Goal: Task Accomplishment & Management: Complete application form

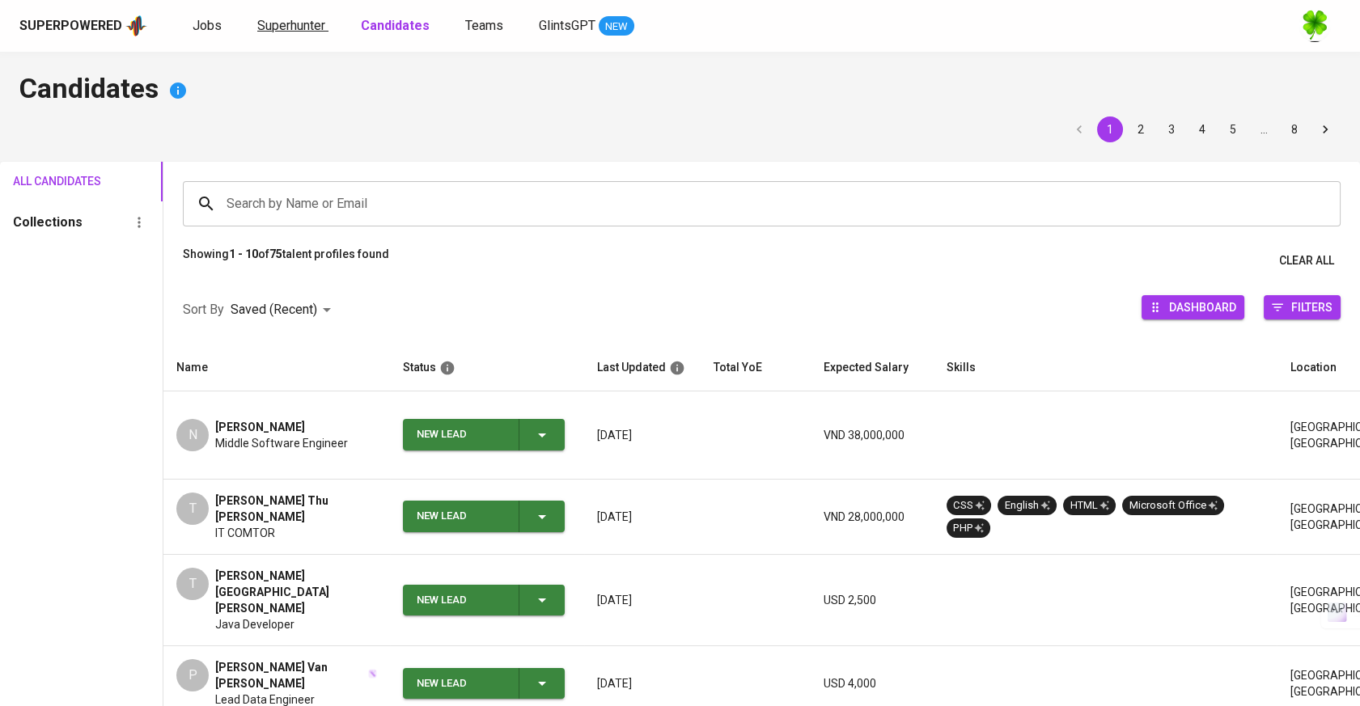
click at [299, 32] on span "Superhunter" at bounding box center [291, 25] width 68 height 15
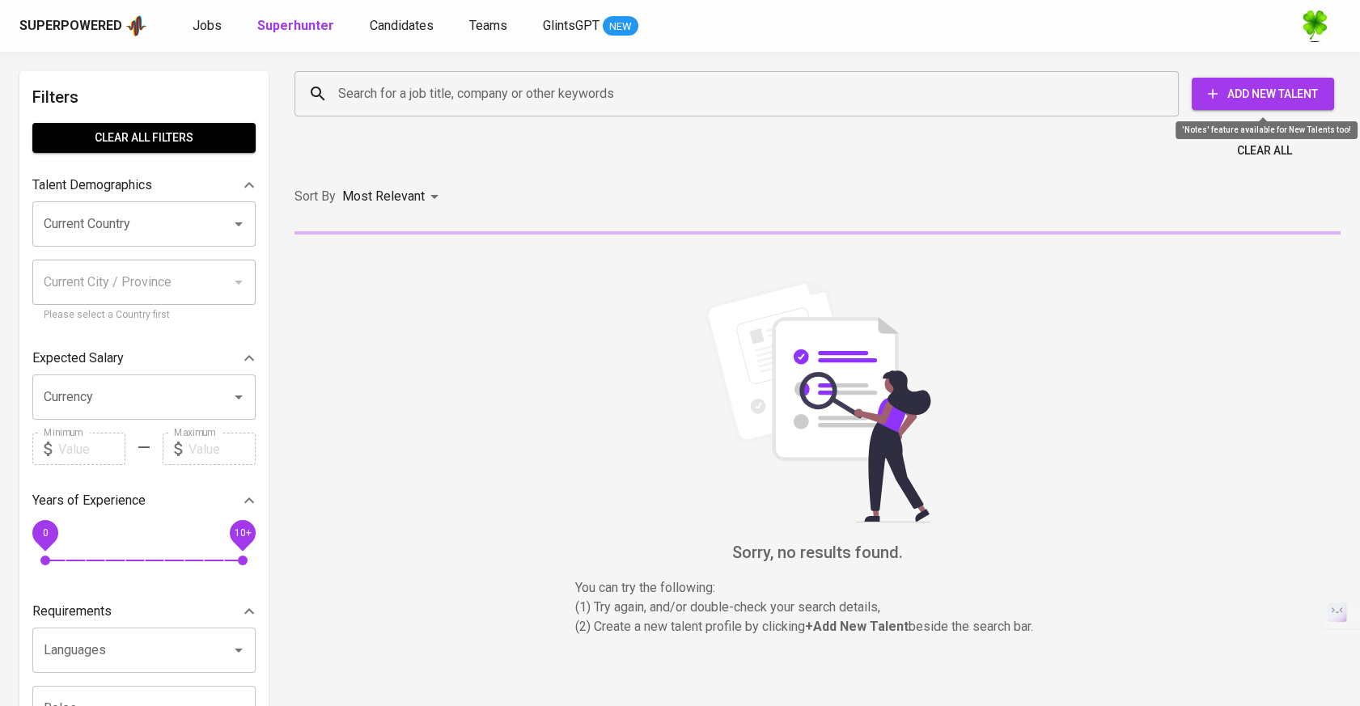
click at [1269, 81] on button "Add New Talent" at bounding box center [1263, 94] width 142 height 32
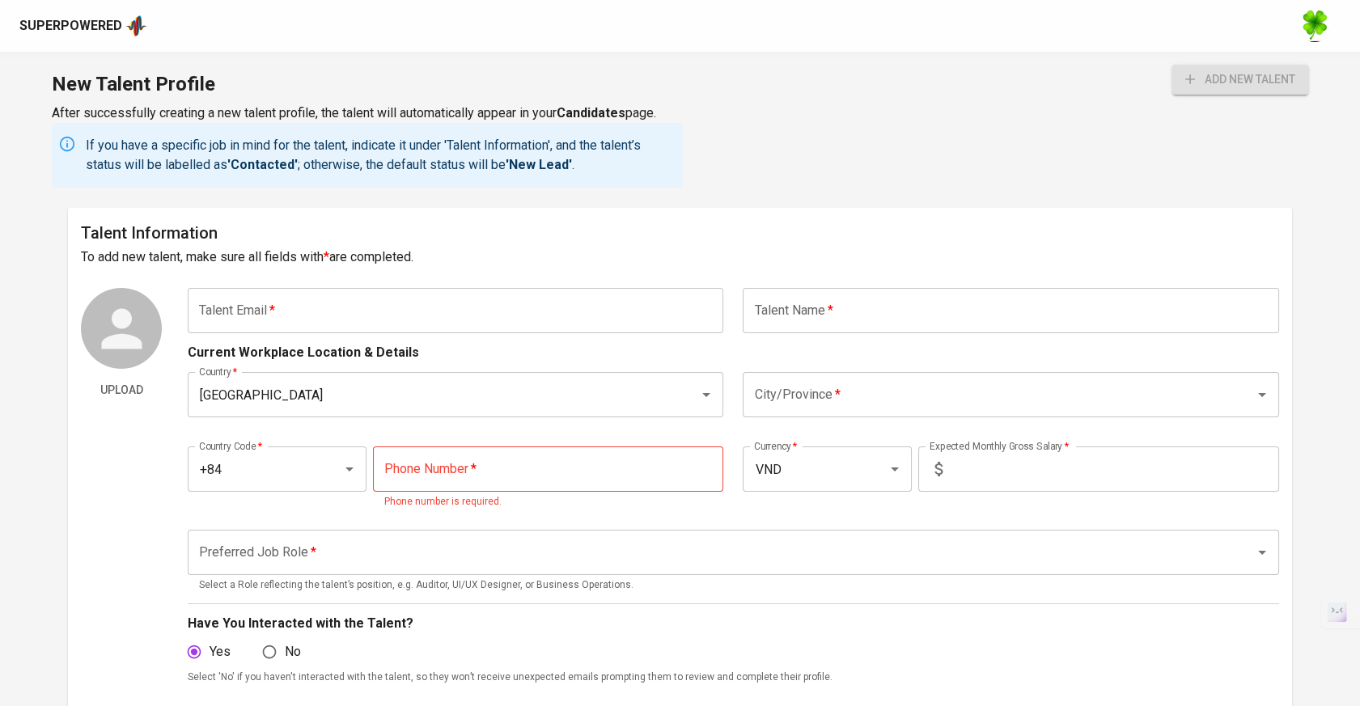
click at [401, 311] on input "text" at bounding box center [456, 310] width 536 height 45
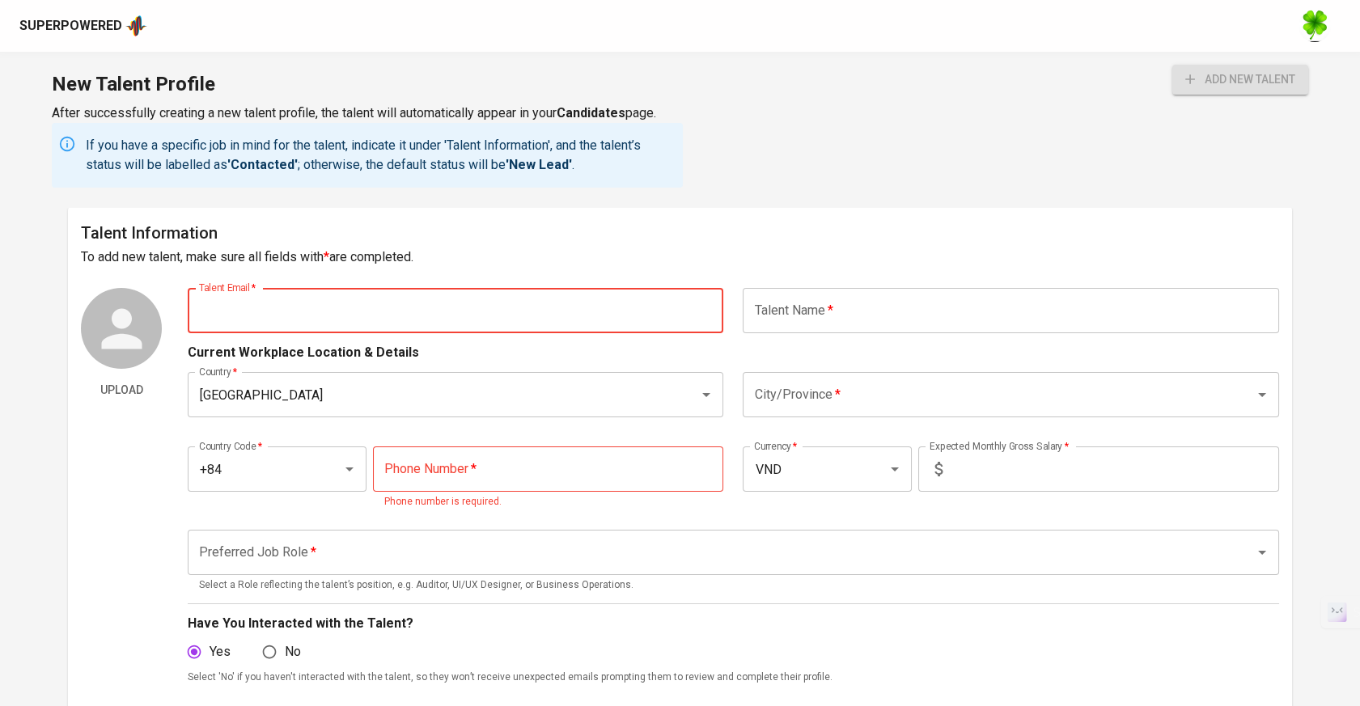
click at [459, 298] on input "text" at bounding box center [456, 310] width 536 height 45
paste input "[EMAIL_ADDRESS][DOMAIN_NAME]"
type input "[EMAIL_ADDRESS][DOMAIN_NAME]"
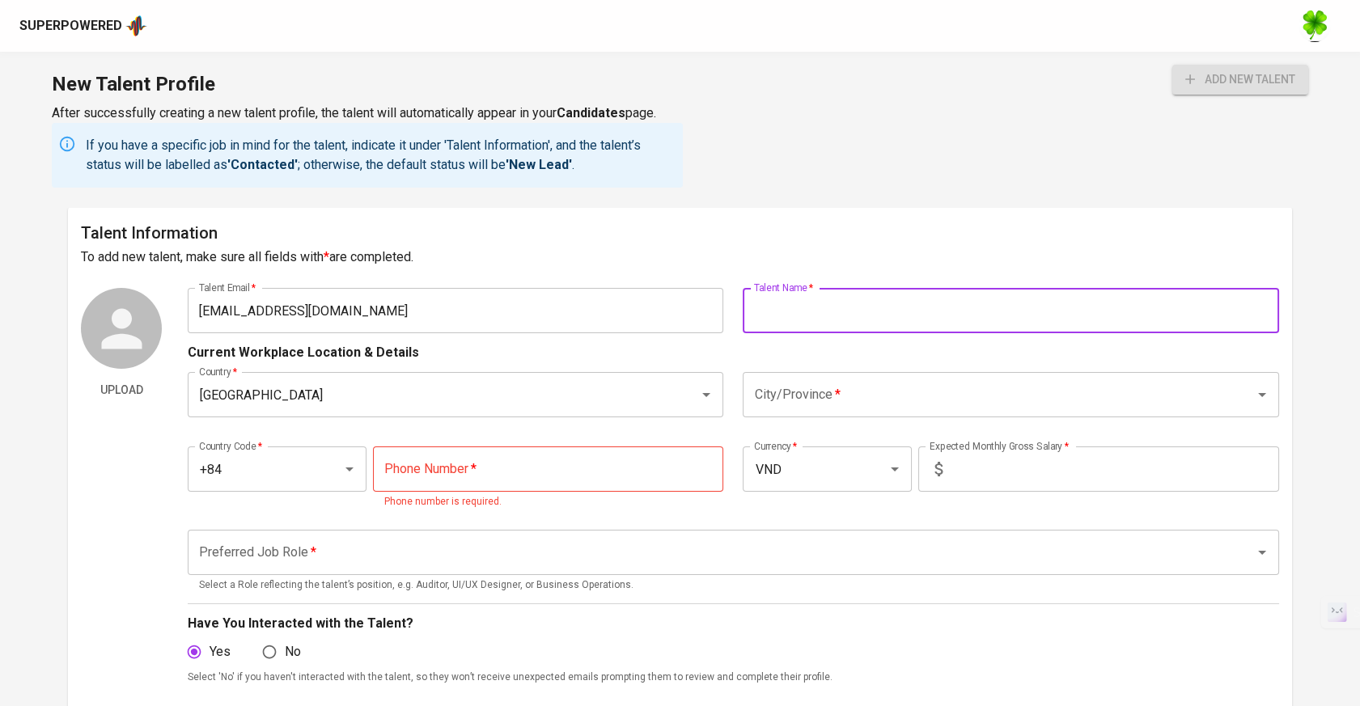
click at [850, 308] on input "text" at bounding box center [1011, 310] width 536 height 45
type input "[PERSON_NAME] [PERSON_NAME]"
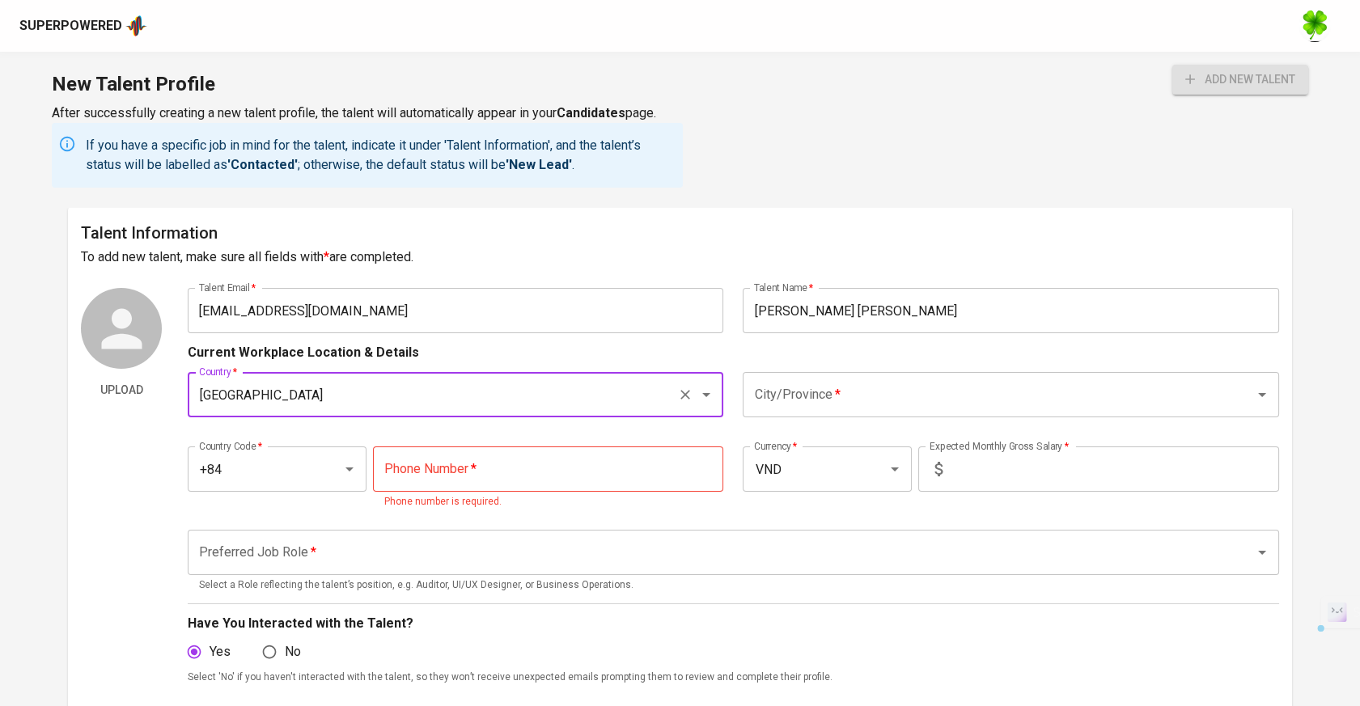
click at [846, 392] on input "City/Province   *" at bounding box center [988, 394] width 476 height 31
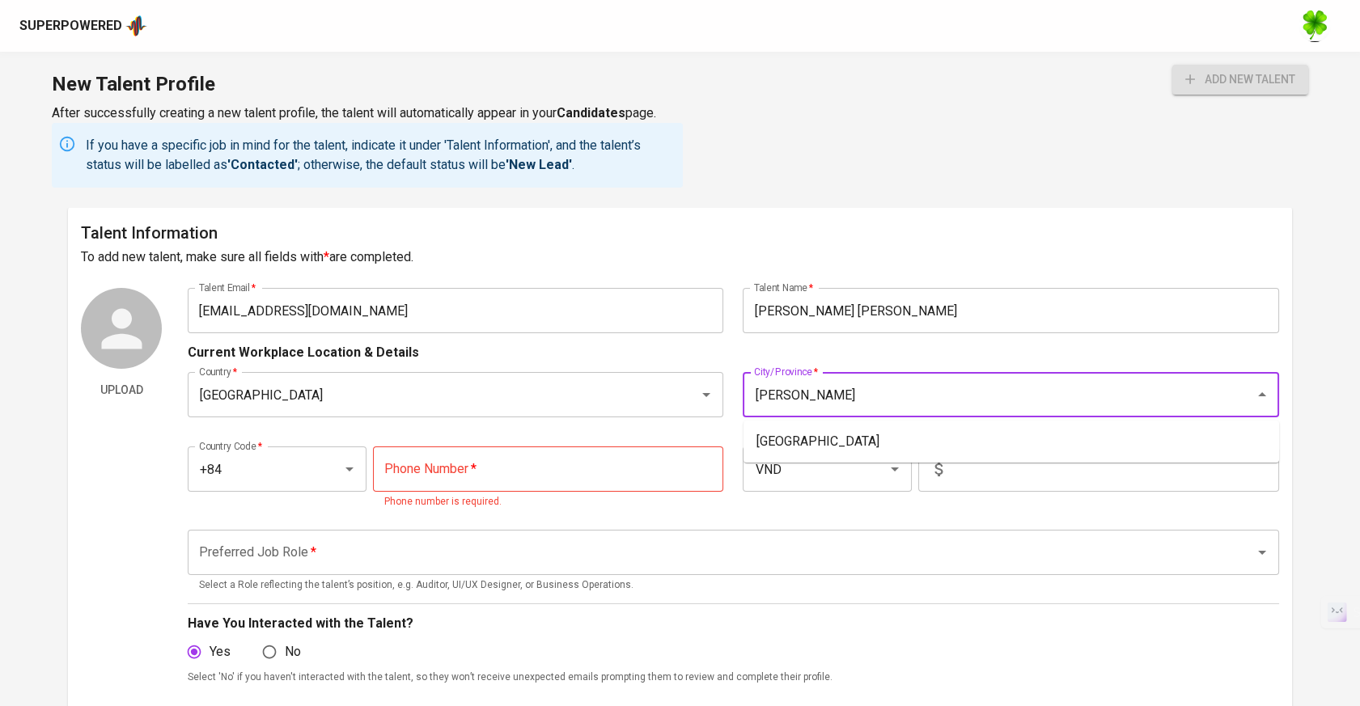
click at [804, 449] on li "[GEOGRAPHIC_DATA]" at bounding box center [1012, 441] width 536 height 29
type input "[GEOGRAPHIC_DATA]"
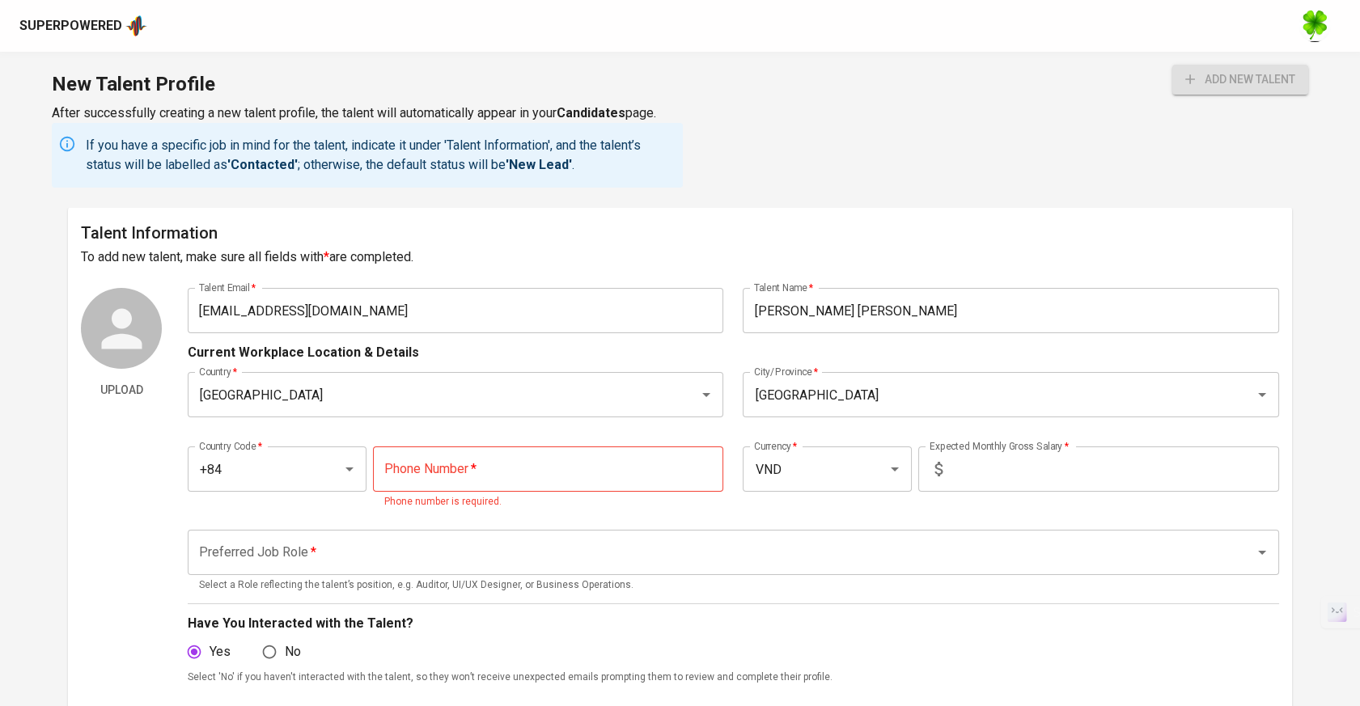
click at [464, 423] on div "Country   * [GEOGRAPHIC_DATA] Country * City/Province   * [GEOGRAPHIC_DATA]/Pro…" at bounding box center [734, 395] width 1092 height 65
click at [464, 453] on input "tel" at bounding box center [548, 469] width 351 height 45
paste input "[PHONE_NUMBER]"
type input "[PHONE_NUMBER]"
click at [983, 465] on input "text" at bounding box center [1114, 469] width 330 height 45
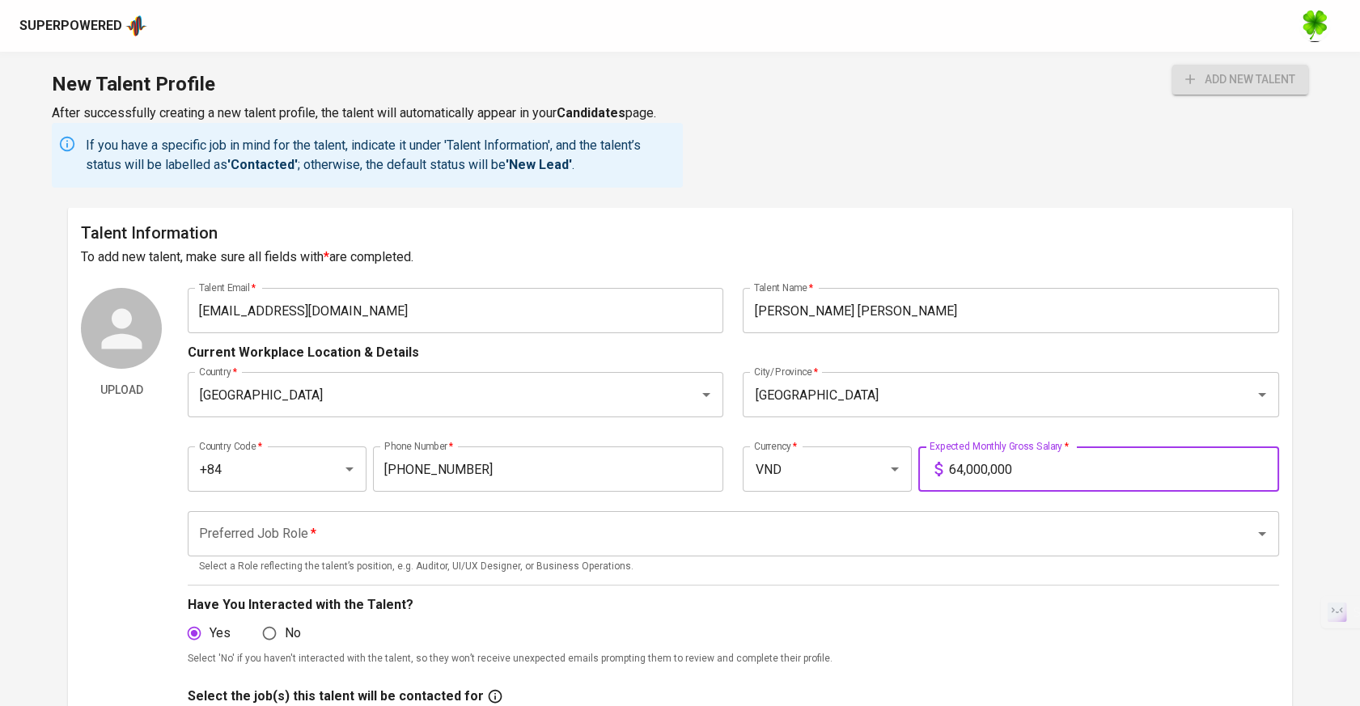
type input "64,000,000"
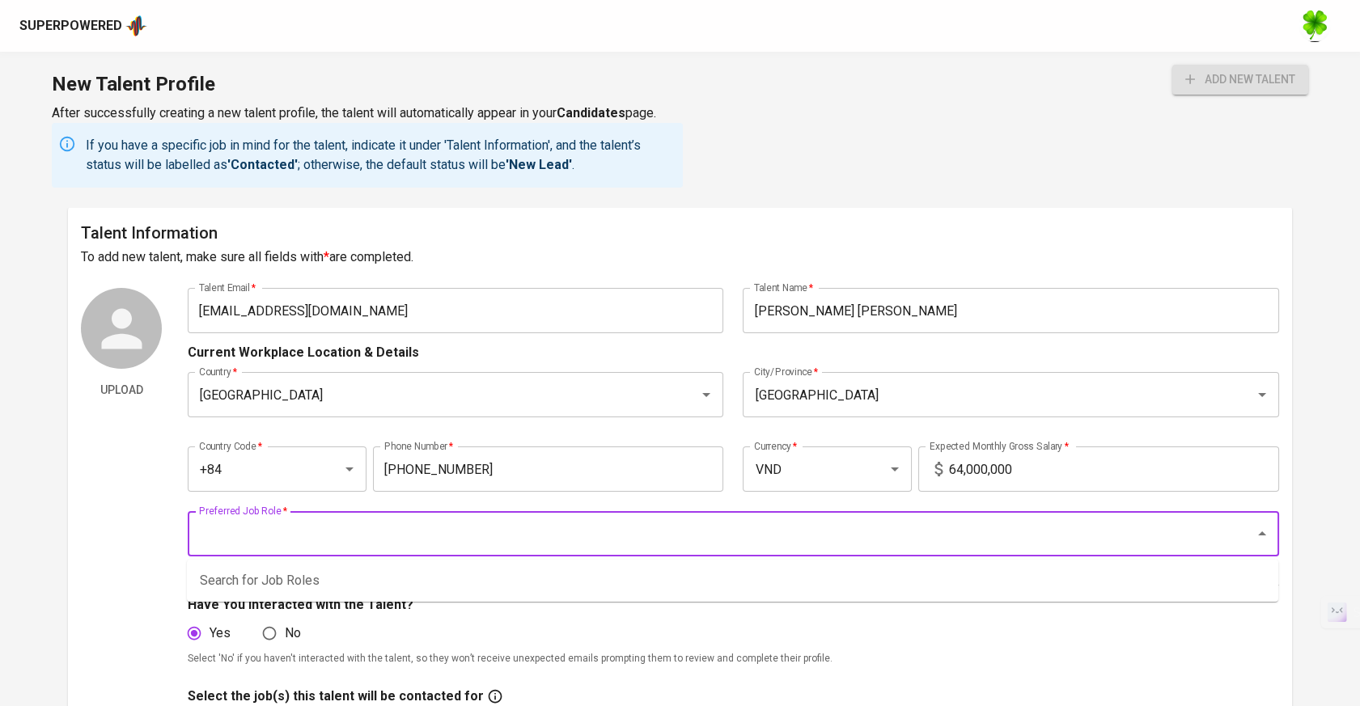
click at [915, 536] on input "Preferred Job Role   *" at bounding box center [711, 534] width 1032 height 31
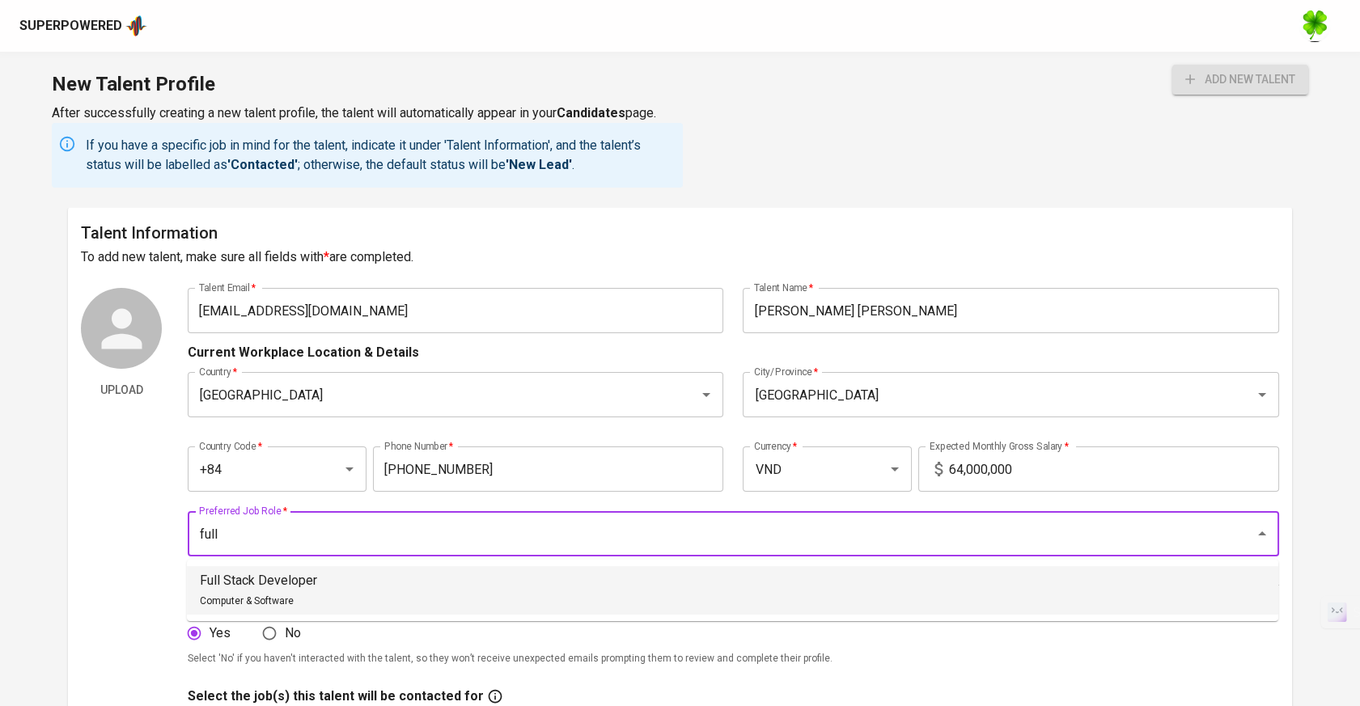
click at [375, 574] on li "Full Stack Developer Computer & Software" at bounding box center [733, 590] width 1092 height 49
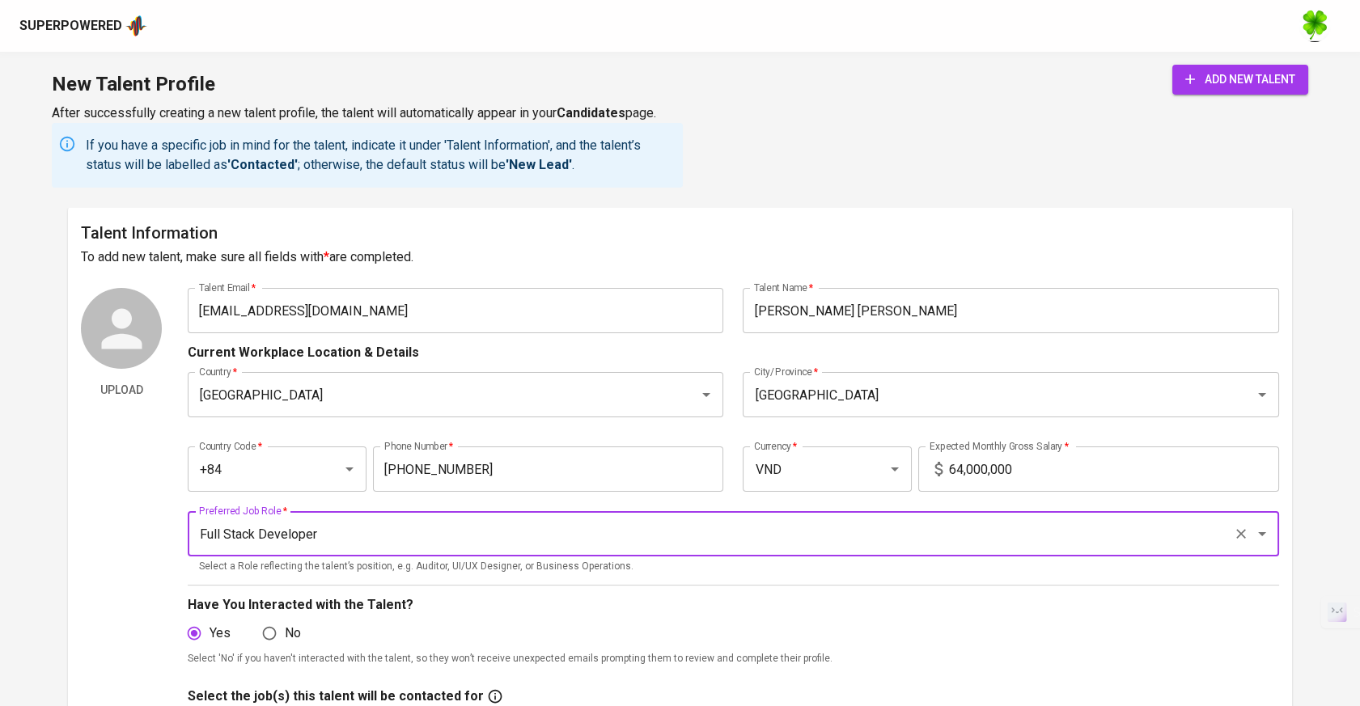
type input "Full Stack Developer"
click at [1236, 79] on span "add new talent" at bounding box center [1240, 80] width 110 height 20
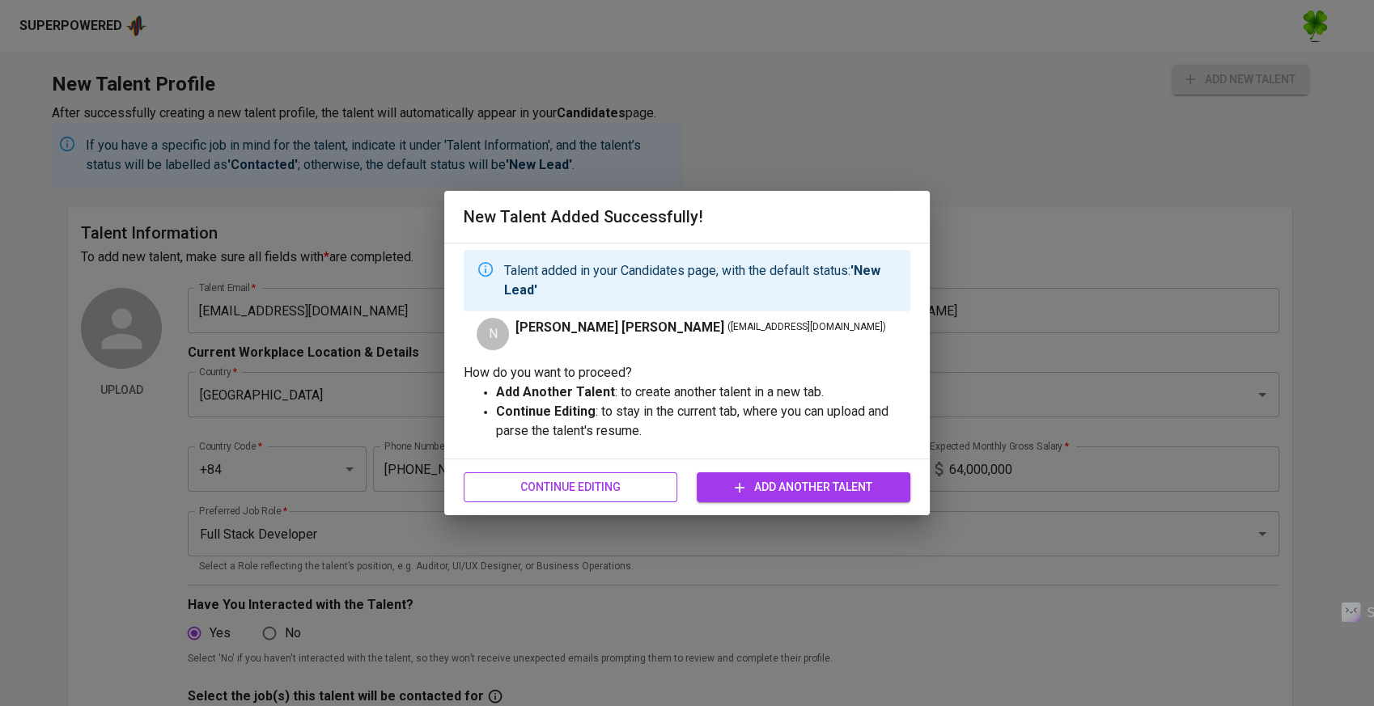
click at [644, 489] on span "Continue Editing" at bounding box center [571, 487] width 188 height 20
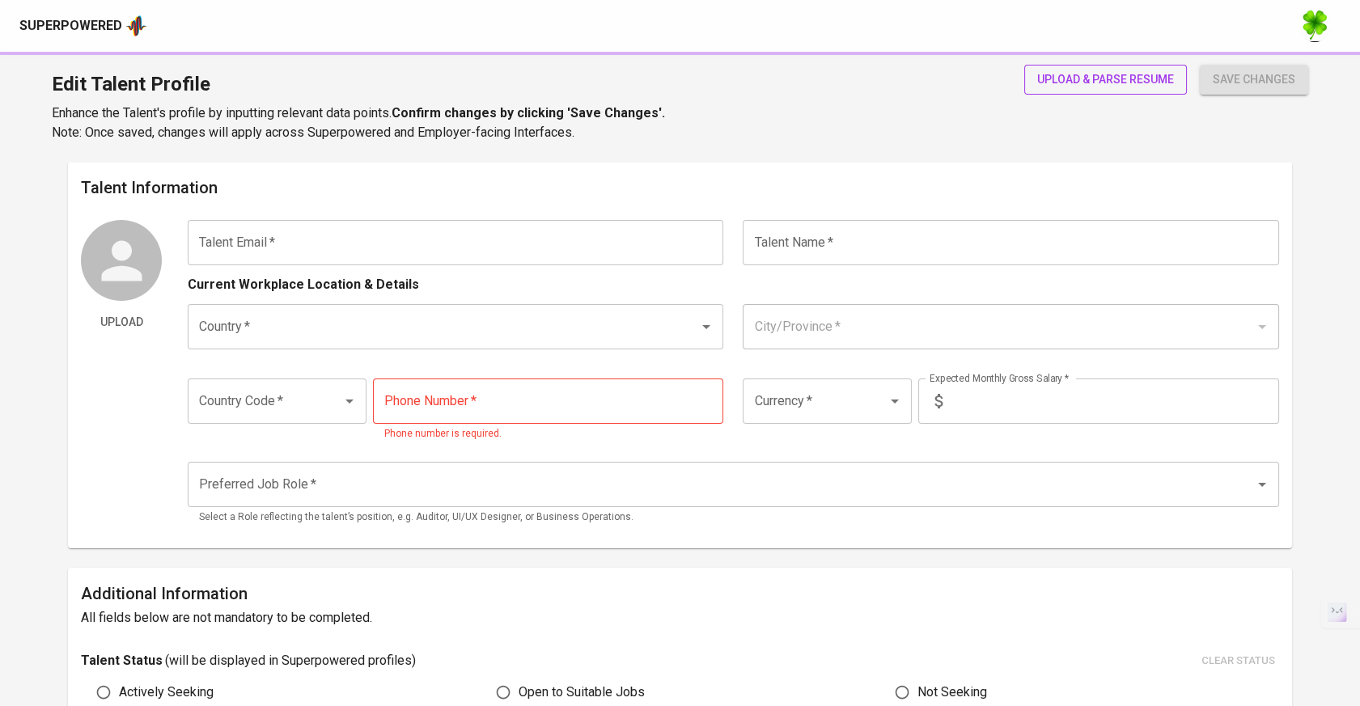
type input "[EMAIL_ADDRESS][DOMAIN_NAME]"
type input "[PERSON_NAME] [PERSON_NAME]"
type input "[GEOGRAPHIC_DATA]"
type input "+84"
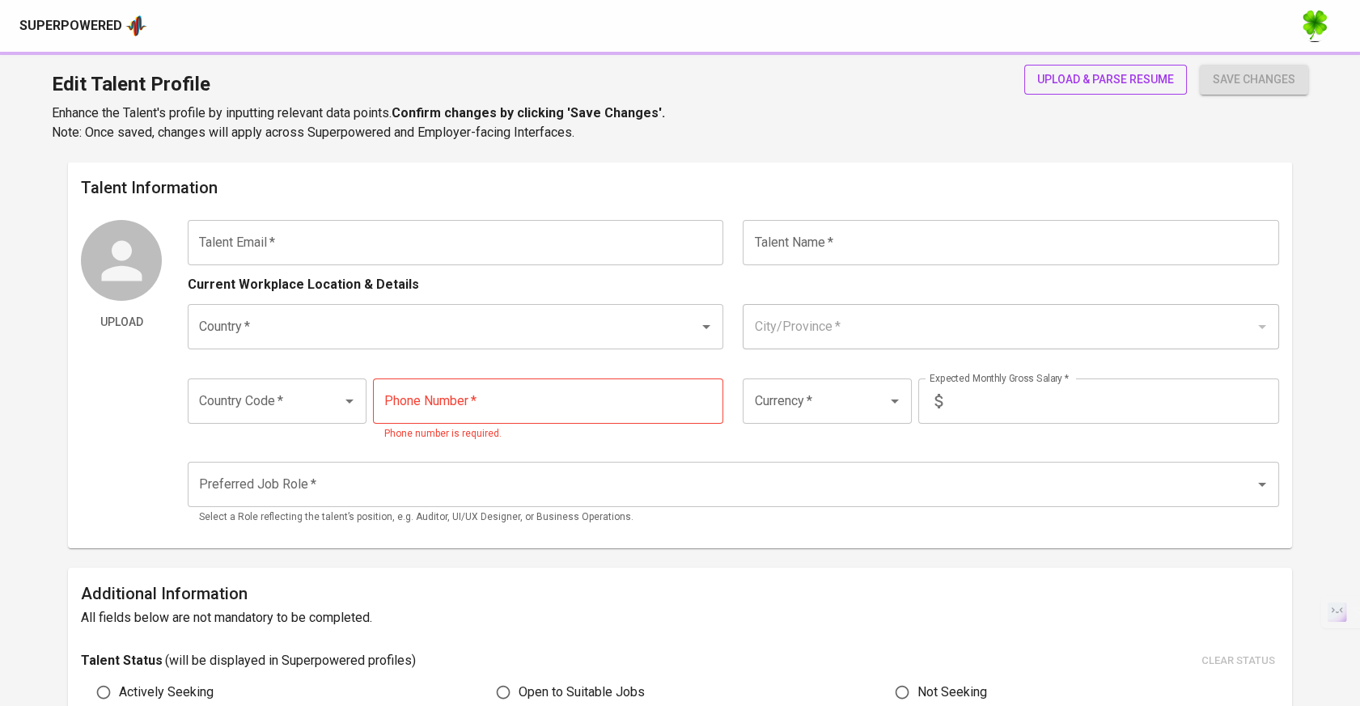
type input "[PHONE_NUMBER]"
type input "VND"
type input "64,000,000"
type input "Full Stack Developer"
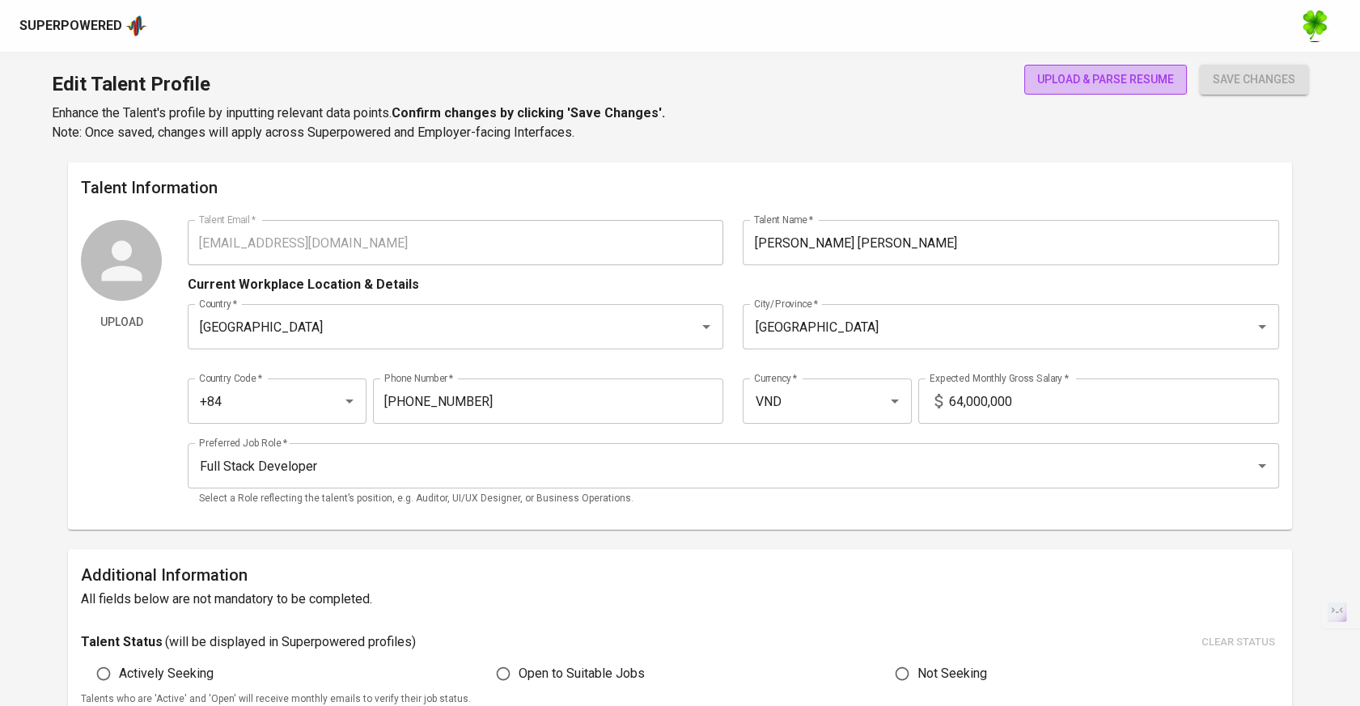
click at [1127, 85] on span "upload & parse resume" at bounding box center [1105, 80] width 137 height 20
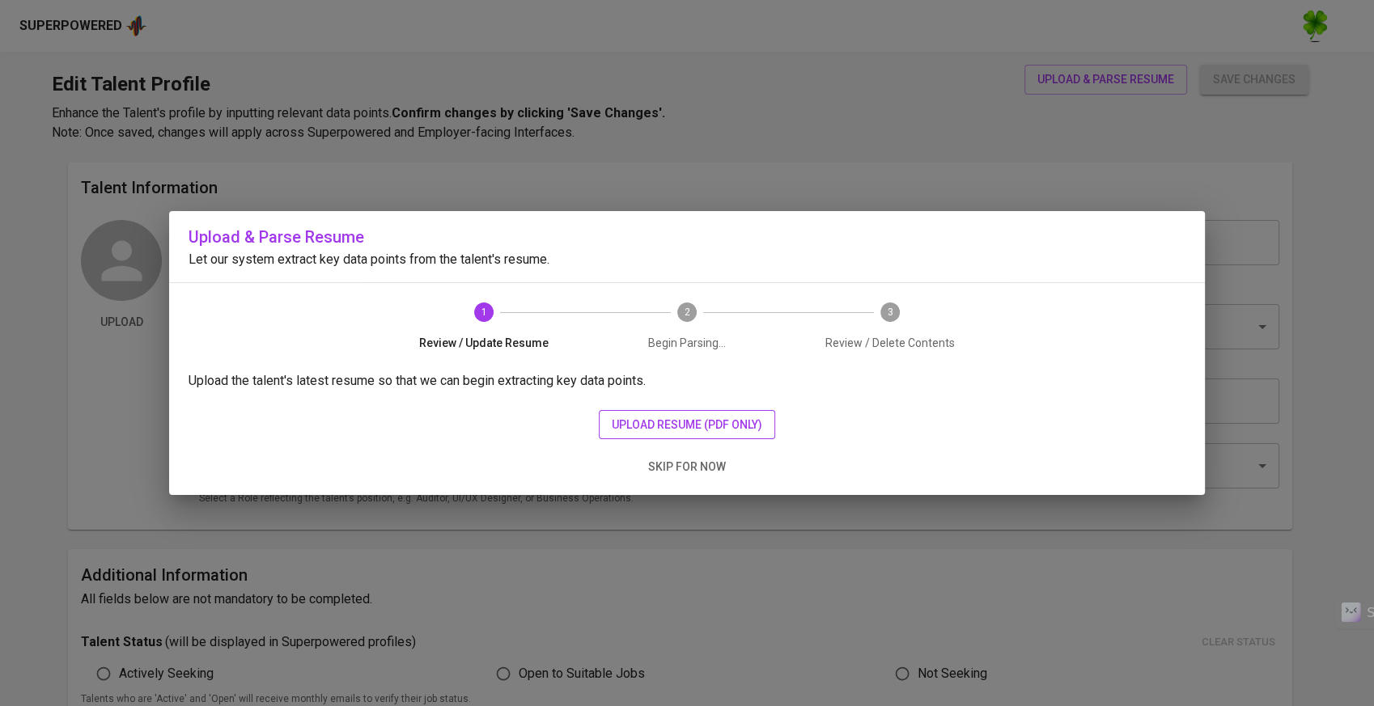
click at [669, 413] on button "upload resume (pdf only)" at bounding box center [687, 425] width 176 height 30
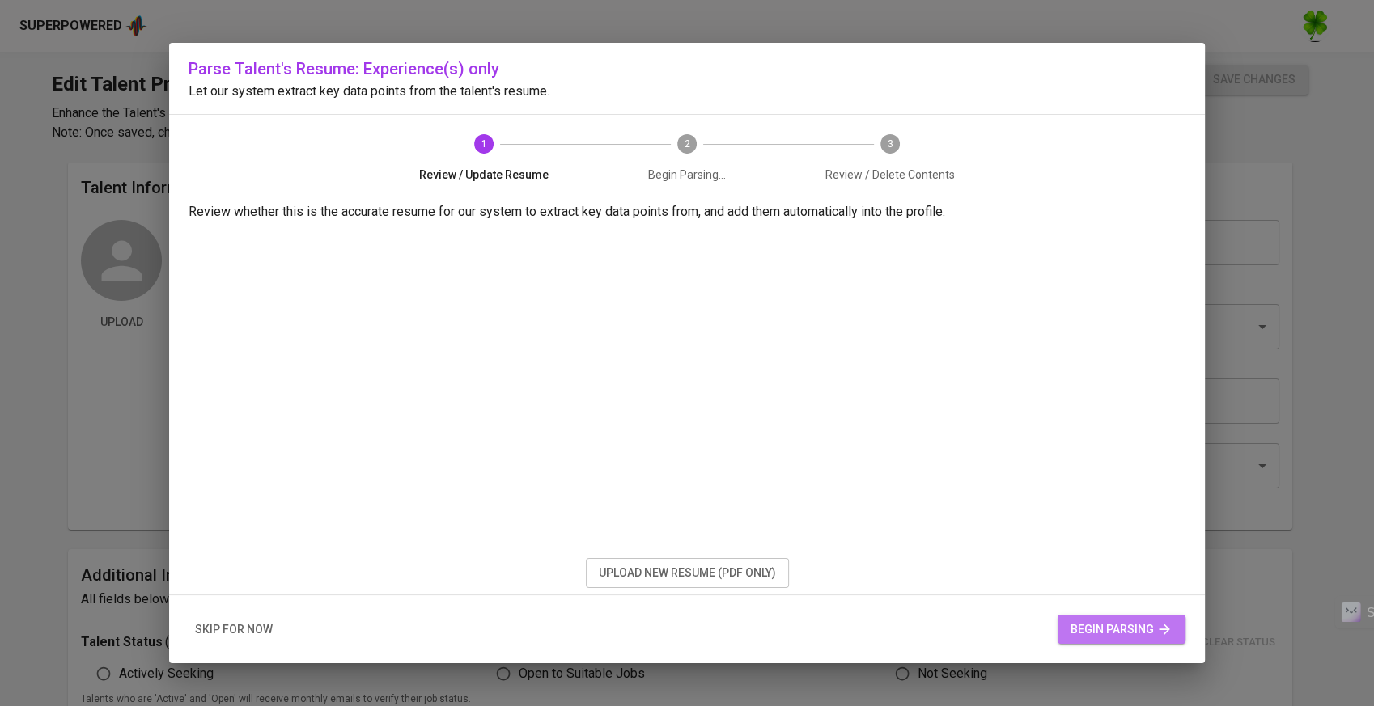
click at [1129, 625] on span "begin parsing" at bounding box center [1122, 630] width 102 height 20
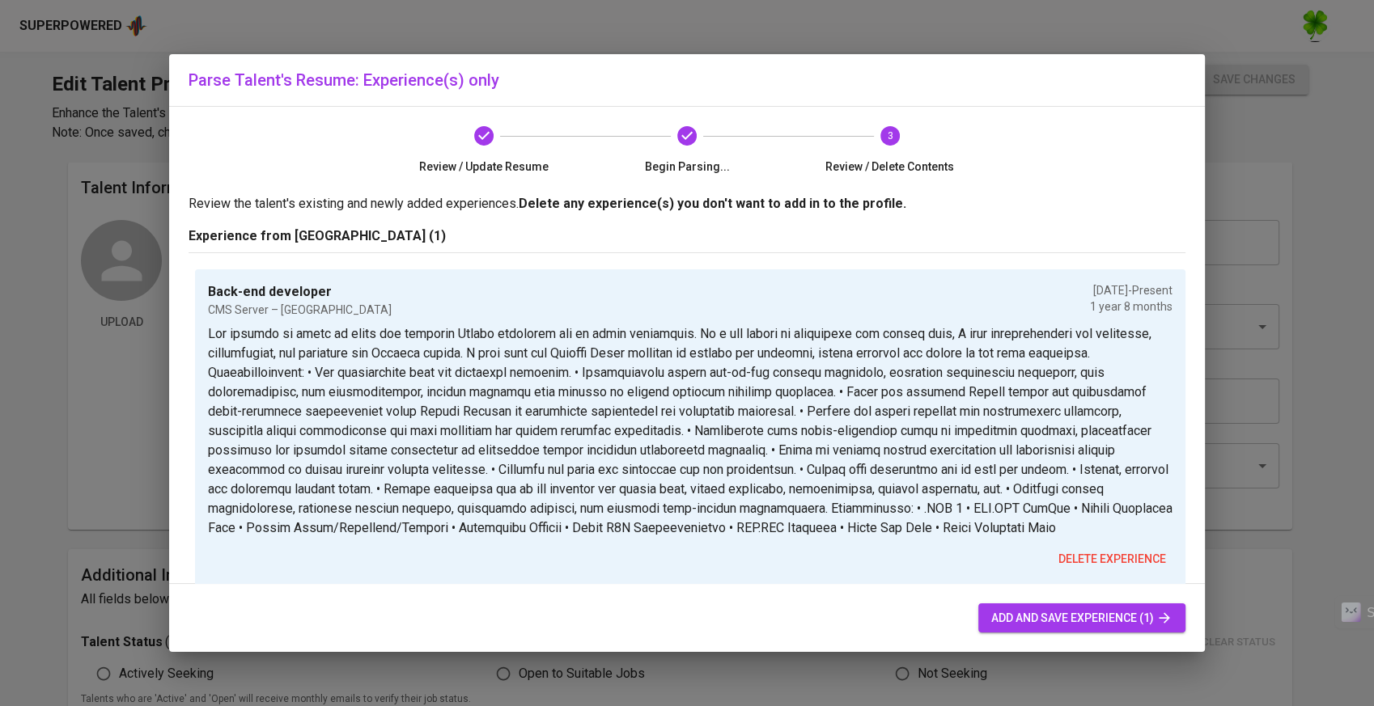
click at [1024, 618] on span "add and save experience (1)" at bounding box center [1081, 618] width 181 height 20
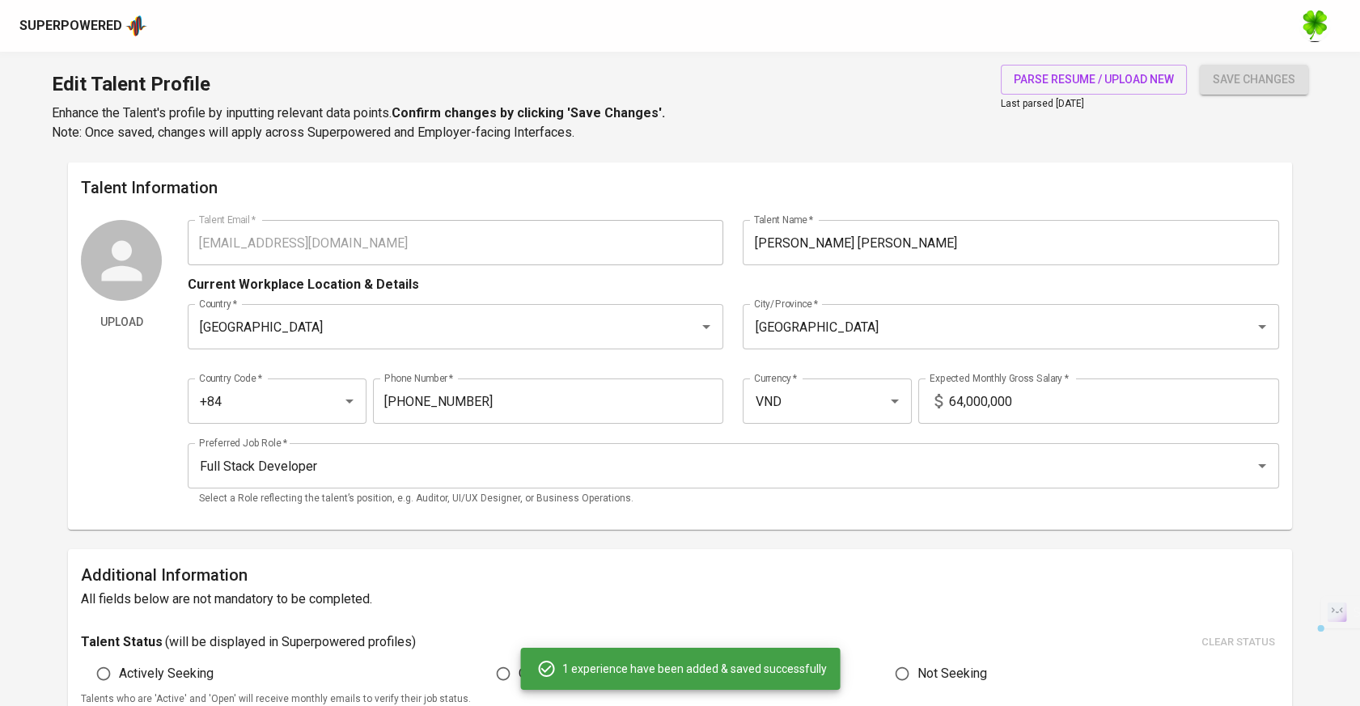
click at [180, 236] on div "Upload Talent Email   * [EMAIL_ADDRESS][DOMAIN_NAME] Talent Email * Talent Name…" at bounding box center [680, 368] width 1198 height 297
click at [117, 14] on div "Superpowered" at bounding box center [83, 26] width 128 height 24
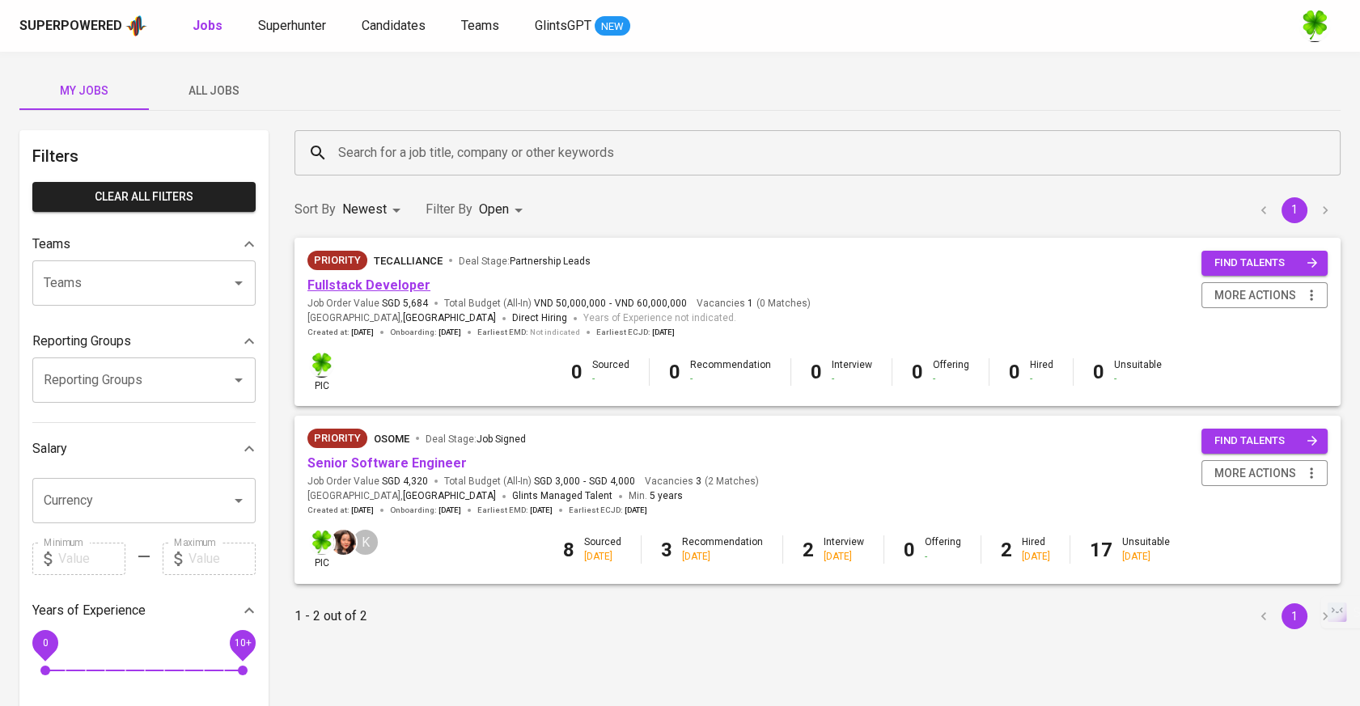
click at [363, 289] on link "Fullstack Developer" at bounding box center [368, 285] width 123 height 15
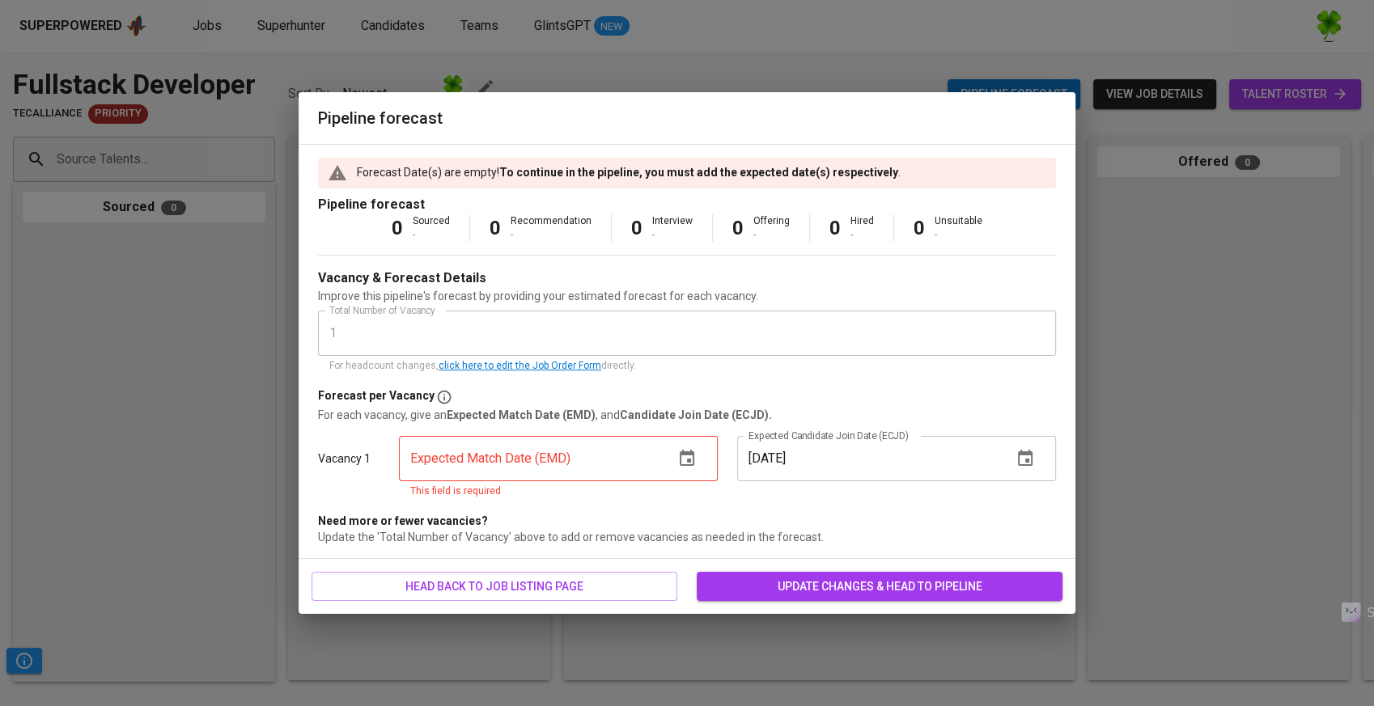
click at [529, 468] on input "text" at bounding box center [530, 458] width 262 height 45
click at [570, 451] on input "text" at bounding box center [530, 458] width 262 height 45
click at [702, 458] on button "button" at bounding box center [687, 458] width 39 height 39
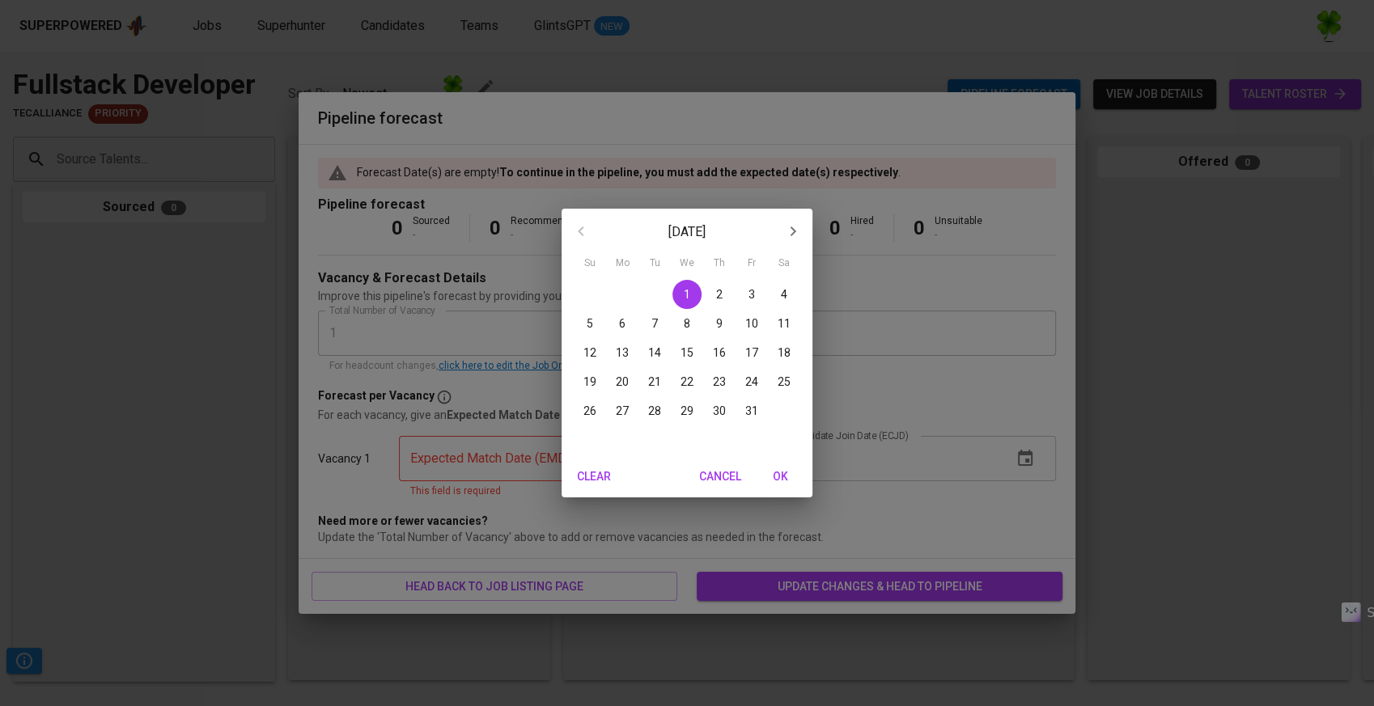
click at [730, 378] on span "23" at bounding box center [719, 382] width 29 height 16
type input "[DATE]"
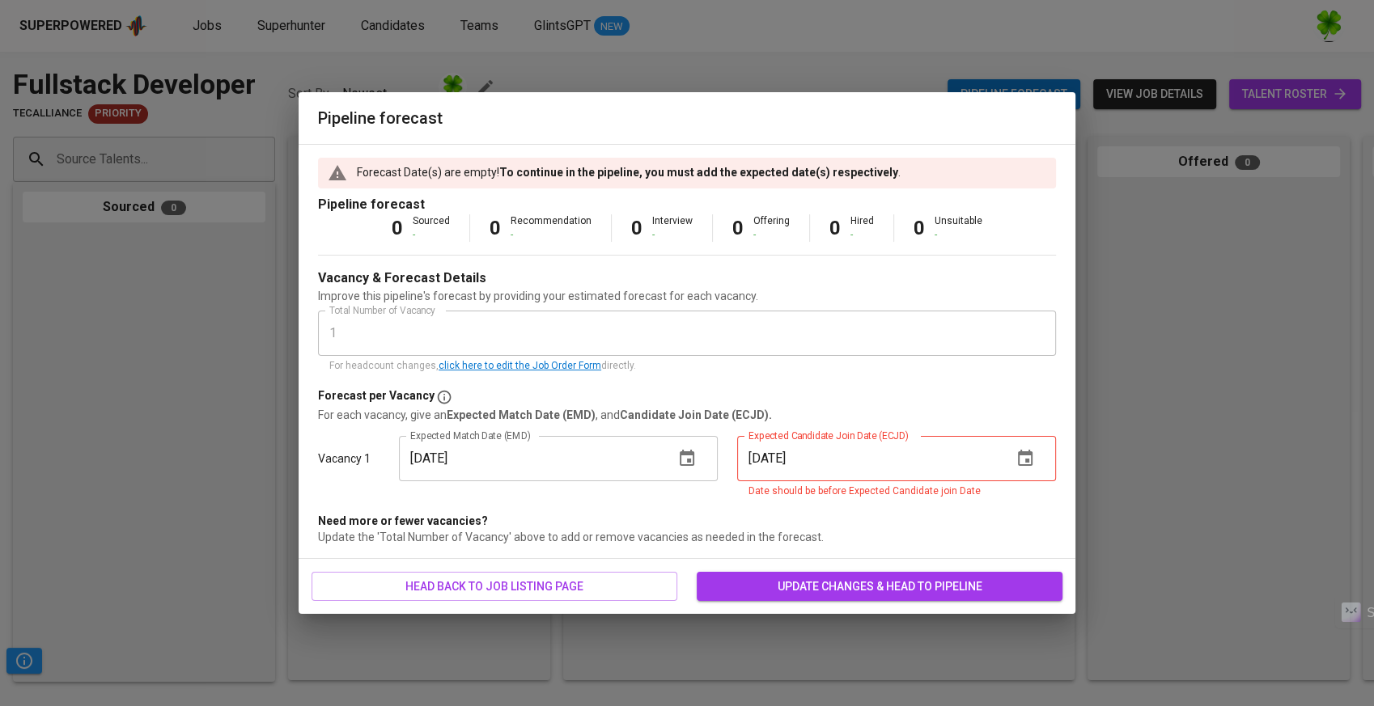
click at [1034, 461] on icon "button" at bounding box center [1024, 458] width 19 height 19
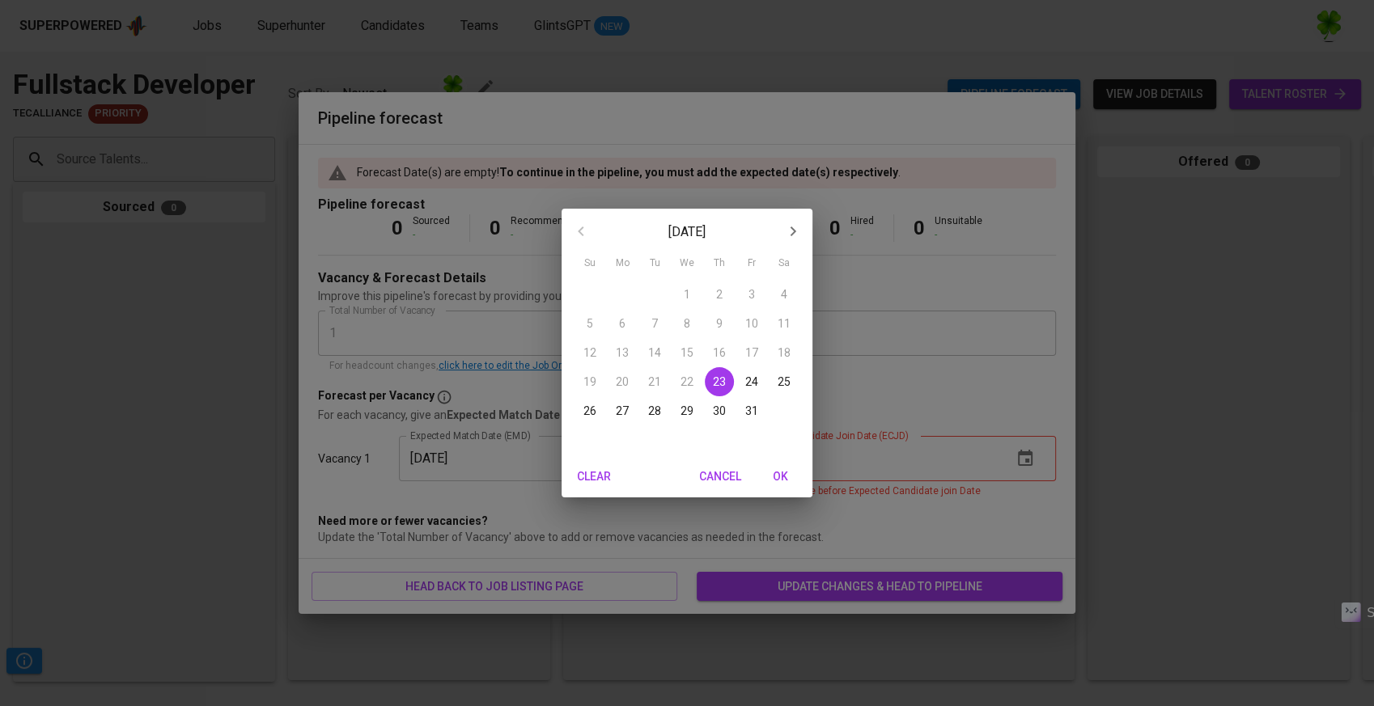
click at [742, 413] on span "31" at bounding box center [751, 411] width 29 height 16
type input "[DATE]"
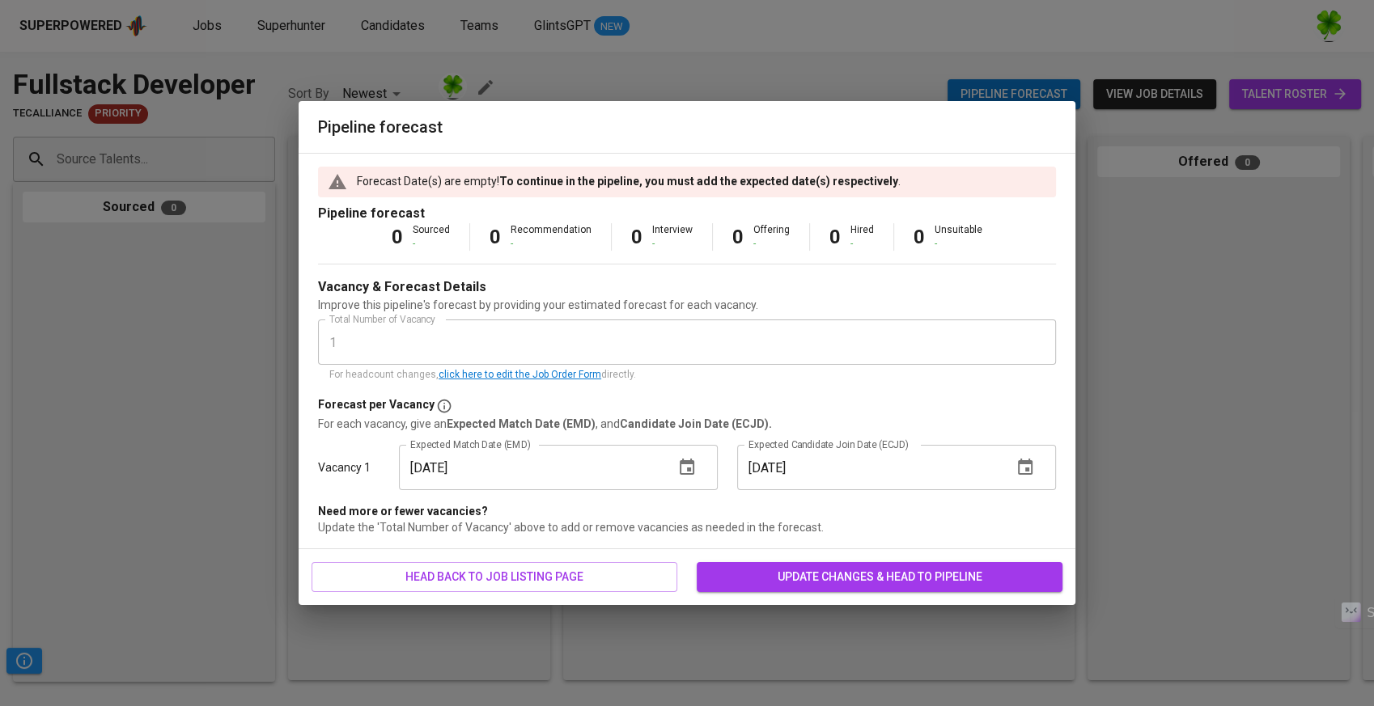
click at [861, 571] on span "update changes & head to pipeline" at bounding box center [880, 577] width 340 height 20
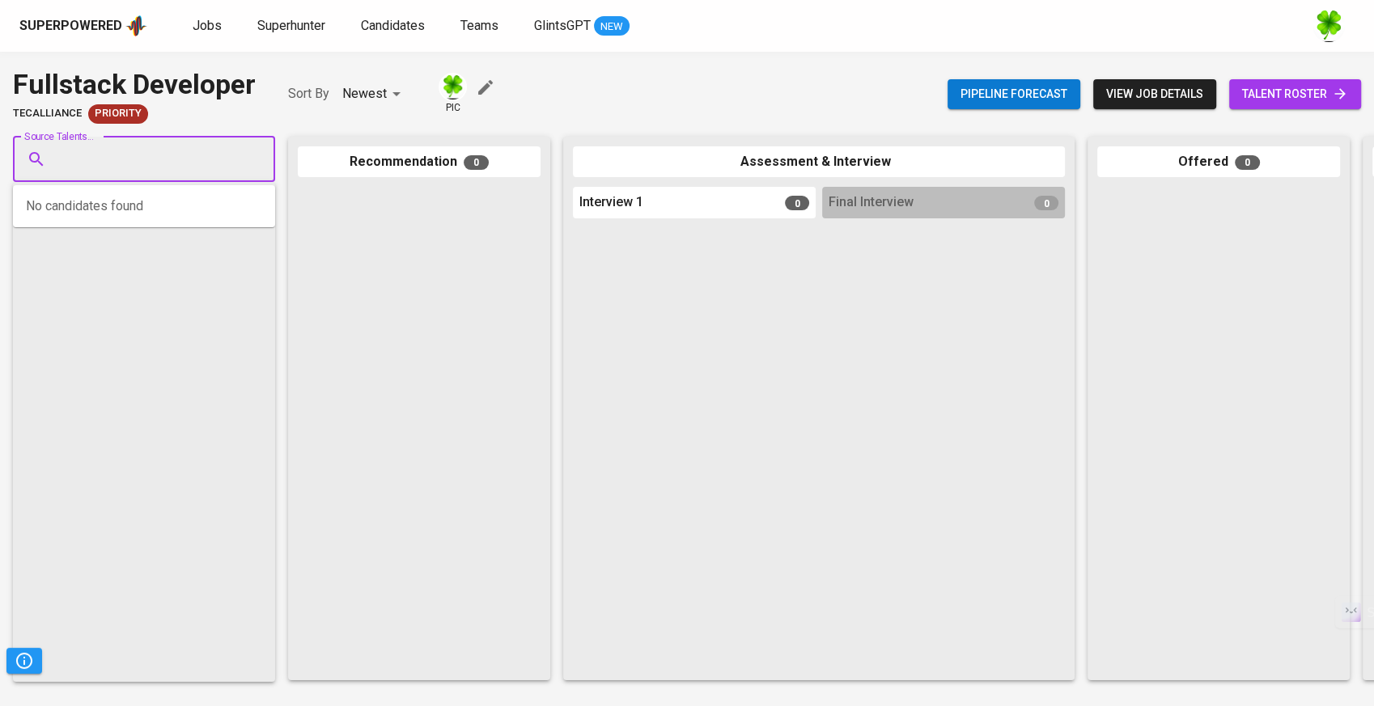
click at [180, 152] on input "Source Talents..." at bounding box center [138, 159] width 170 height 31
paste input "[EMAIL_ADDRESS][DOMAIN_NAME]"
type input "[EMAIL_ADDRESS][DOMAIN_NAME]"
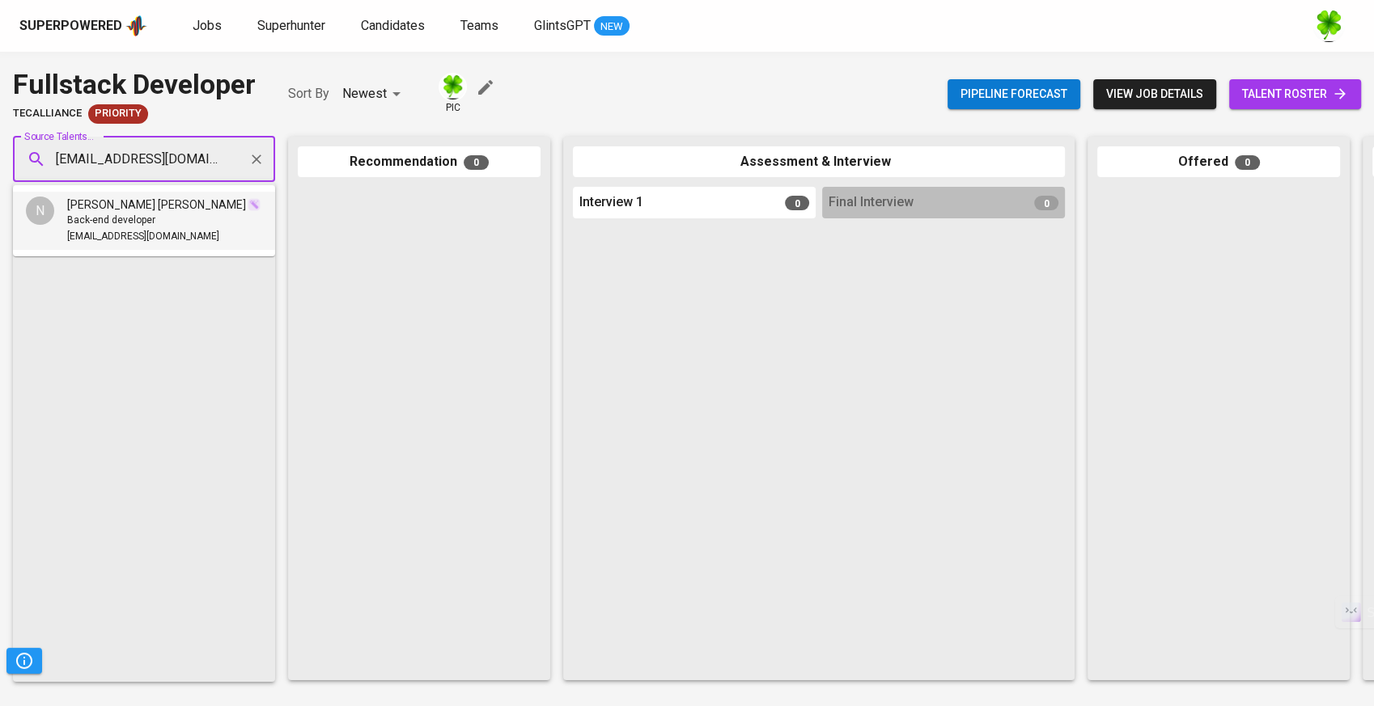
click at [129, 236] on span "[EMAIL_ADDRESS][DOMAIN_NAME]" at bounding box center [143, 237] width 152 height 16
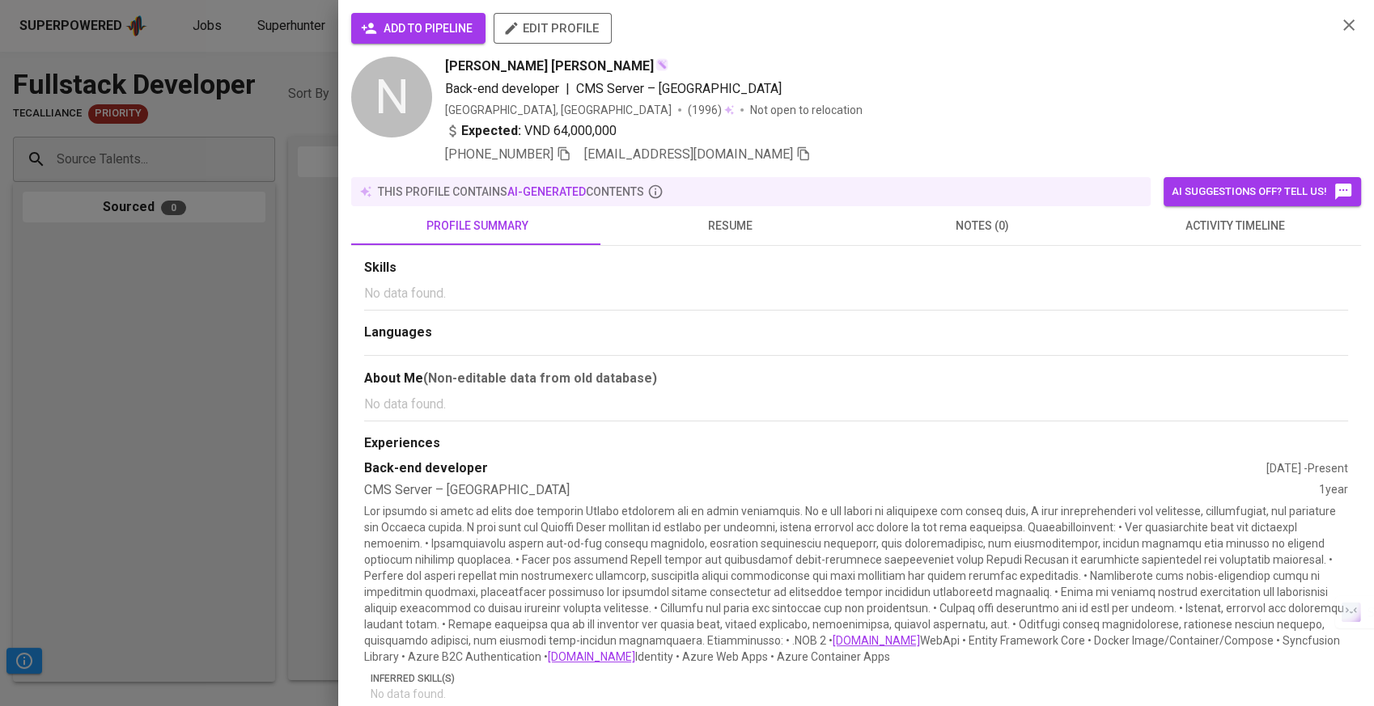
click at [435, 25] on span "add to pipeline" at bounding box center [418, 29] width 108 height 20
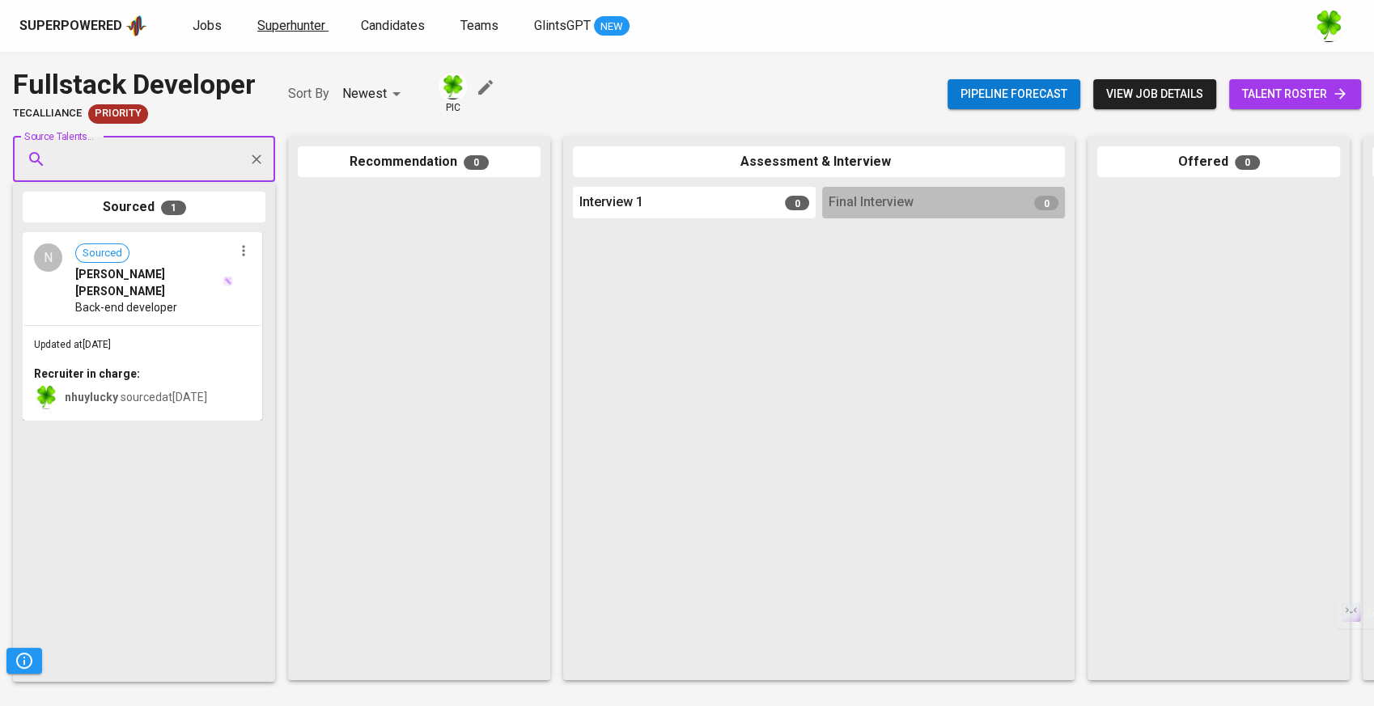
click at [309, 27] on span "Superhunter" at bounding box center [291, 25] width 68 height 15
click at [200, 173] on input "Source Talents..." at bounding box center [138, 159] width 170 height 31
paste input "[EMAIL_ADDRESS][DOMAIN_NAME]"
type input "[EMAIL_ADDRESS][DOMAIN_NAME]"
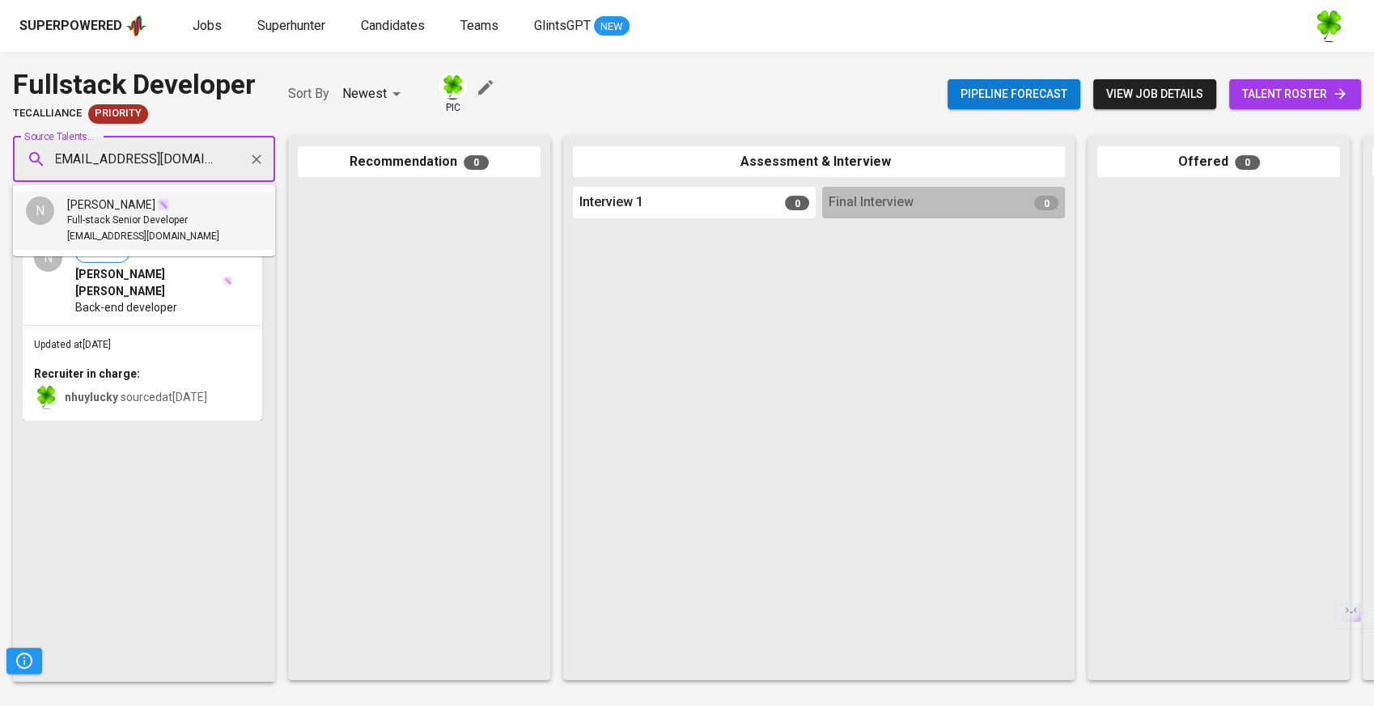
click at [128, 214] on span "Full-stack Senior Developer" at bounding box center [127, 221] width 121 height 16
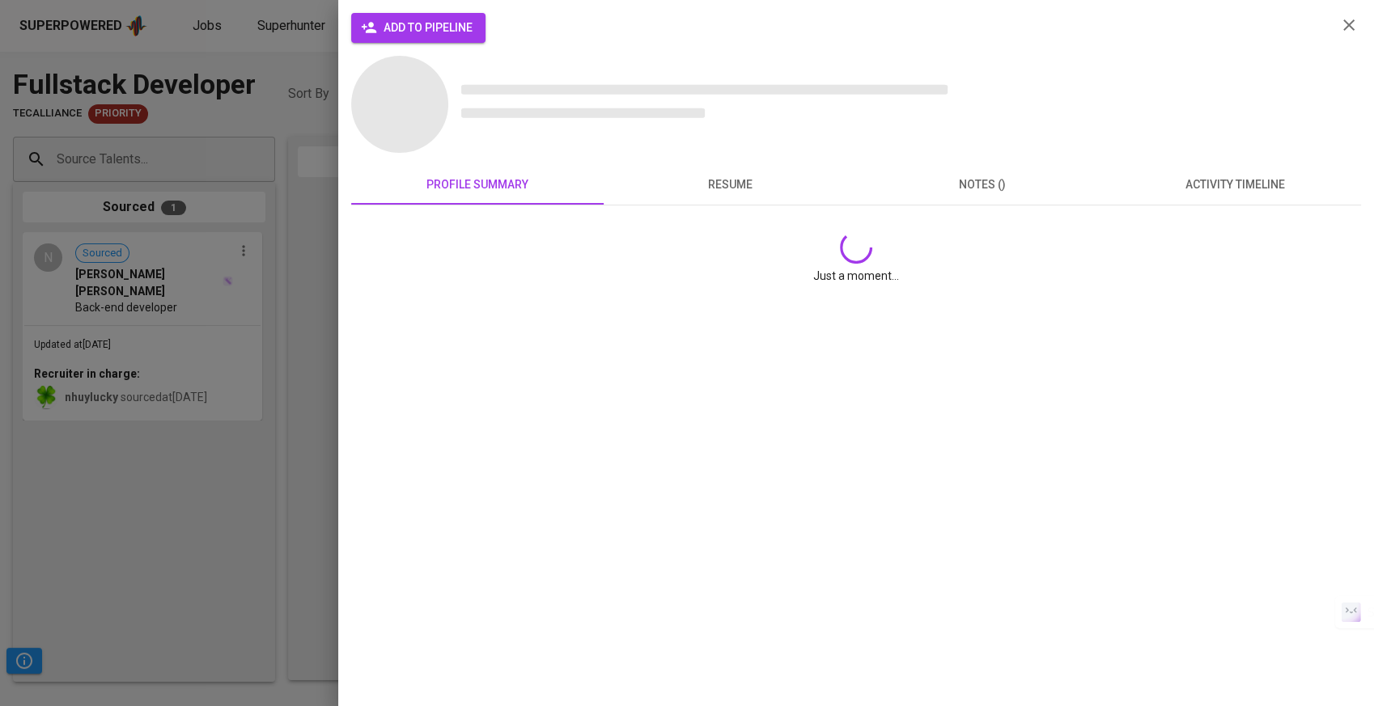
scroll to position [0, 0]
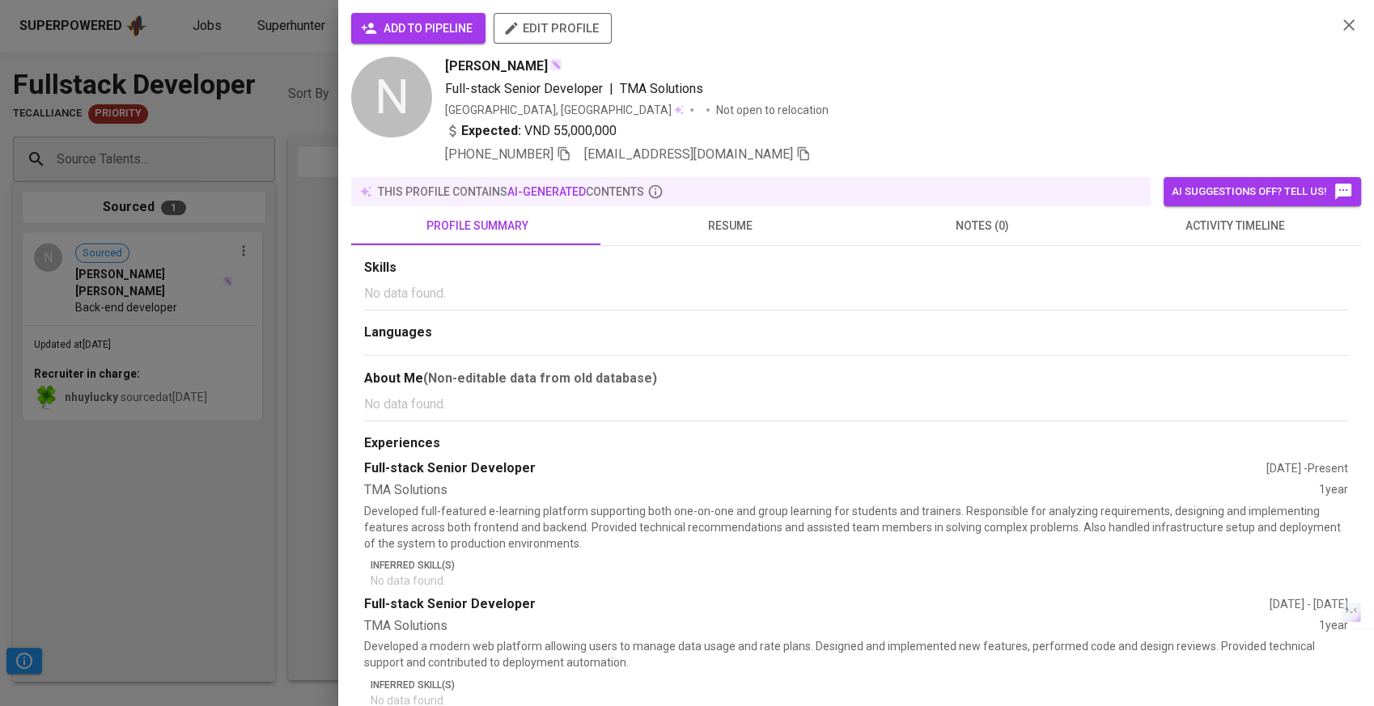
click at [443, 34] on span "add to pipeline" at bounding box center [418, 29] width 108 height 20
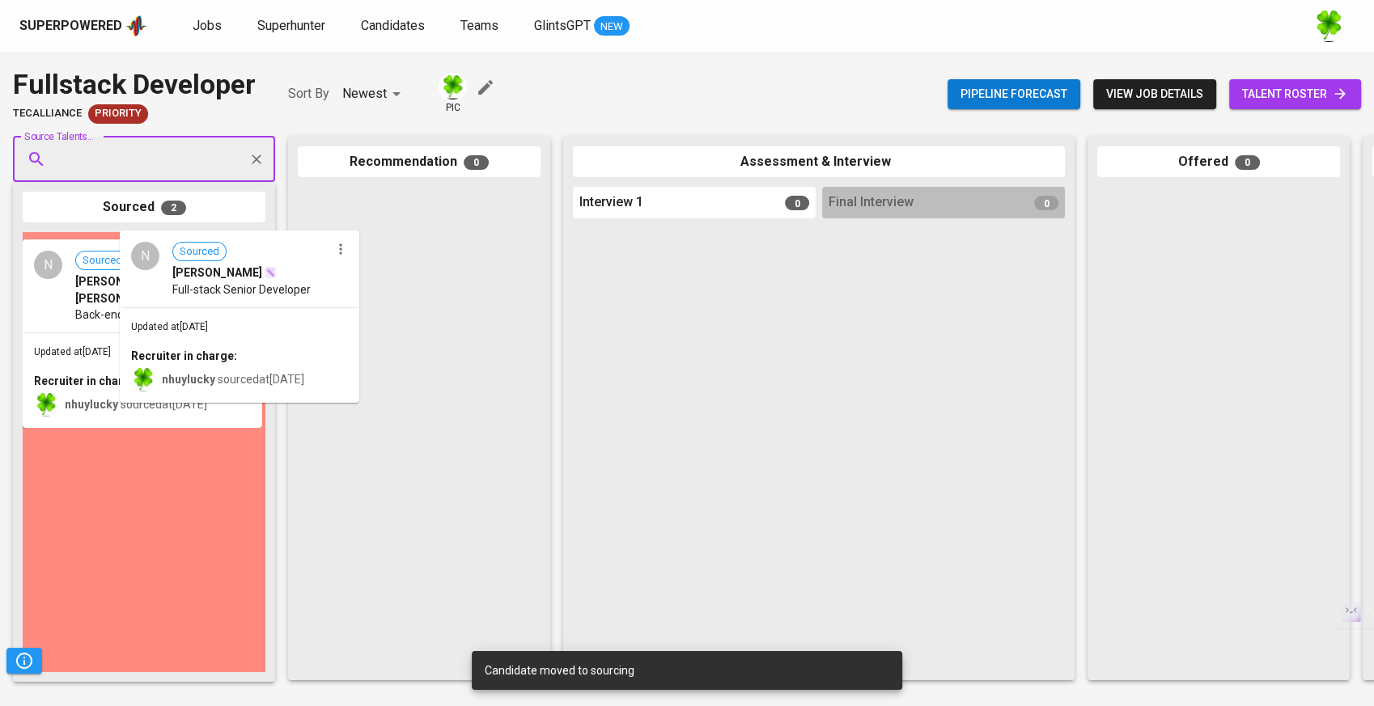
drag, startPoint x: 170, startPoint y: 289, endPoint x: 443, endPoint y: 288, distance: 272.7
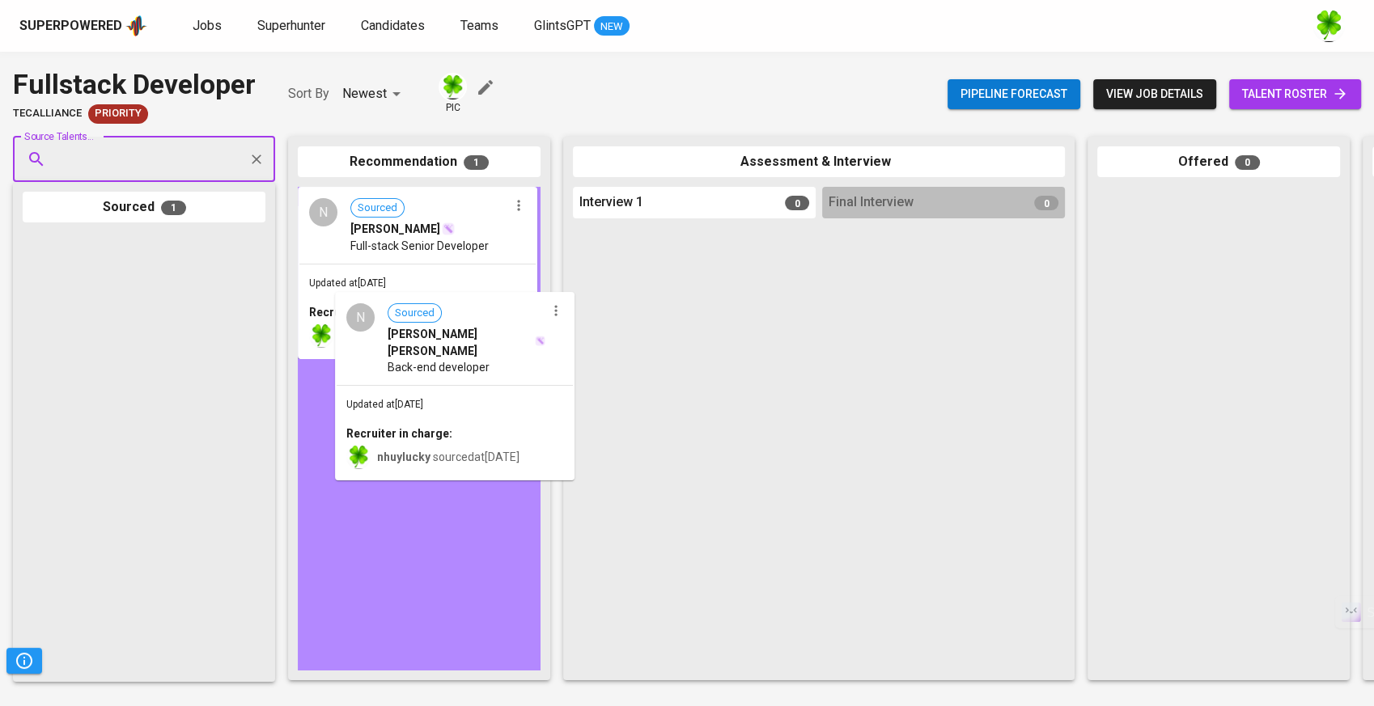
drag, startPoint x: 180, startPoint y: 338, endPoint x: 511, endPoint y: 400, distance: 336.6
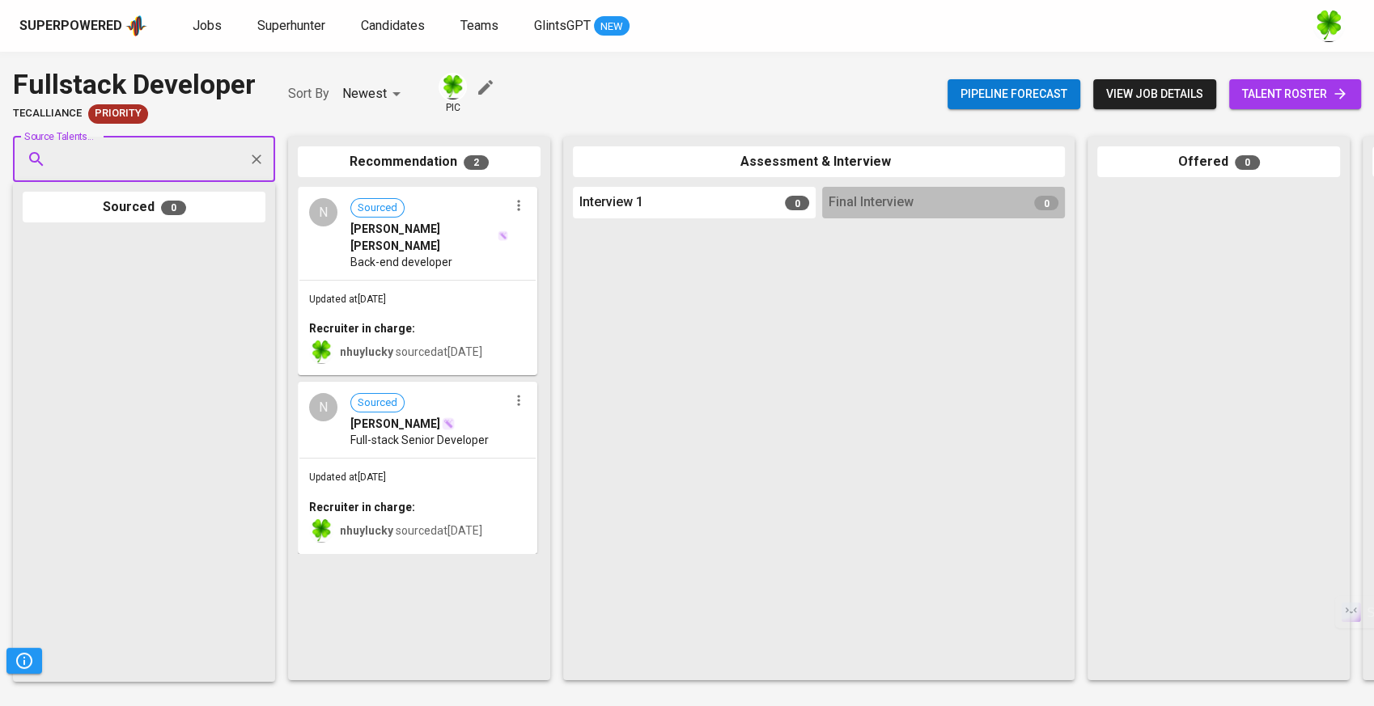
click at [233, 151] on div "Source Talents..." at bounding box center [144, 159] width 262 height 45
paste input "[EMAIL_ADDRESS][DOMAIN_NAME]"
type input "[EMAIL_ADDRESS][DOMAIN_NAME]"
click at [139, 215] on span "Senior Full-stack Developer" at bounding box center [127, 221] width 121 height 16
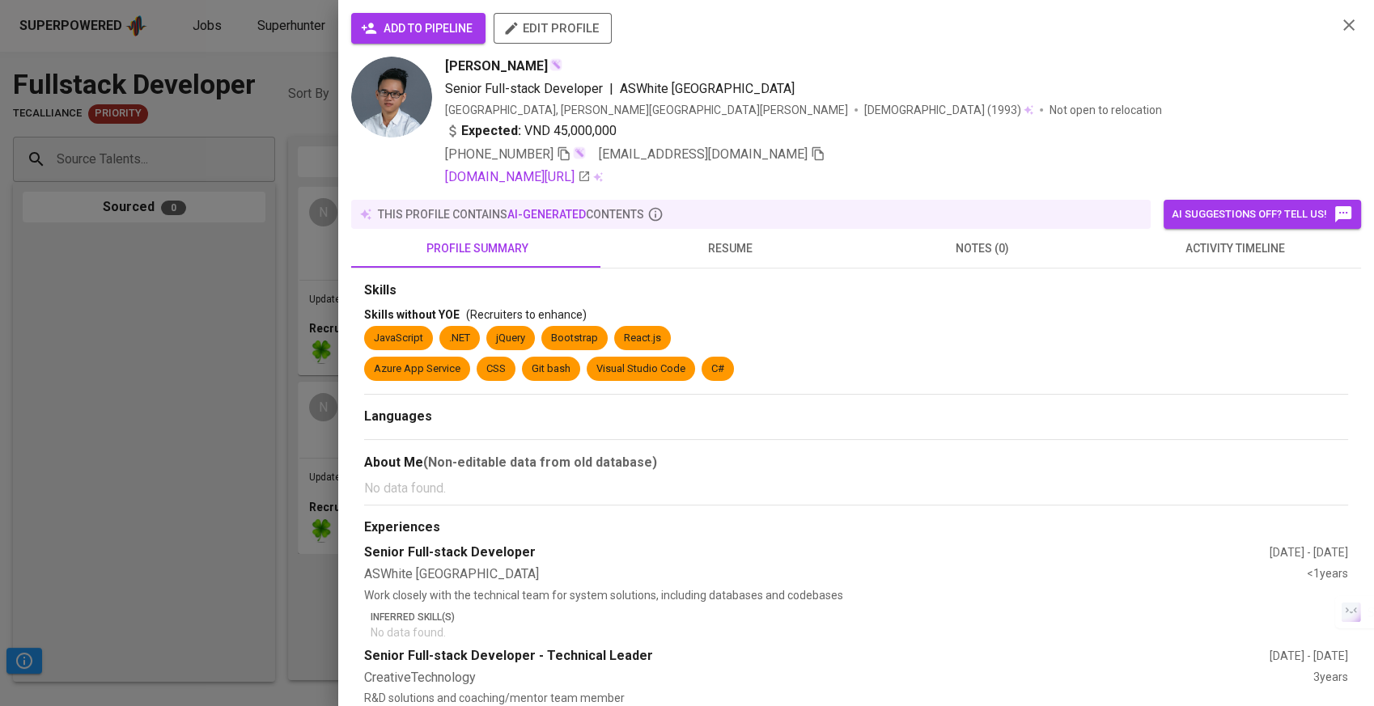
click at [442, 29] on span "add to pipeline" at bounding box center [418, 29] width 108 height 20
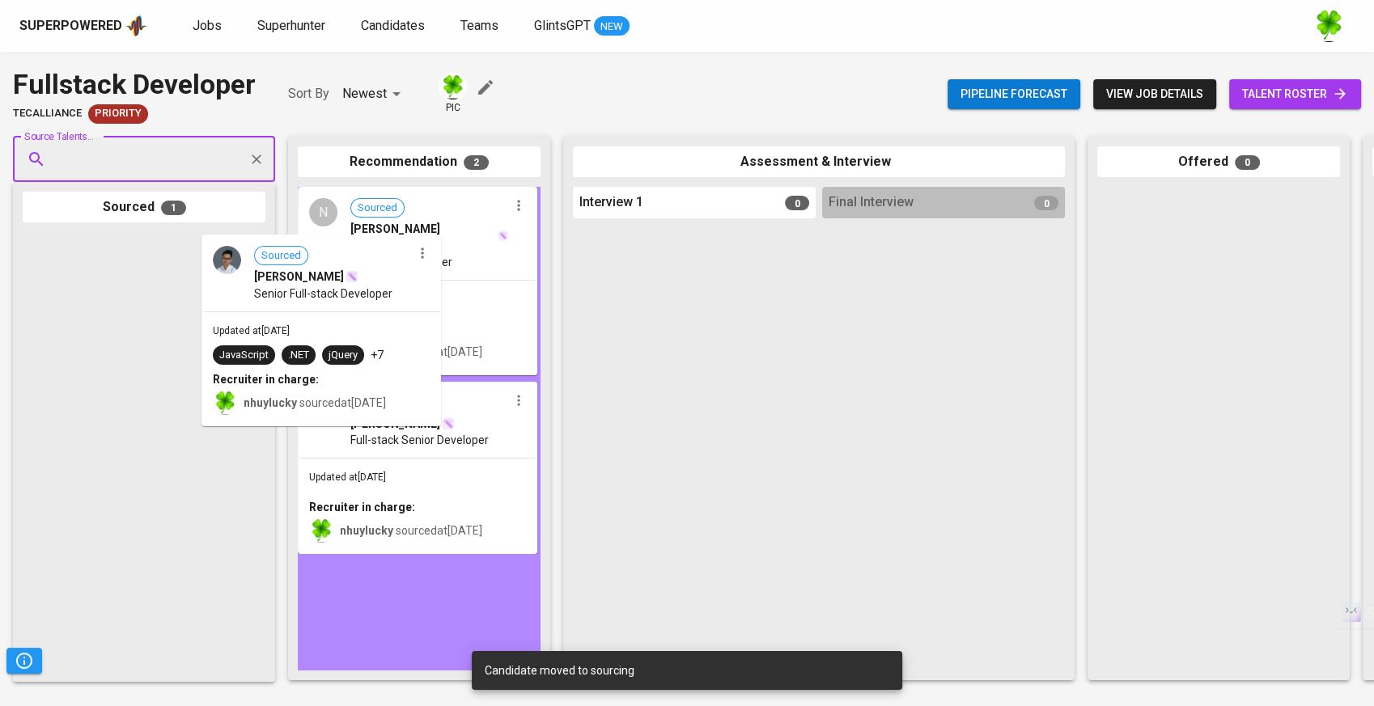
drag, startPoint x: 155, startPoint y: 310, endPoint x: 379, endPoint y: 313, distance: 223.3
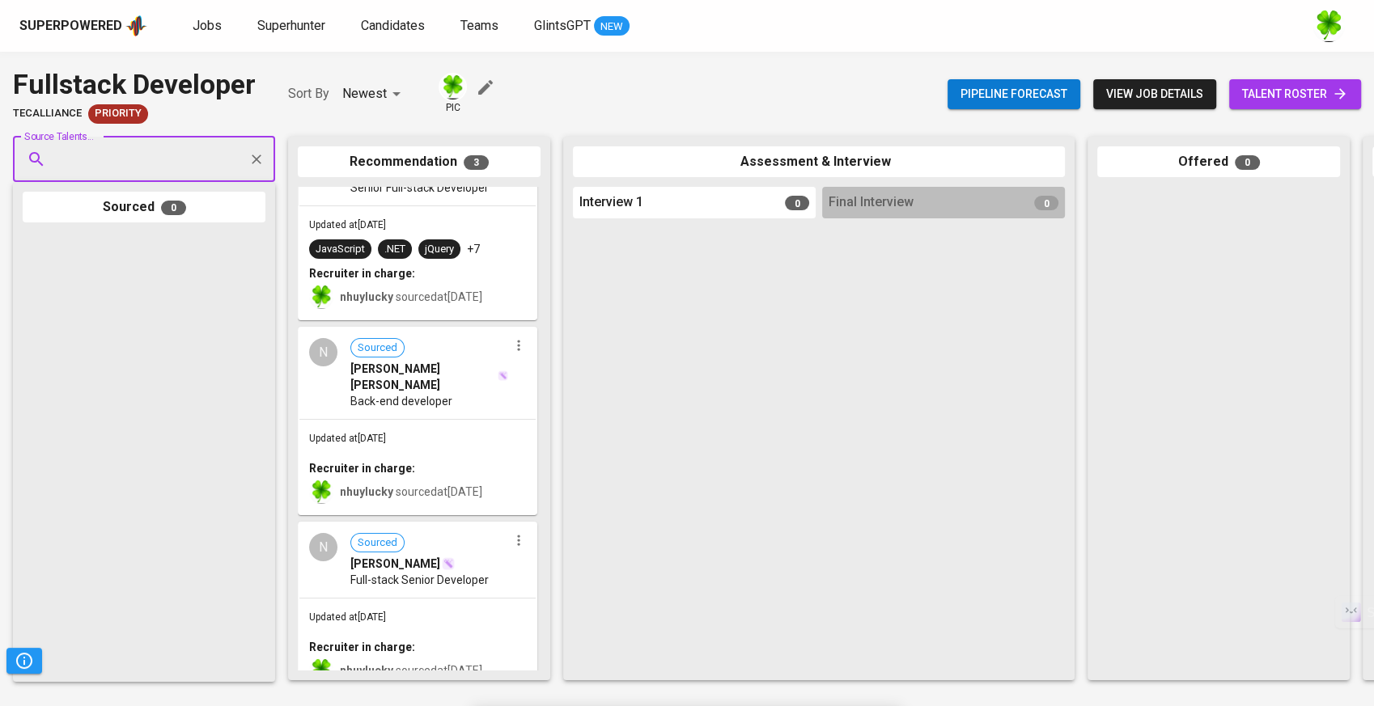
scroll to position [73, 0]
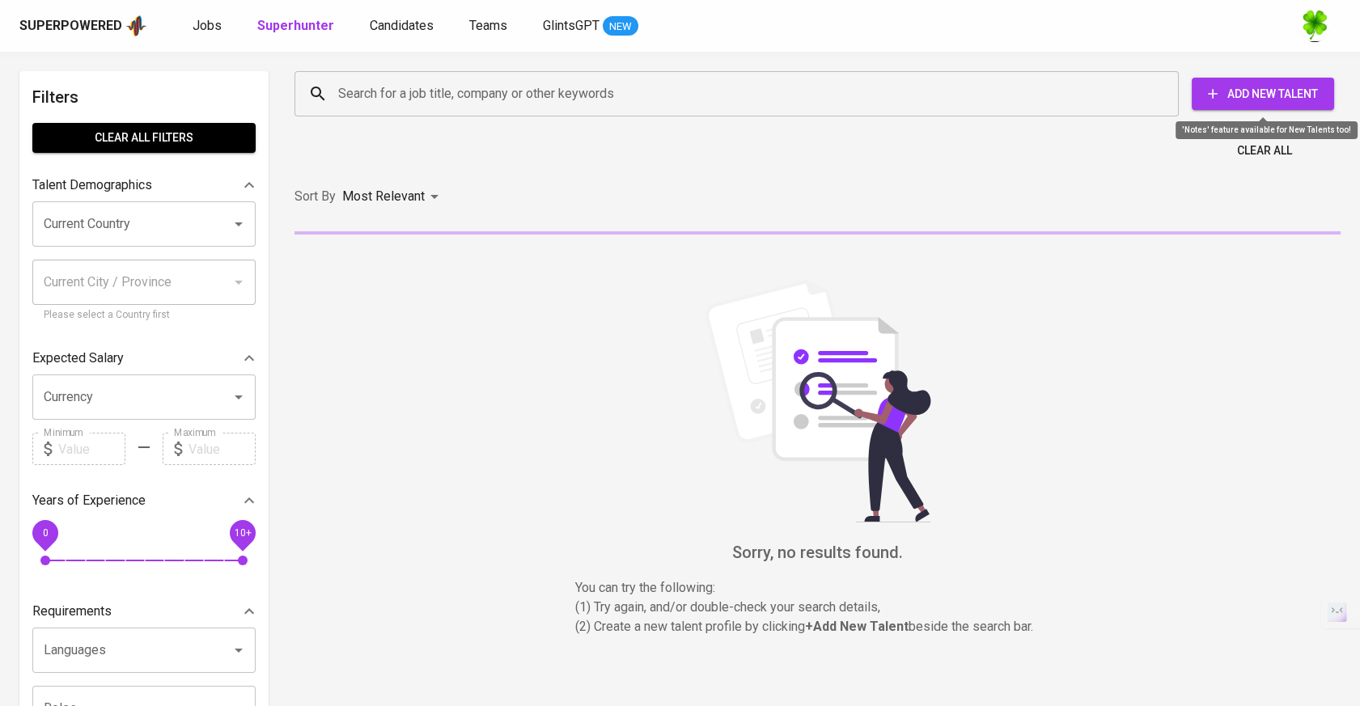
click at [1278, 95] on span "Add New Talent" at bounding box center [1263, 94] width 117 height 20
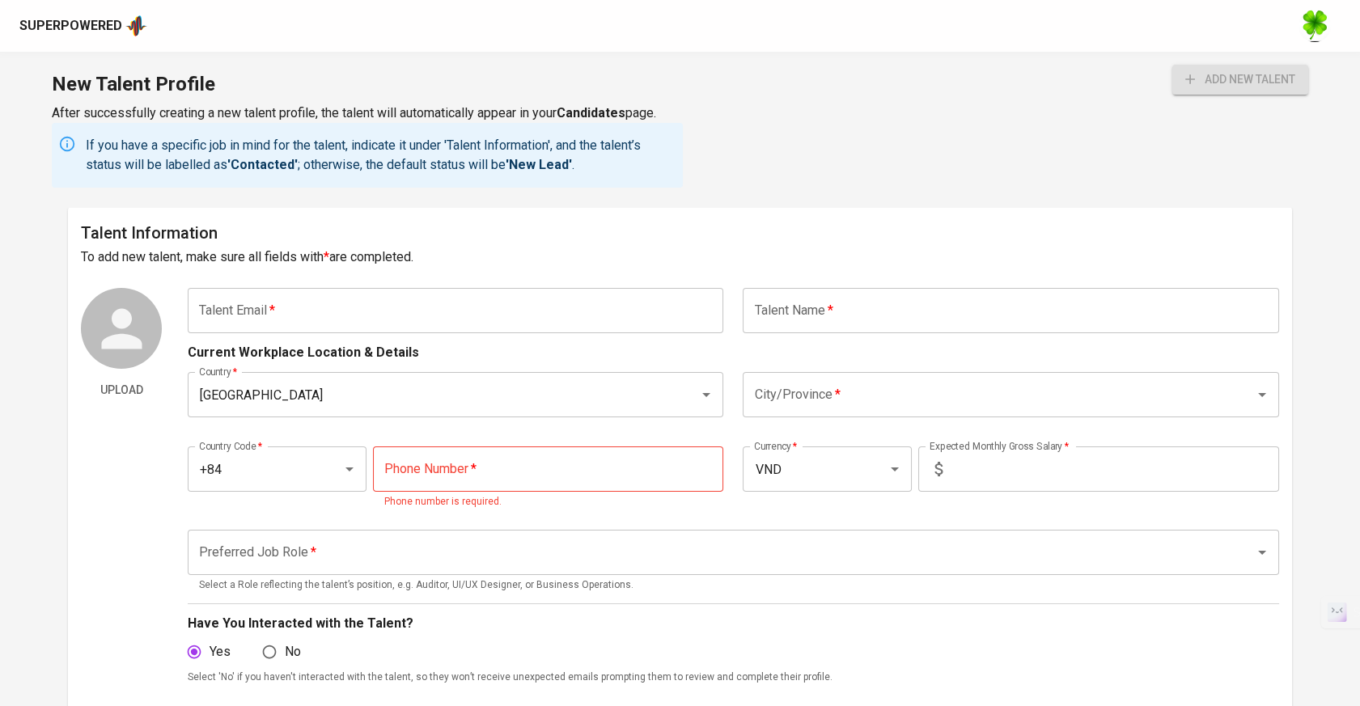
click at [355, 299] on input "text" at bounding box center [456, 310] width 536 height 45
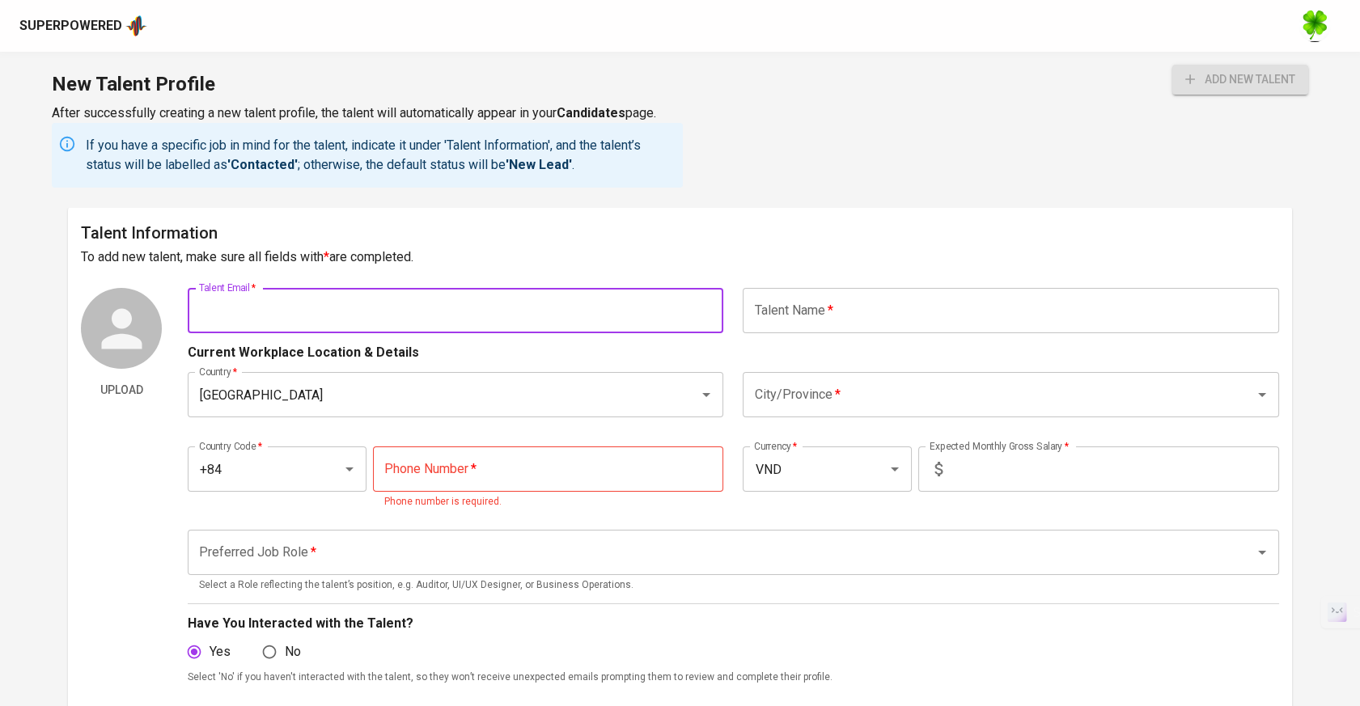
paste input "[EMAIL_ADDRESS][DOMAIN_NAME]"
type input "[EMAIL_ADDRESS][DOMAIN_NAME]"
click at [985, 312] on input "text" at bounding box center [1011, 310] width 536 height 45
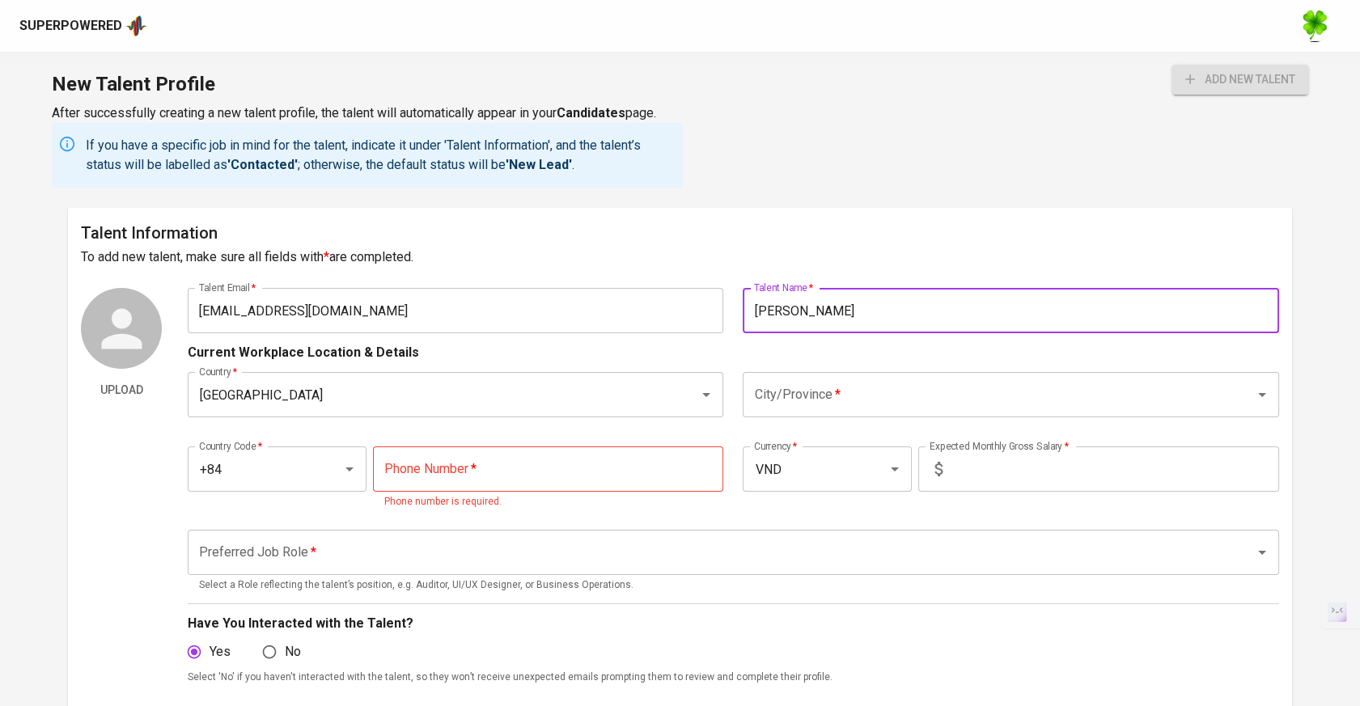
type input "[PERSON_NAME]"
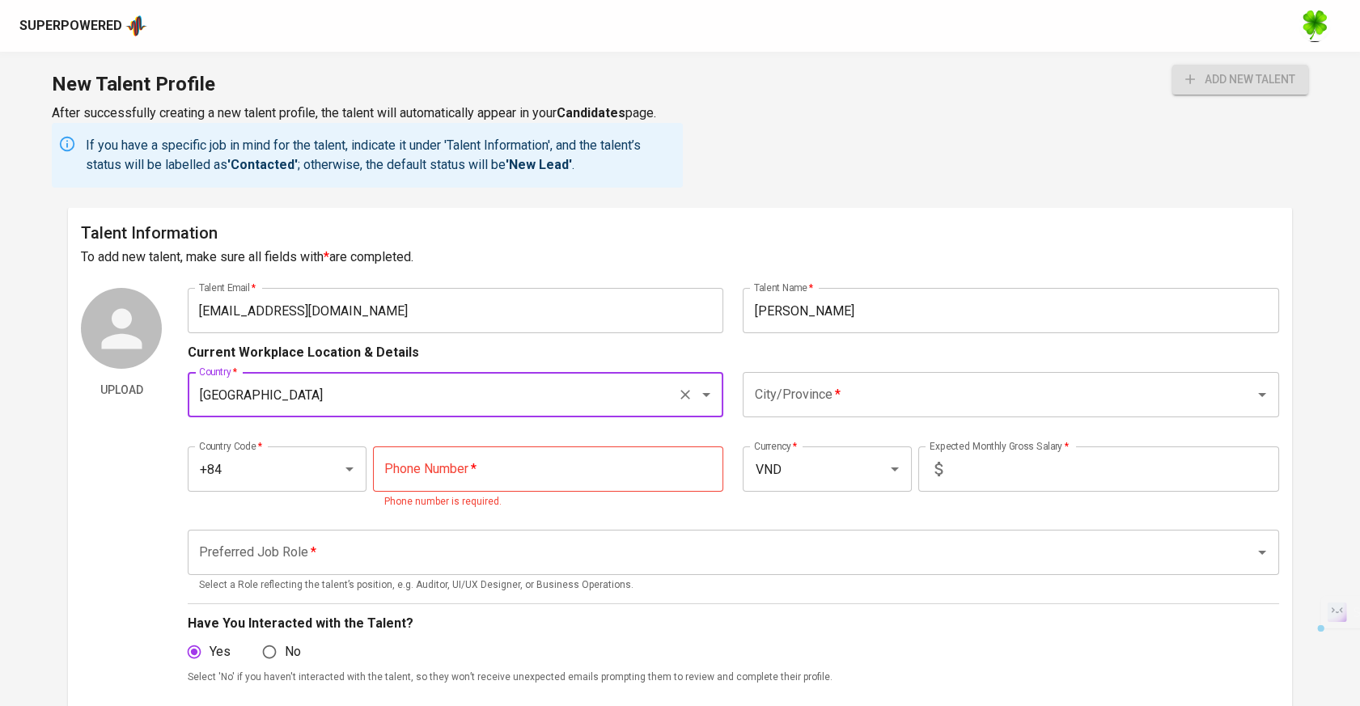
click at [922, 380] on input "City/Province   *" at bounding box center [988, 394] width 476 height 31
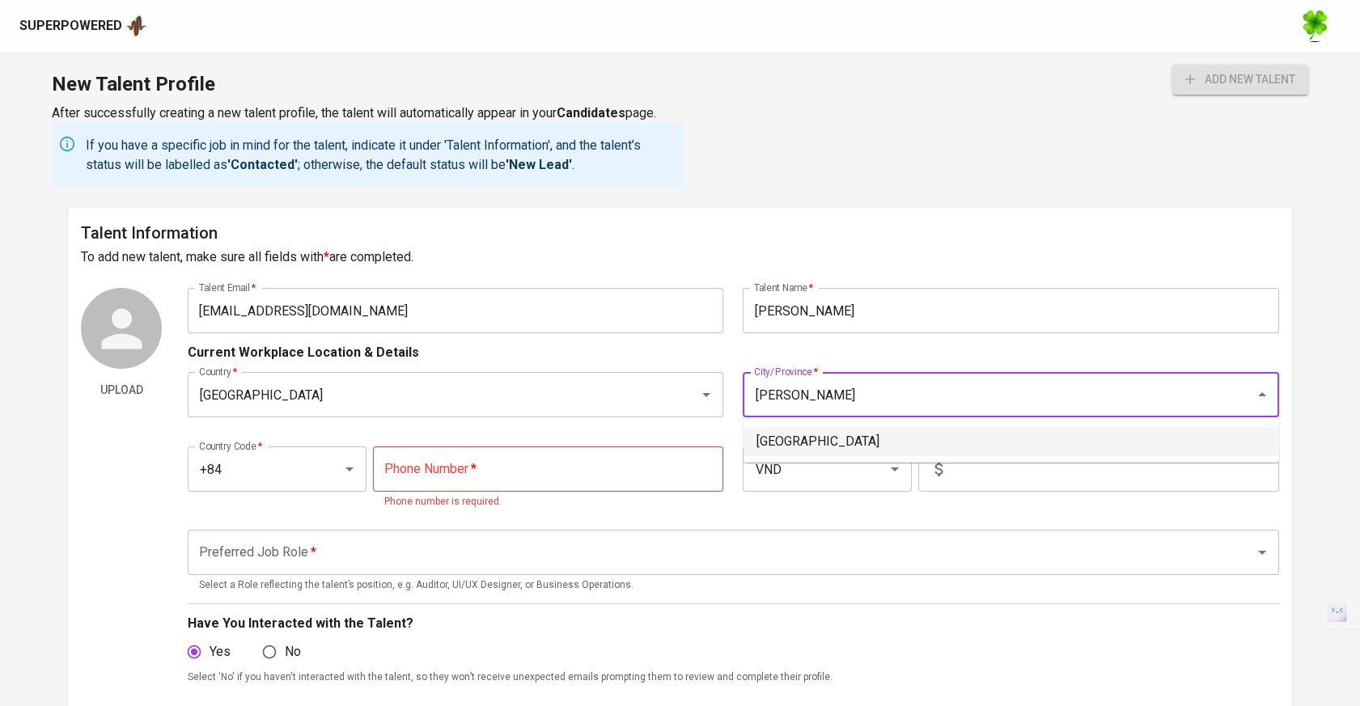
click at [808, 442] on li "[GEOGRAPHIC_DATA]" at bounding box center [1012, 441] width 536 height 29
type input "[GEOGRAPHIC_DATA]"
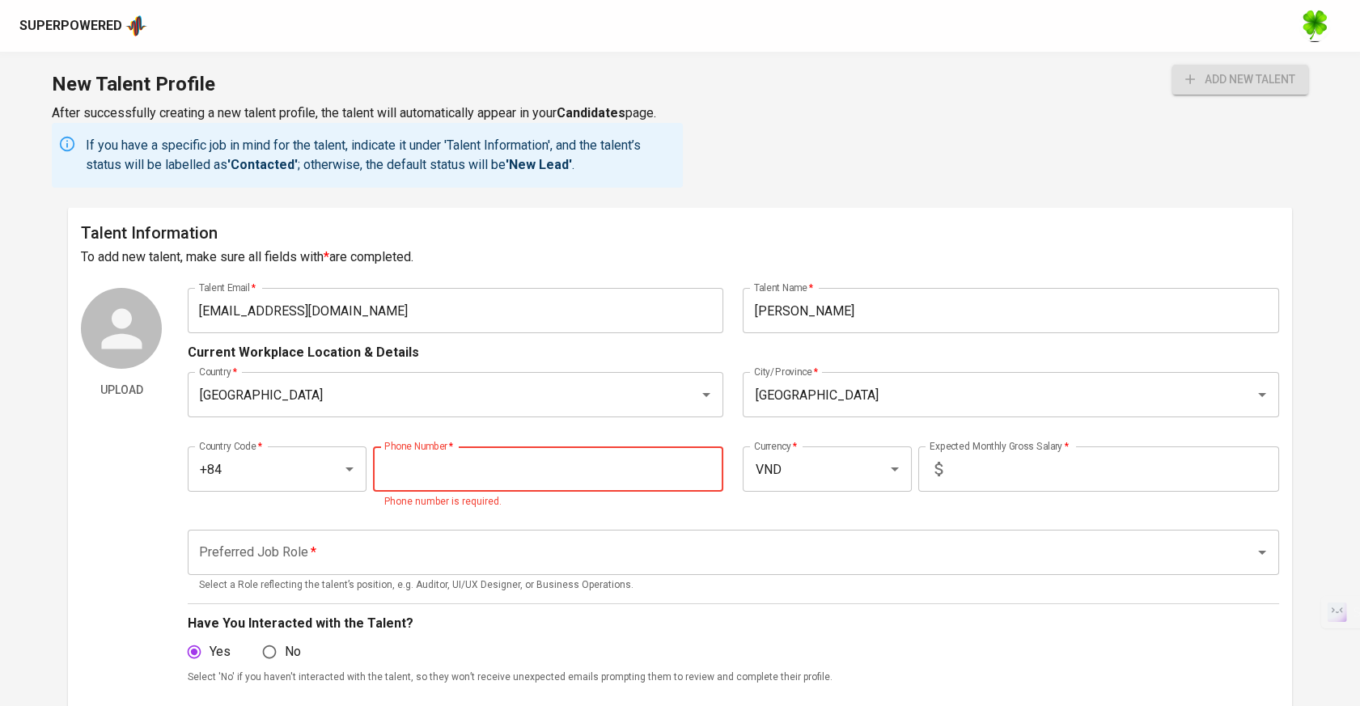
click at [577, 474] on input "tel" at bounding box center [548, 469] width 351 height 45
paste input "375-616-567"
type input "375-616-567"
click at [956, 467] on input "text" at bounding box center [1114, 469] width 330 height 45
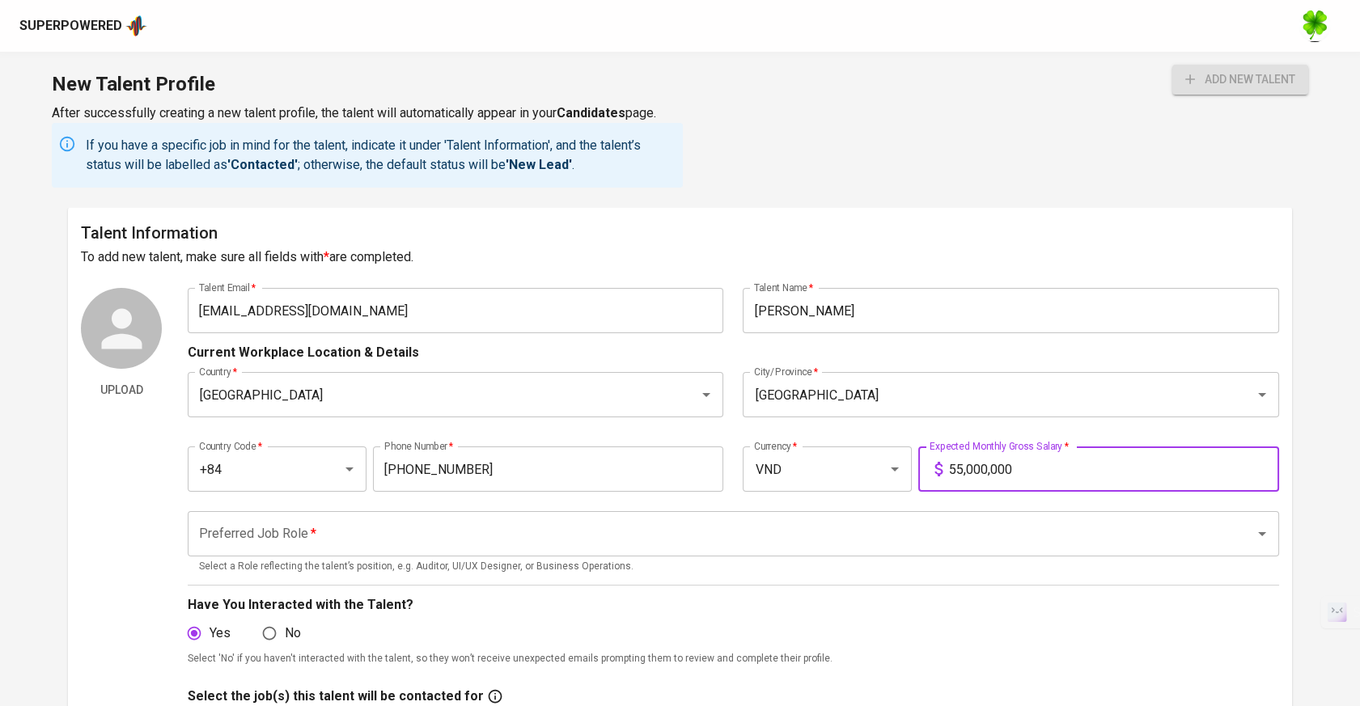
type input "55,000,000"
click at [883, 530] on input "Preferred Job Role   *" at bounding box center [711, 534] width 1032 height 31
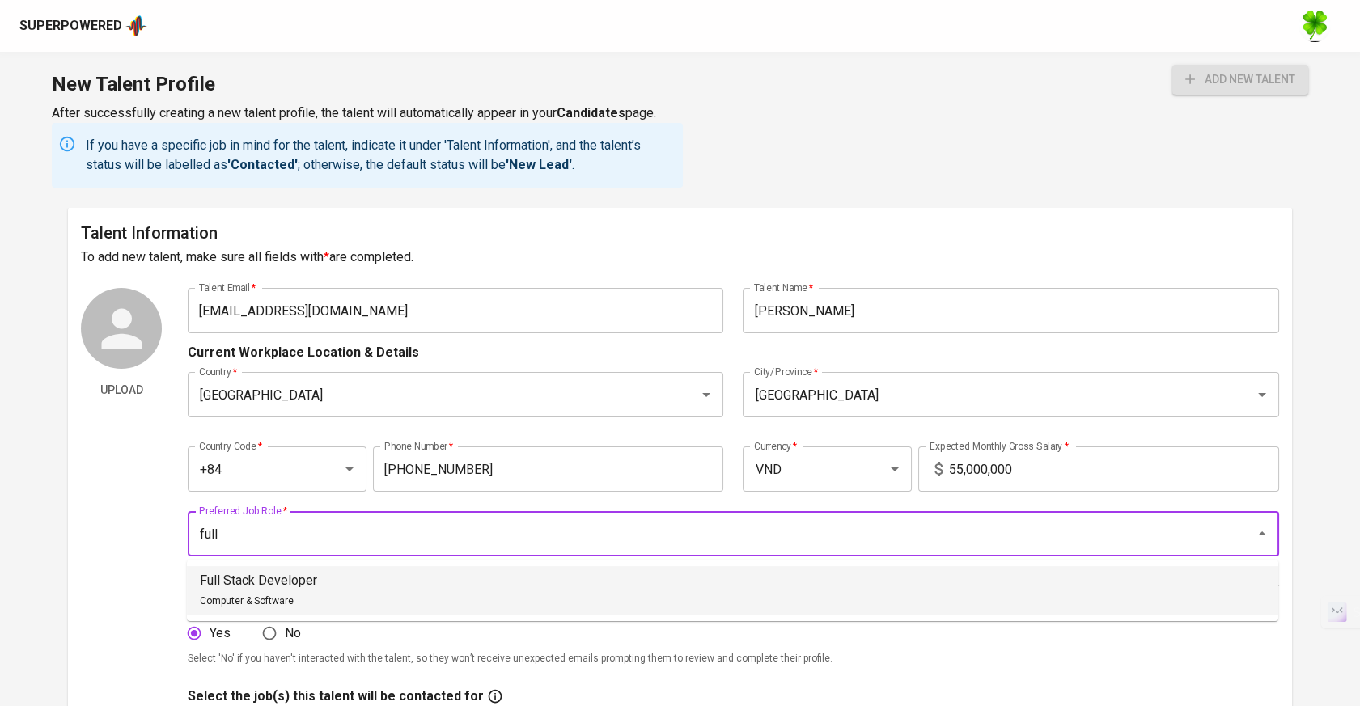
click at [565, 580] on li "Full Stack Developer Computer & Software" at bounding box center [733, 590] width 1092 height 49
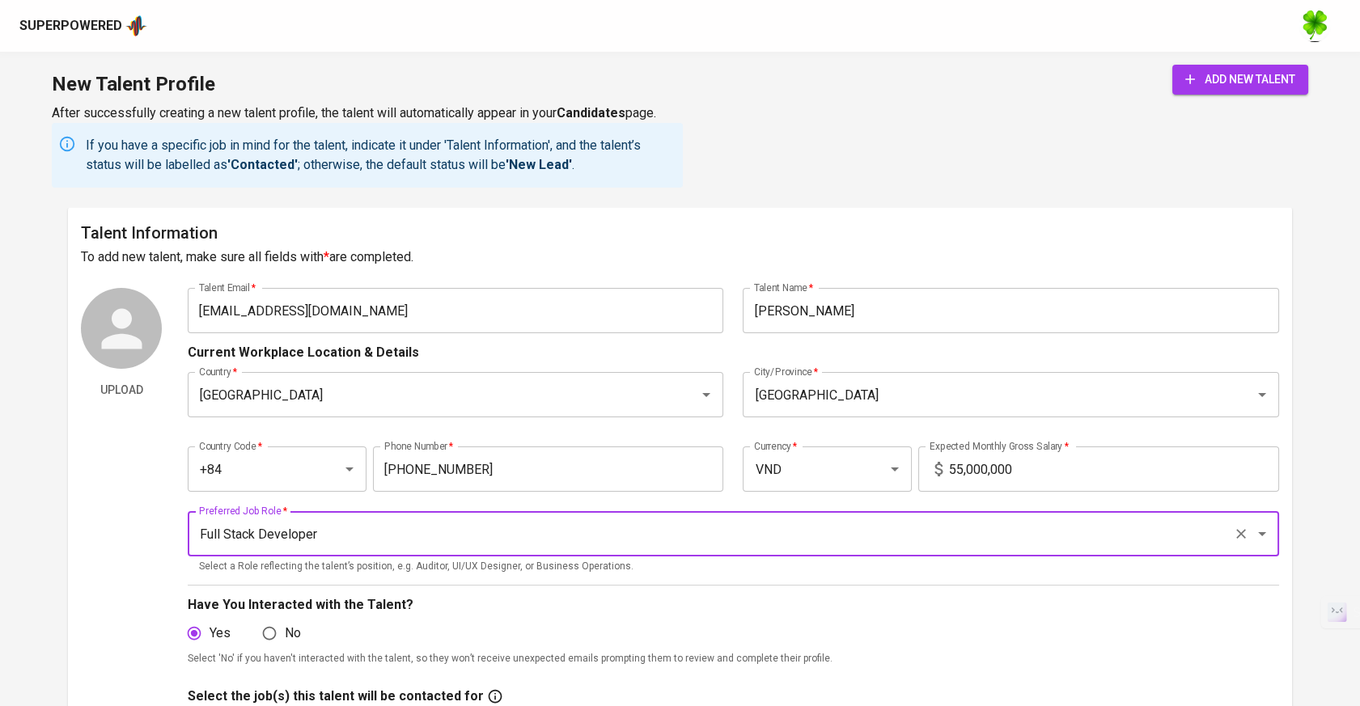
type input "Full Stack Developer"
click at [1227, 76] on span "add new talent" at bounding box center [1240, 80] width 110 height 20
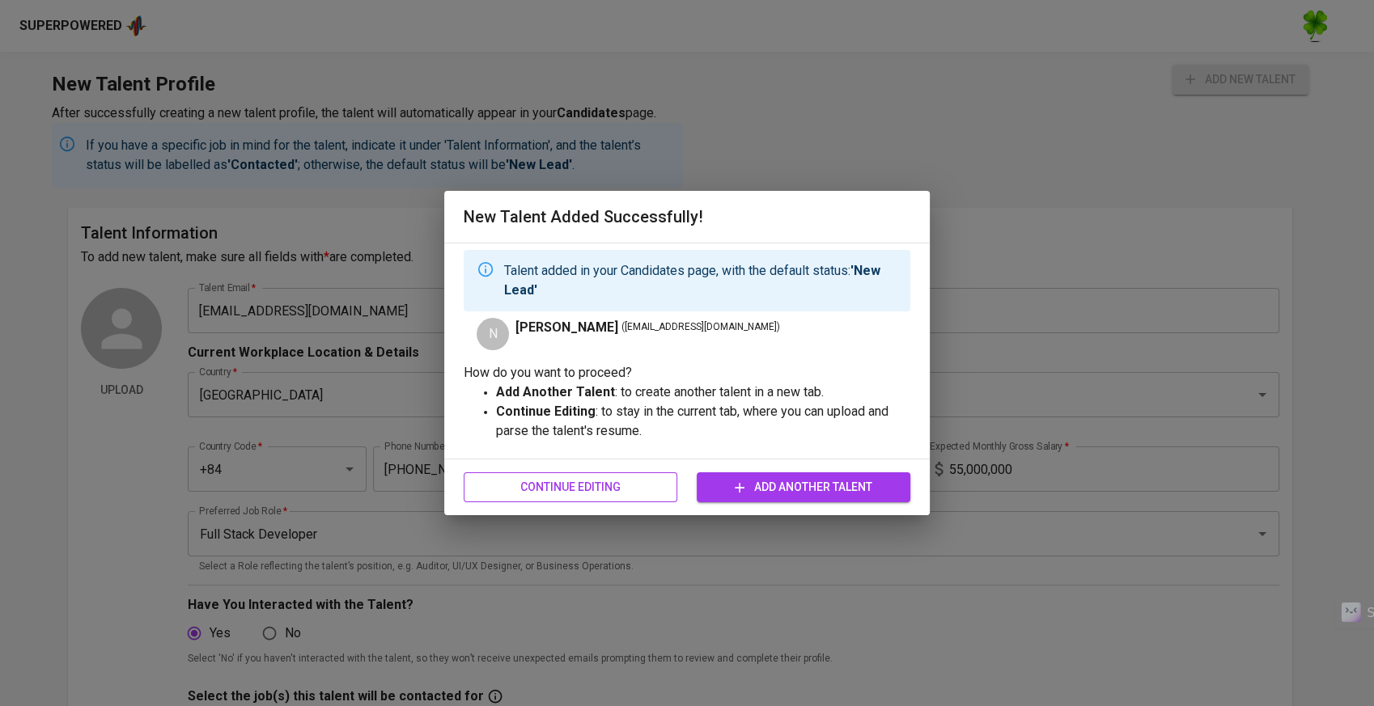
click at [642, 482] on span "Continue Editing" at bounding box center [571, 487] width 188 height 20
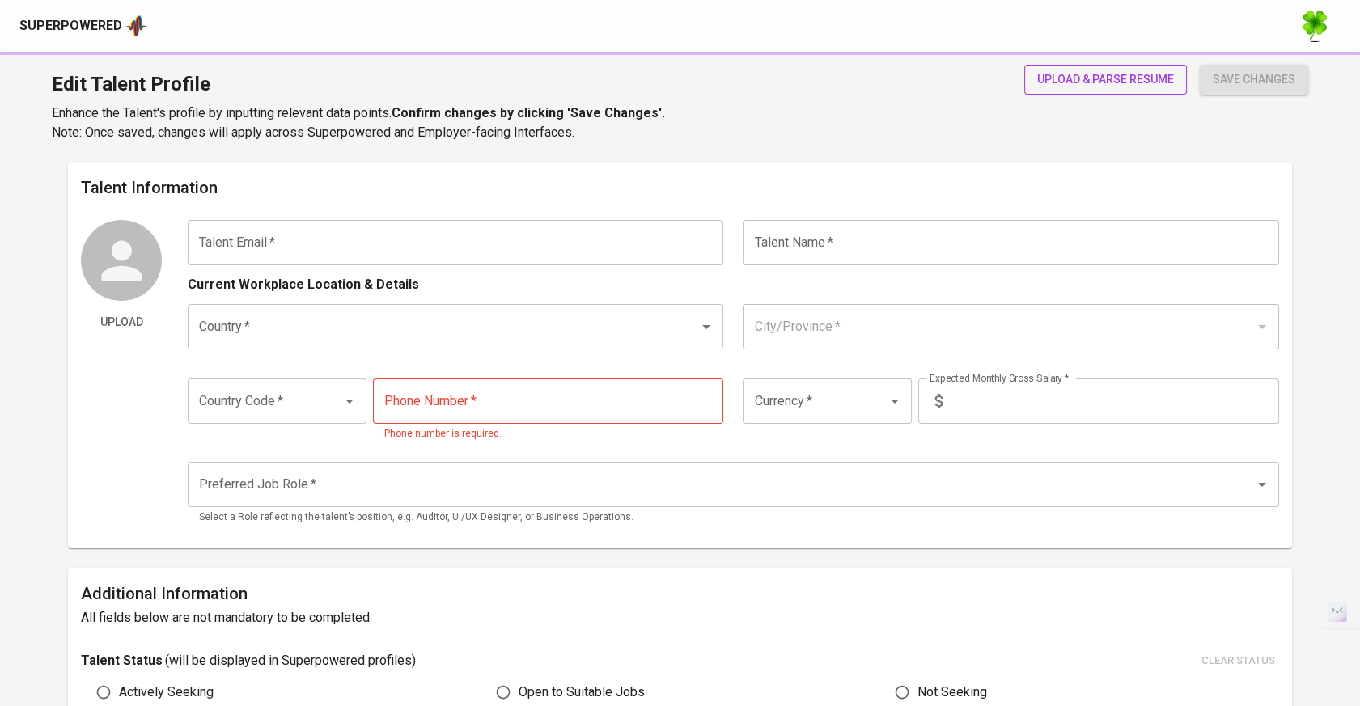
type input "[EMAIL_ADDRESS][DOMAIN_NAME]"
type input "[PERSON_NAME]"
type input "[GEOGRAPHIC_DATA]"
type input "+84"
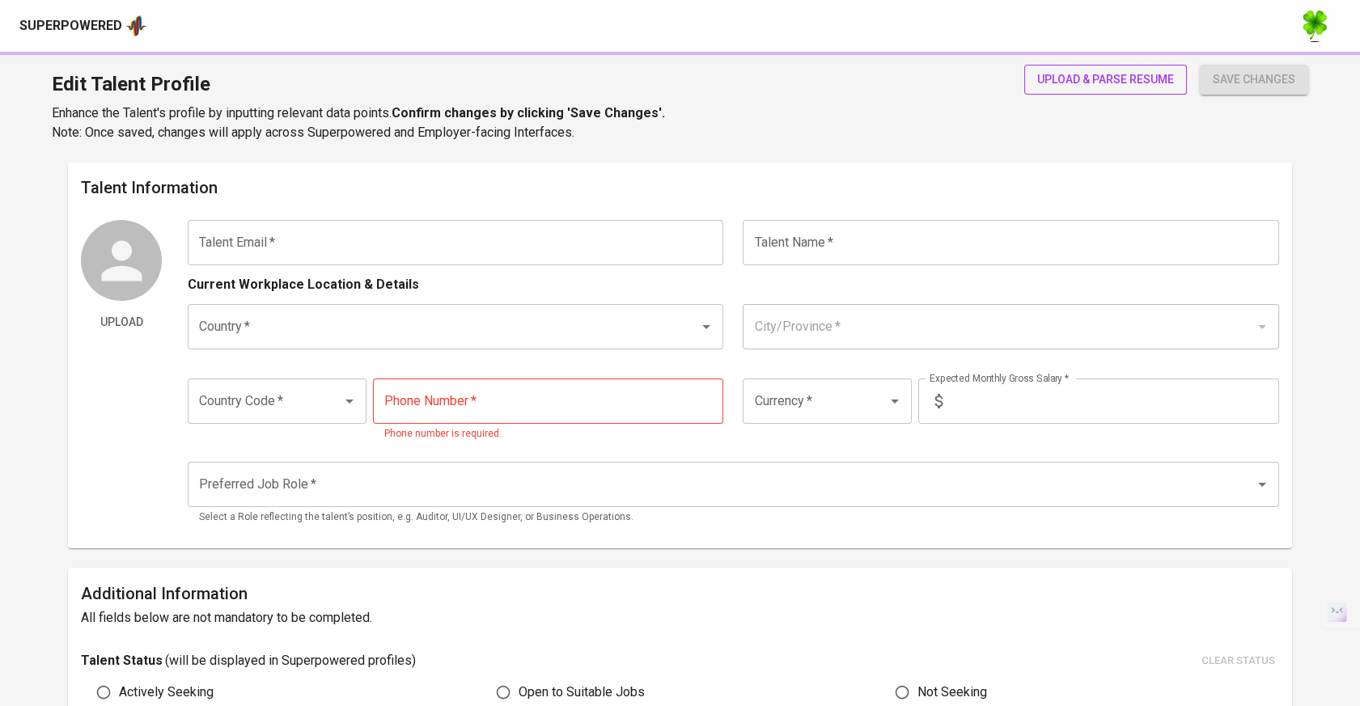
type input "375-616-567"
type input "VND"
type input "55,000,000"
type input "Full Stack Developer"
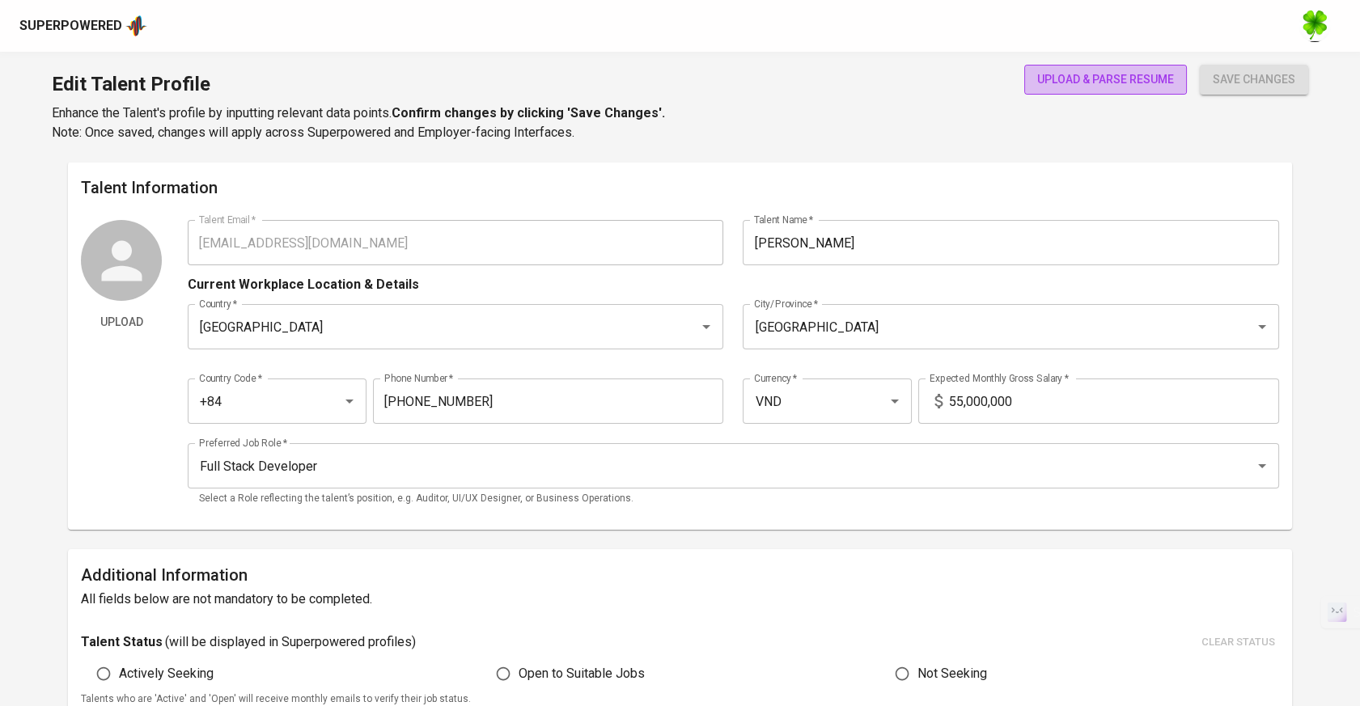
click at [1107, 71] on span "upload & parse resume" at bounding box center [1105, 80] width 137 height 20
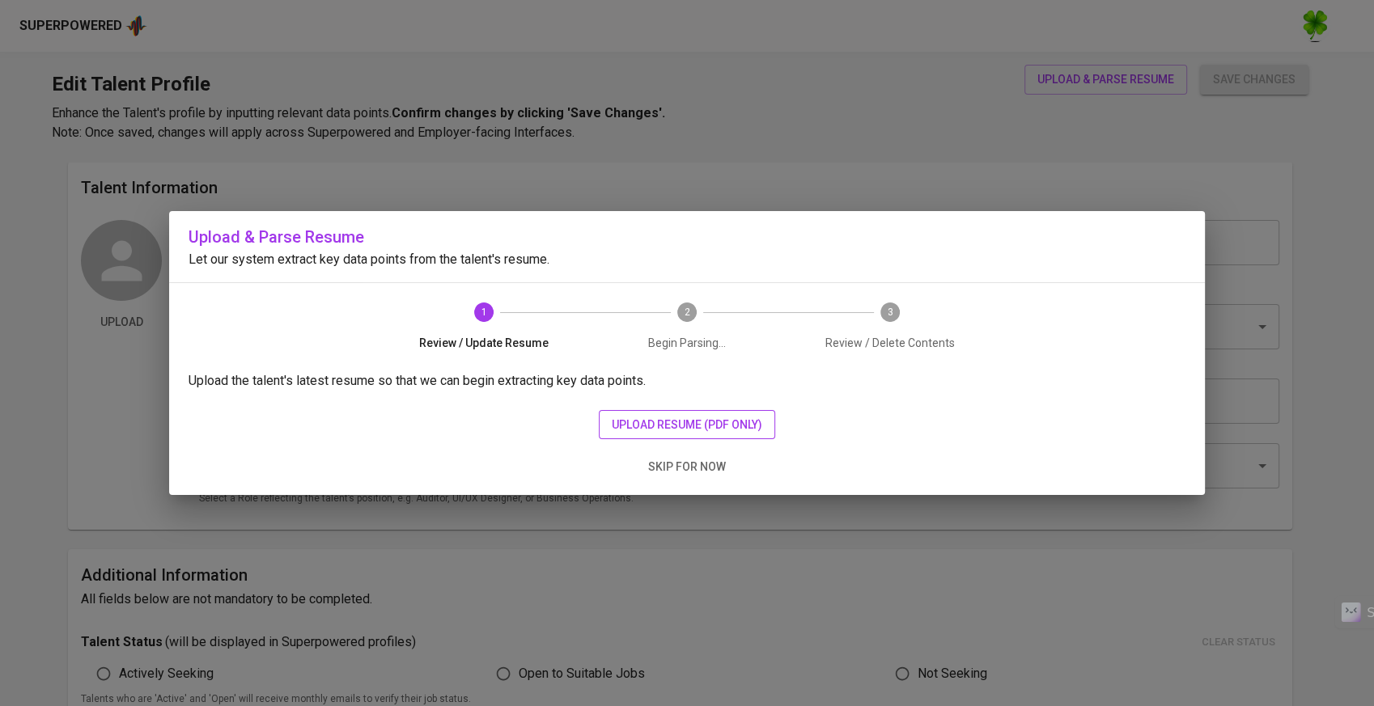
click at [647, 437] on button "upload resume (pdf only)" at bounding box center [687, 425] width 176 height 30
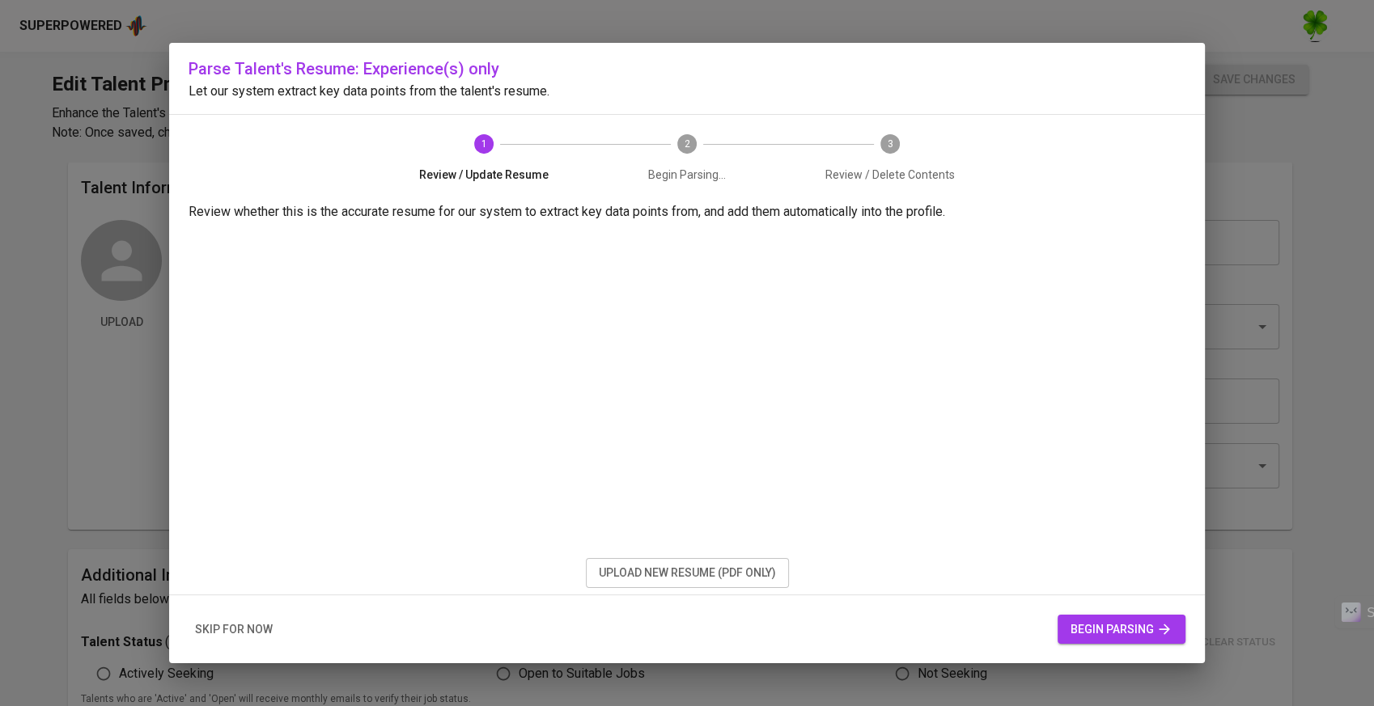
click at [1092, 620] on span "begin parsing" at bounding box center [1122, 630] width 102 height 20
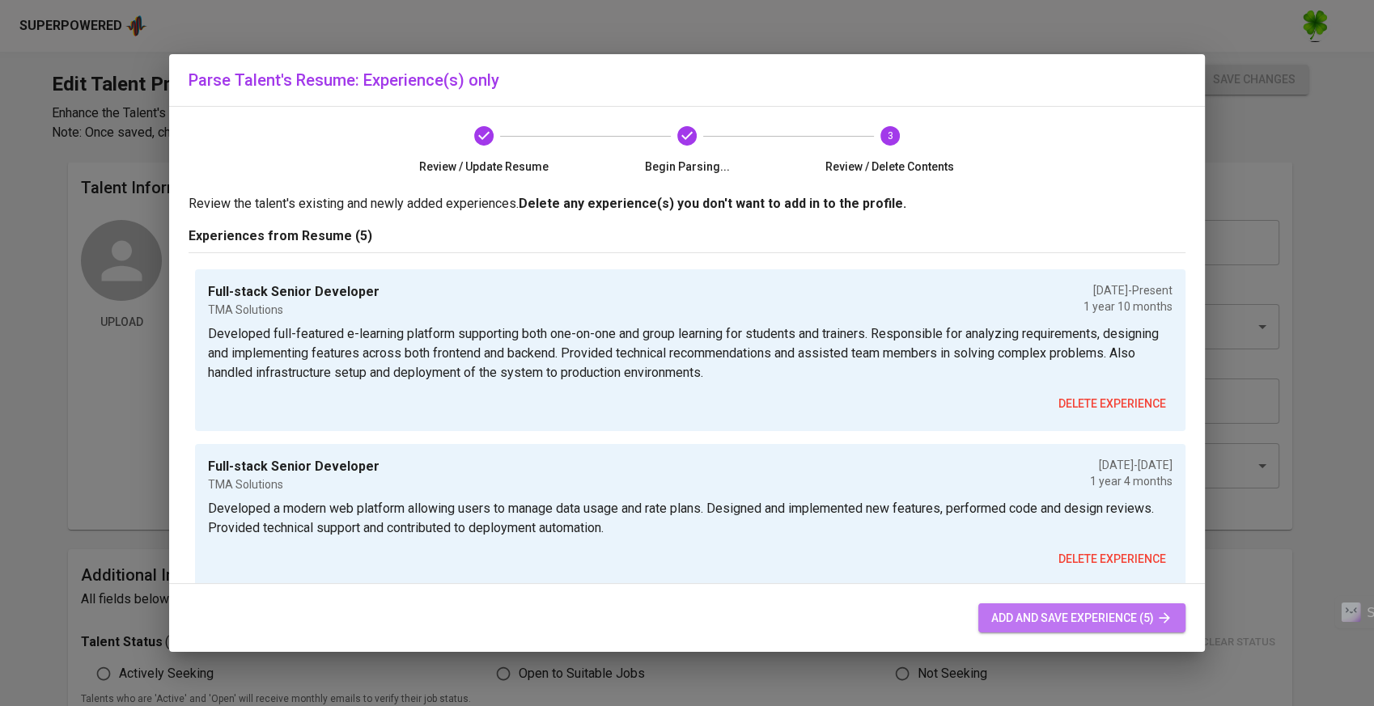
click at [1089, 625] on span "add and save experience (5)" at bounding box center [1081, 618] width 181 height 20
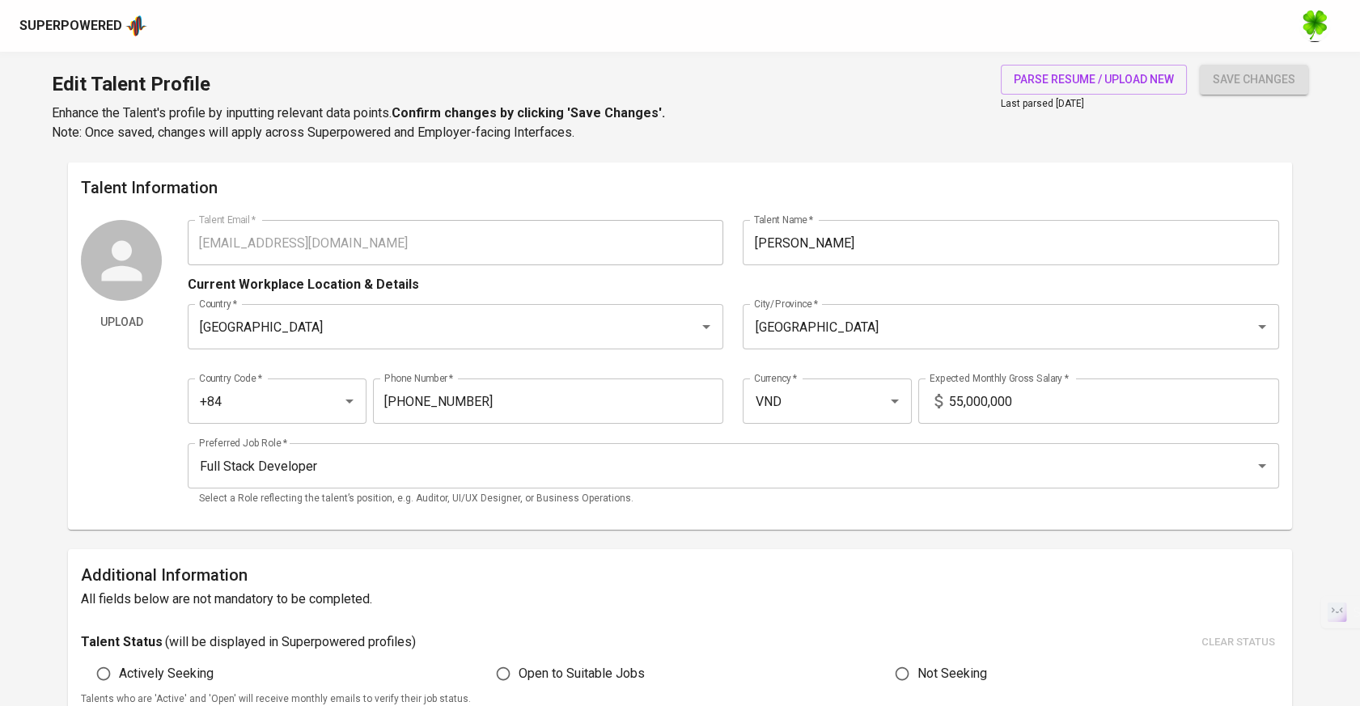
click at [110, 26] on div "Superpowered" at bounding box center [70, 26] width 103 height 19
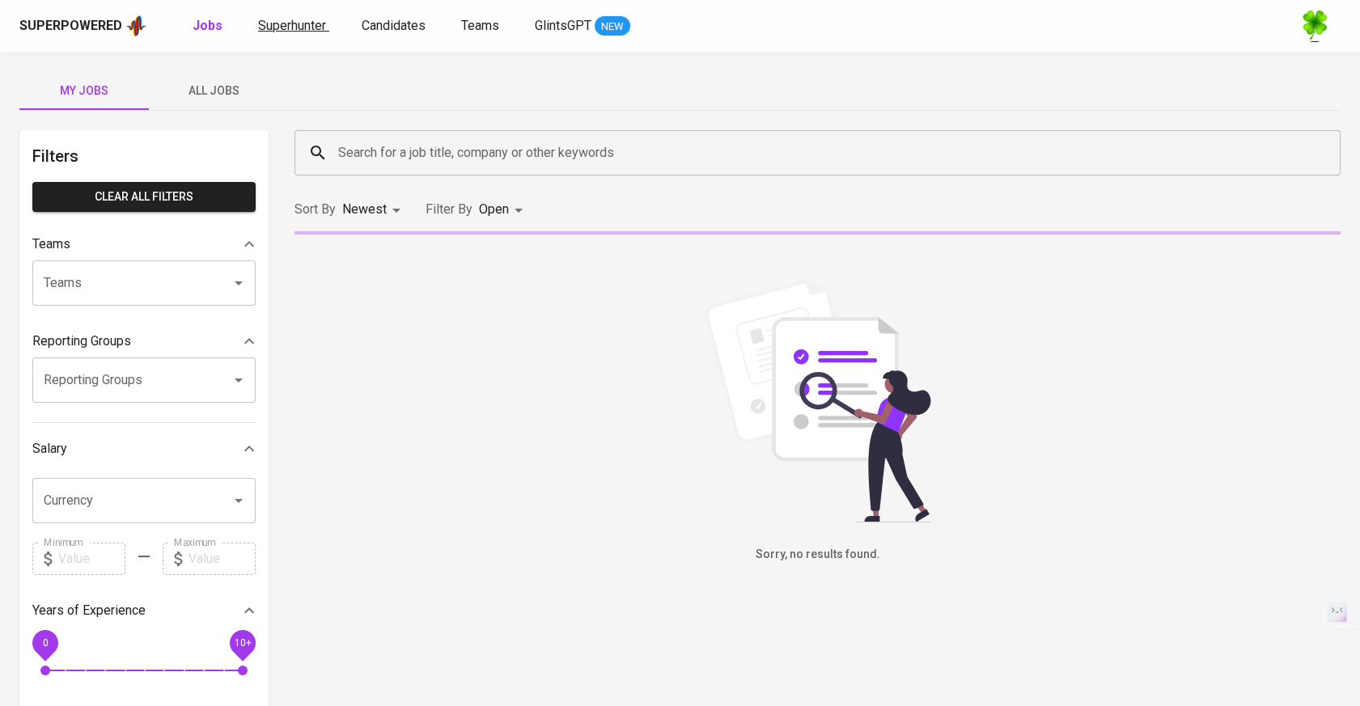
click at [280, 27] on span "Superhunter" at bounding box center [292, 25] width 68 height 15
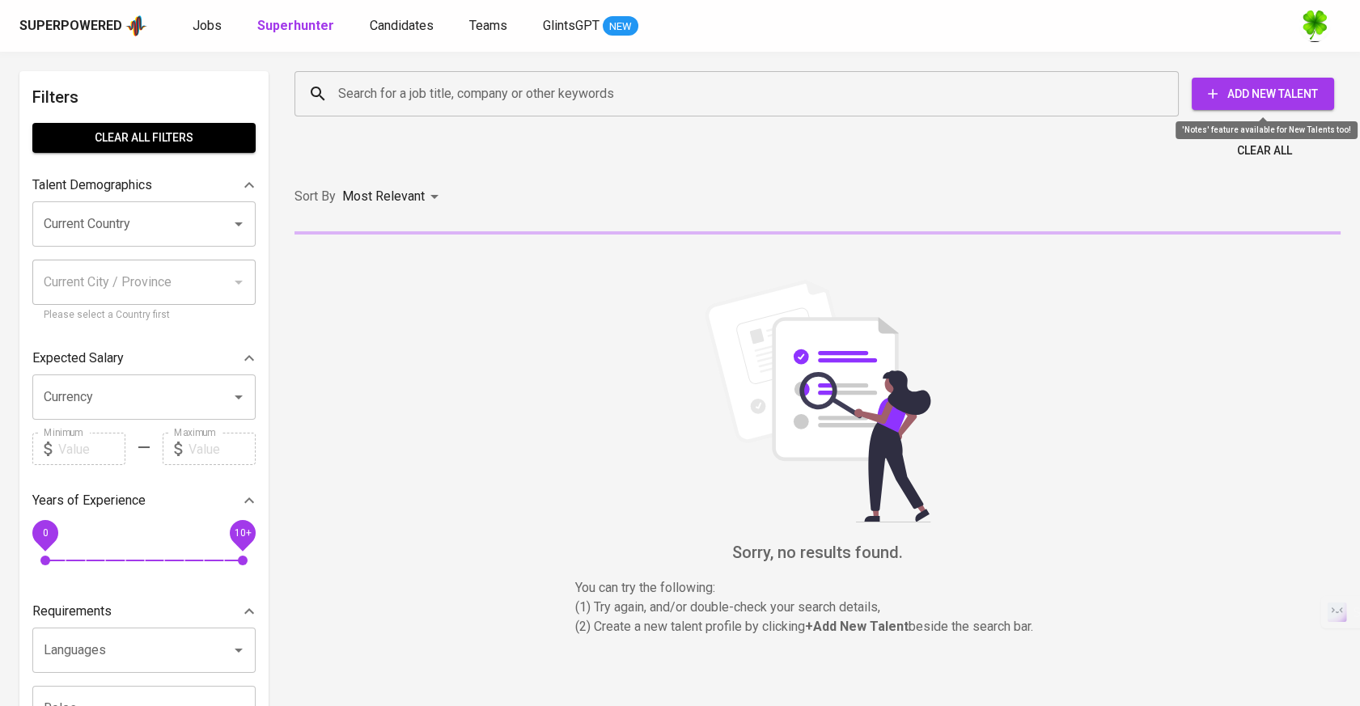
click at [1270, 97] on span "Add New Talent" at bounding box center [1263, 94] width 117 height 20
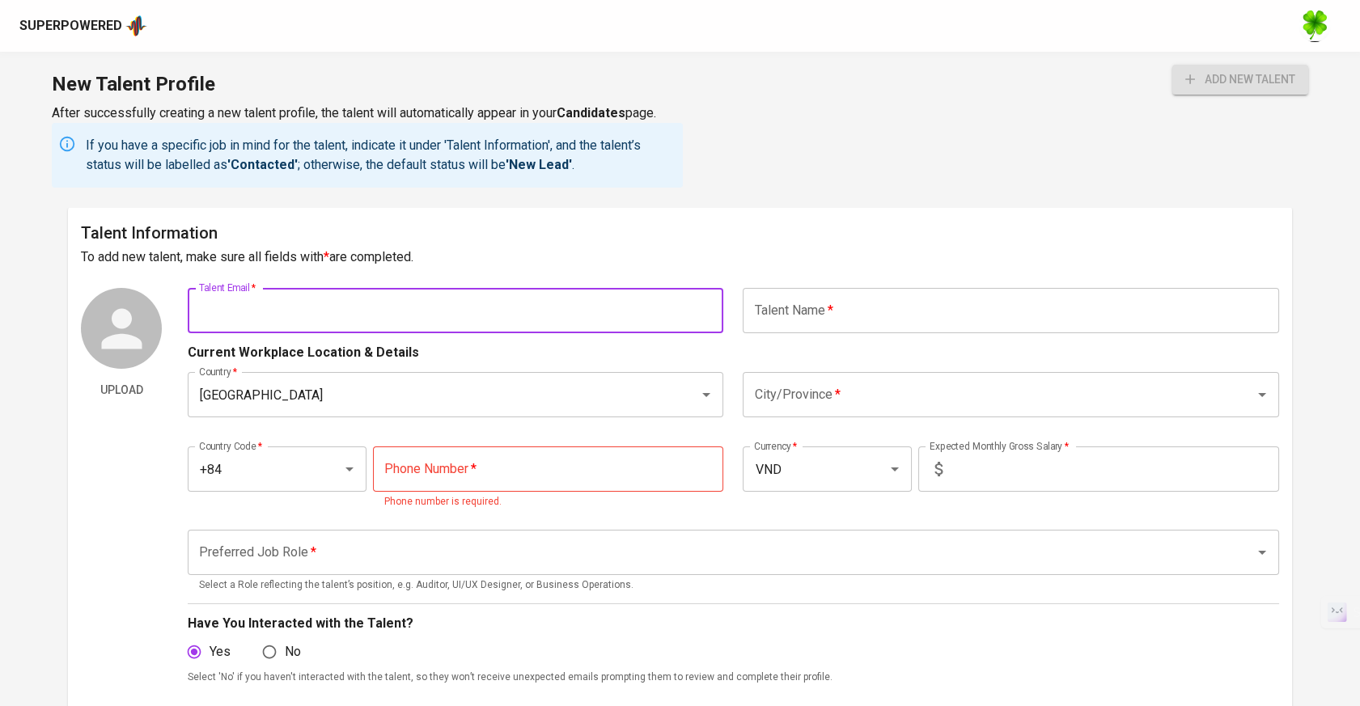
click at [553, 288] on input "text" at bounding box center [456, 310] width 536 height 45
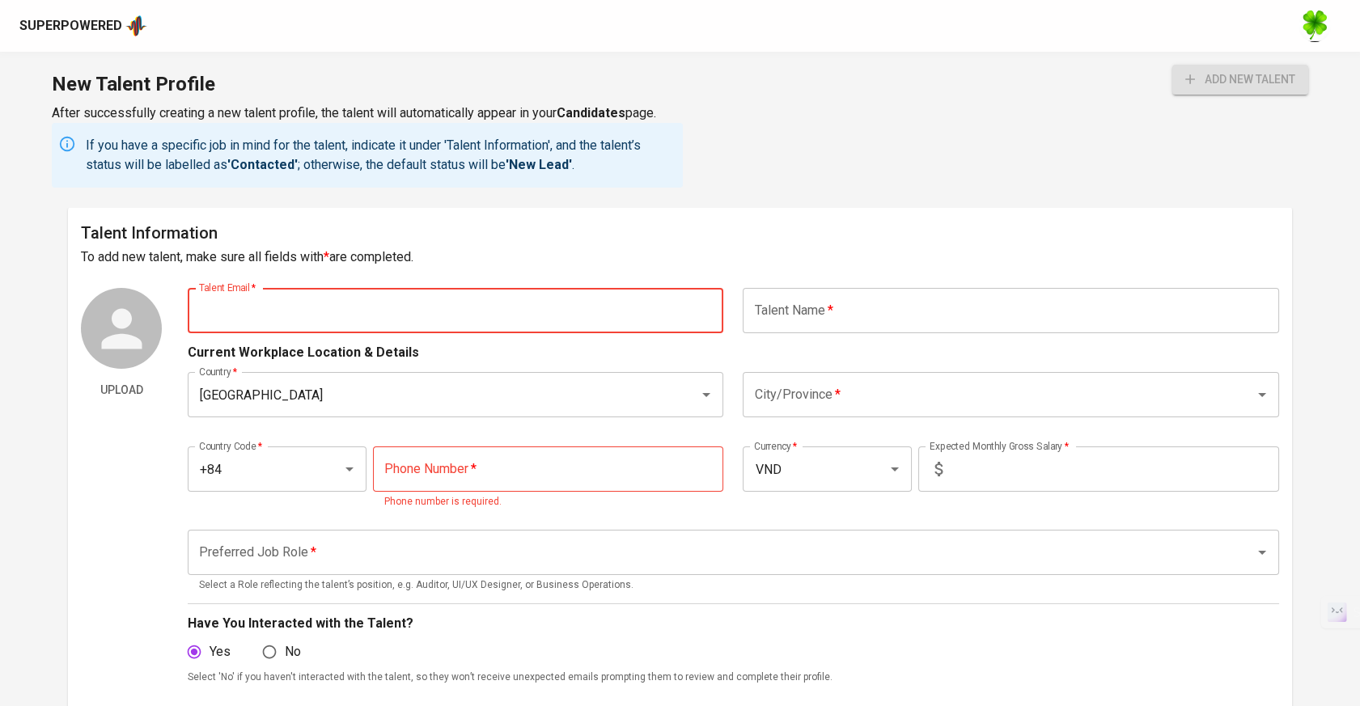
paste input "[EMAIL_ADDRESS][DOMAIN_NAME]"
type input "[EMAIL_ADDRESS][DOMAIN_NAME]"
click at [820, 319] on input "text" at bounding box center [1011, 310] width 536 height 45
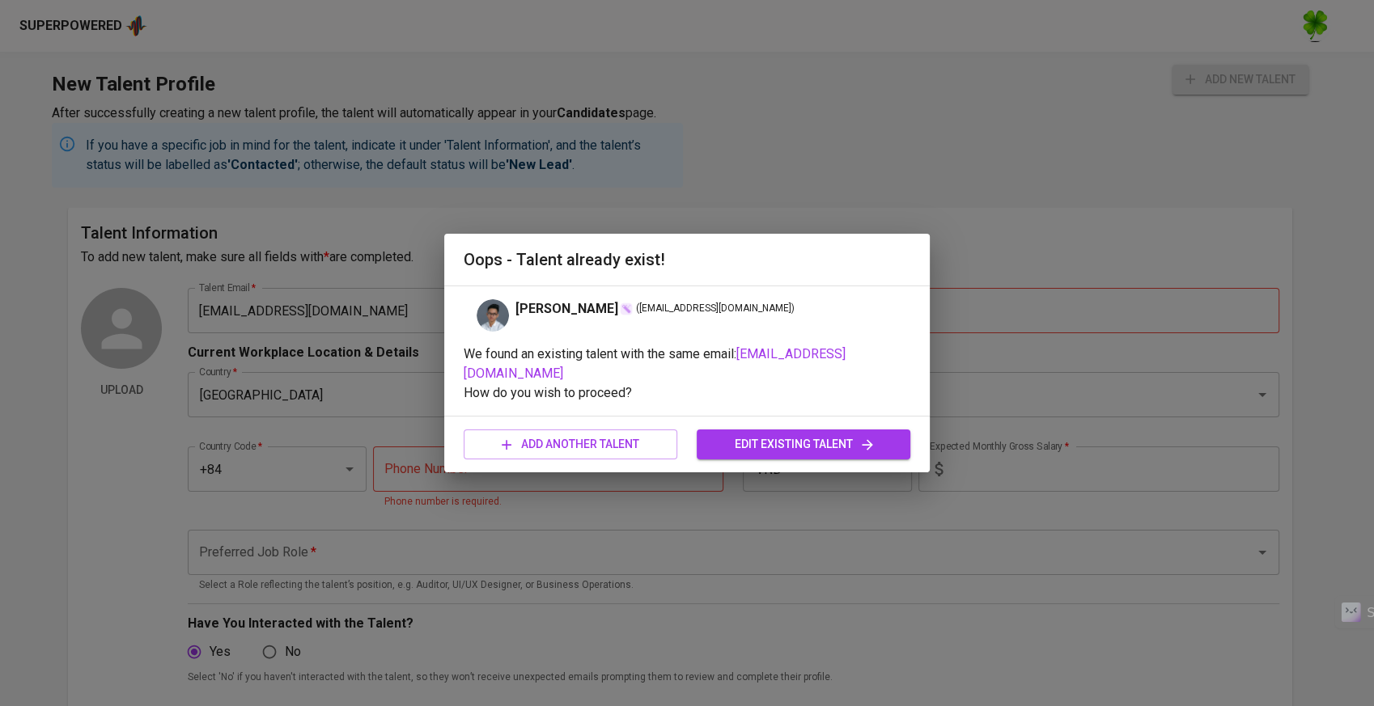
click at [777, 437] on span "edit existing talent" at bounding box center [804, 445] width 188 height 20
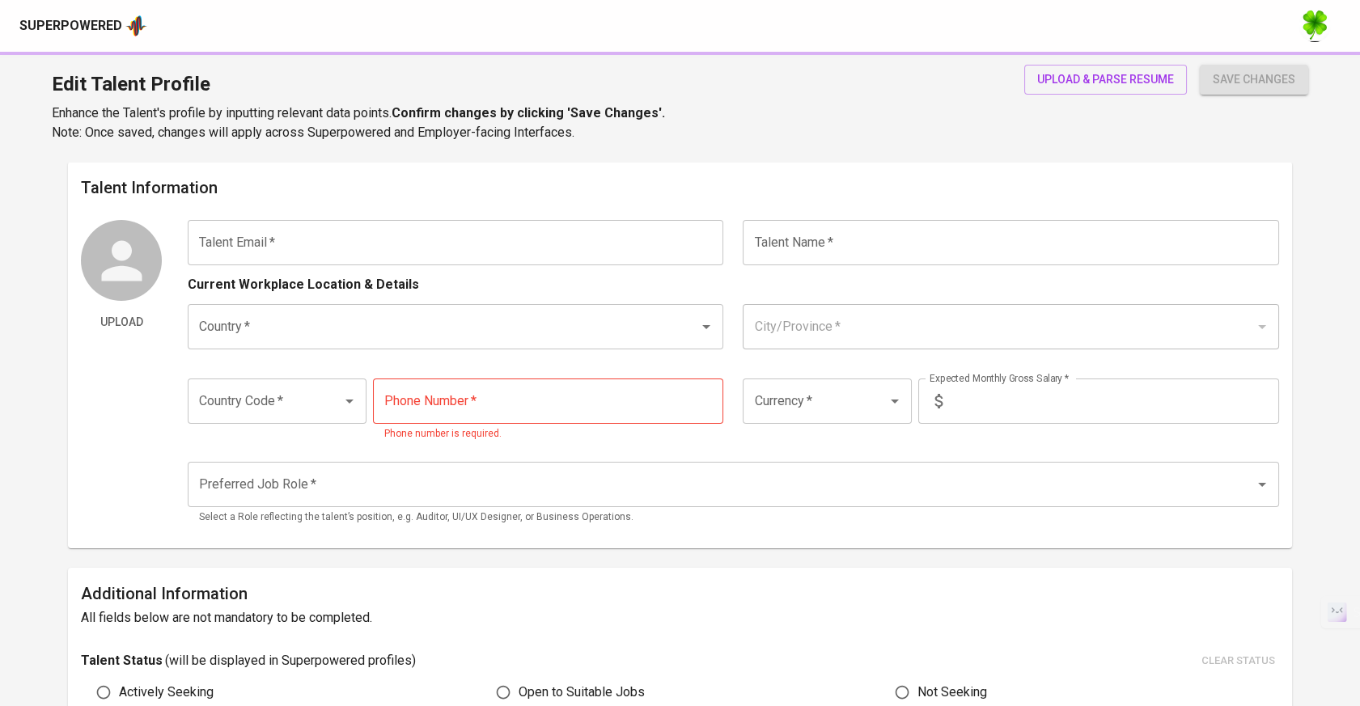
type input "[EMAIL_ADDRESS][DOMAIN_NAME]"
type input "[PERSON_NAME]"
type input "[GEOGRAPHIC_DATA]"
type input "Thành phố Hồ Chí Minh"
type input "+84"
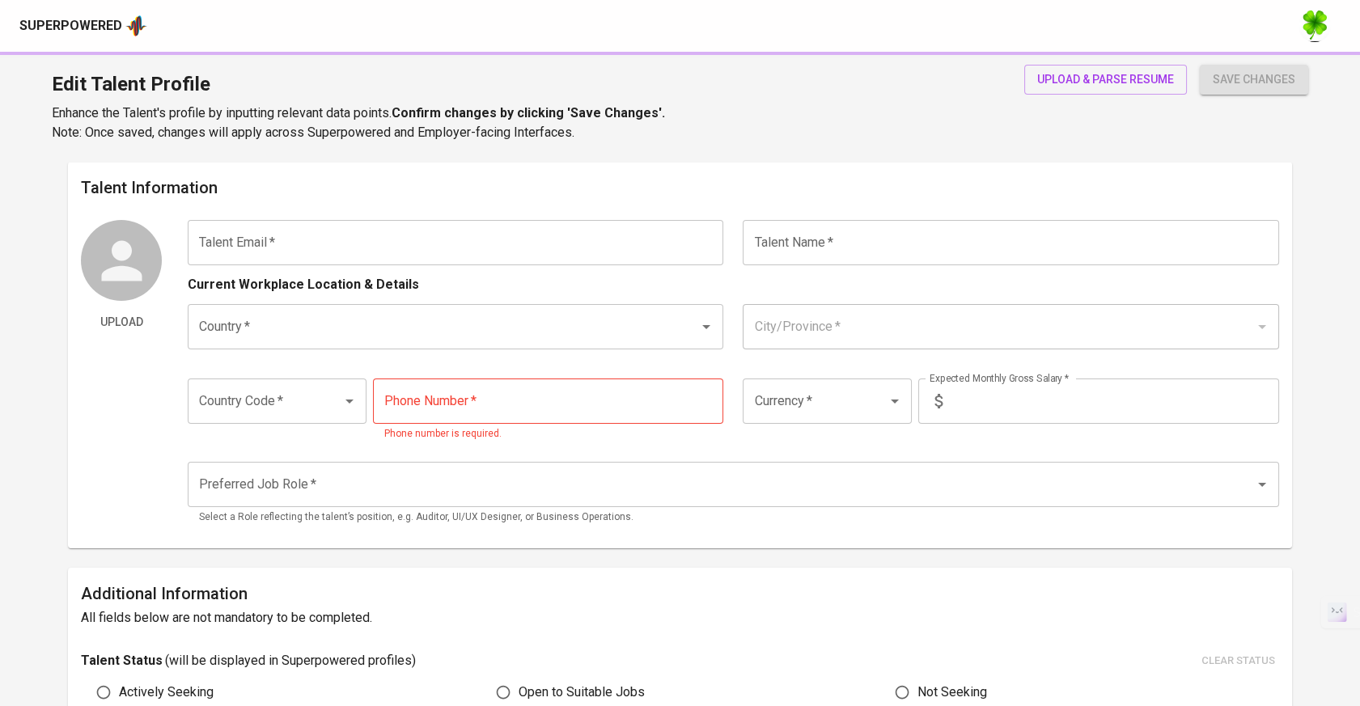
type input "792-310-456"
type input "VND"
type input "45,000,000"
radio input "true"
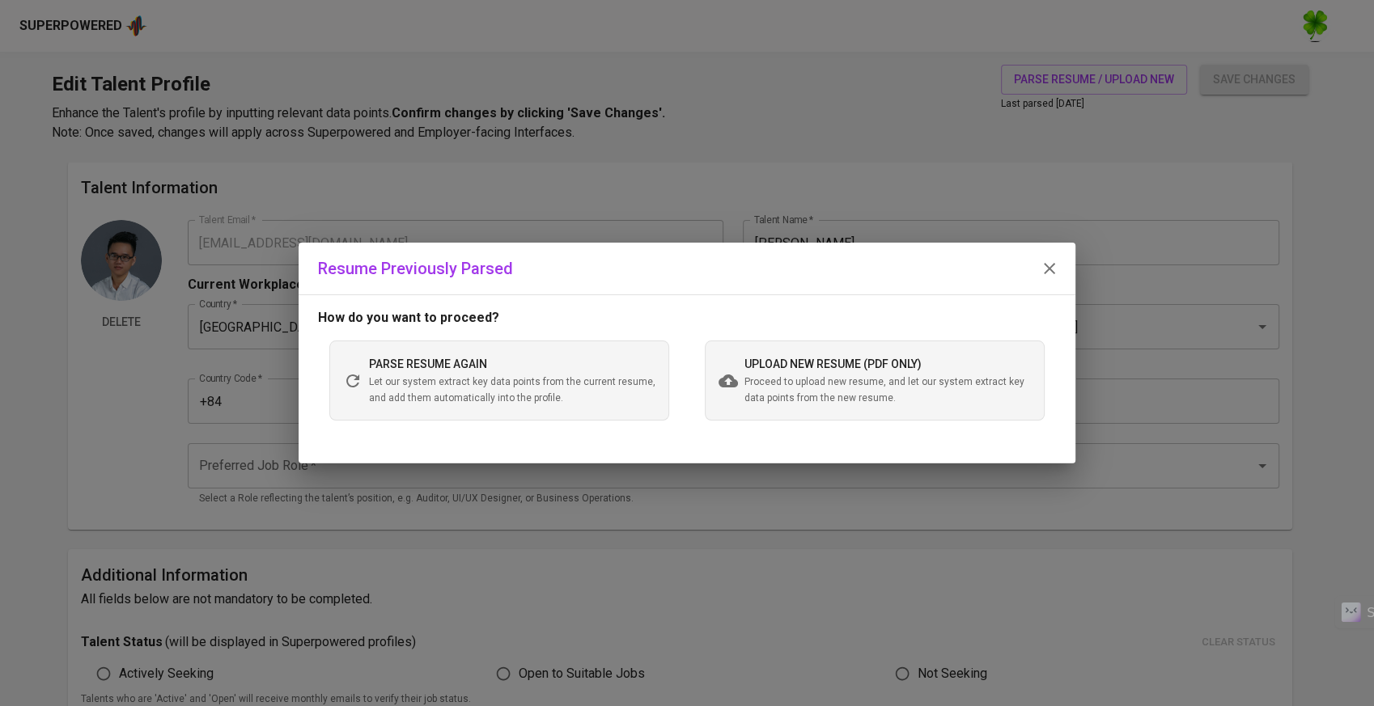
click at [782, 385] on span "Proceed to upload new resume, and let our system extract key data points from t…" at bounding box center [887, 391] width 286 height 32
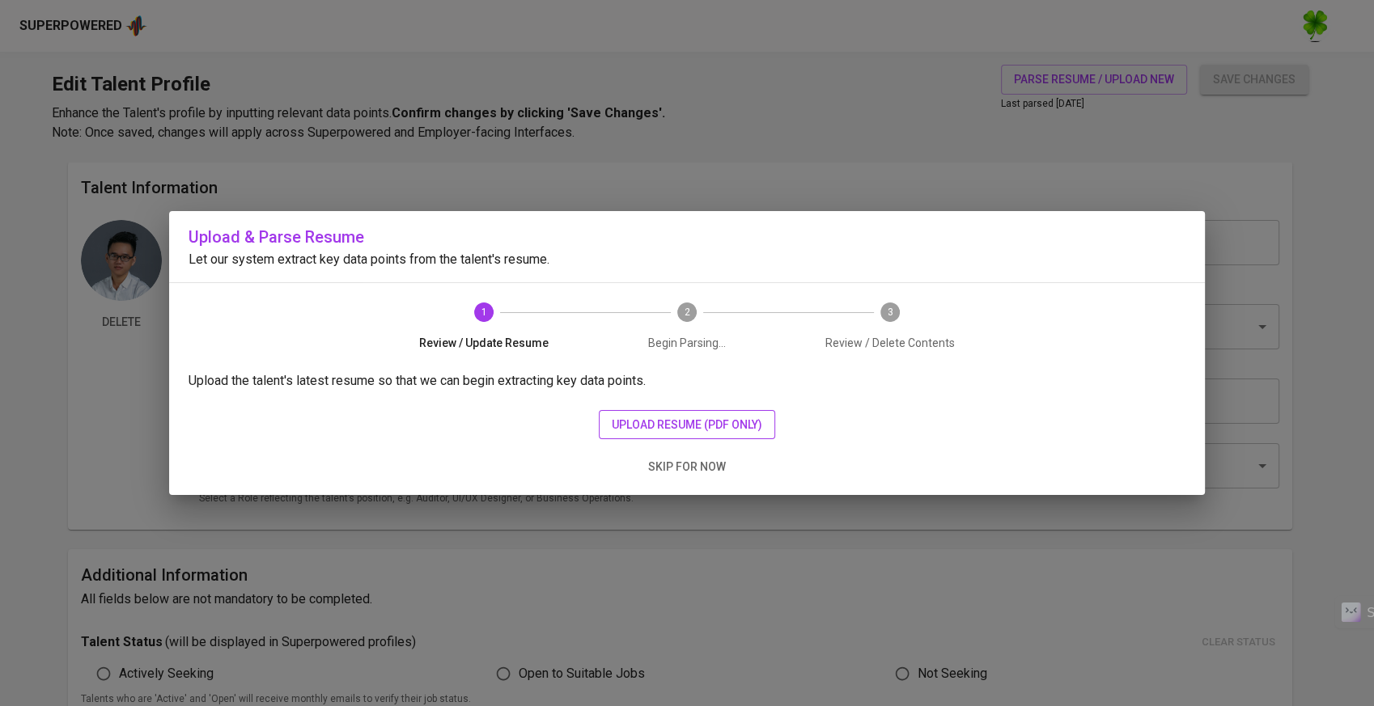
click at [676, 419] on span "upload resume (pdf only)" at bounding box center [687, 425] width 151 height 20
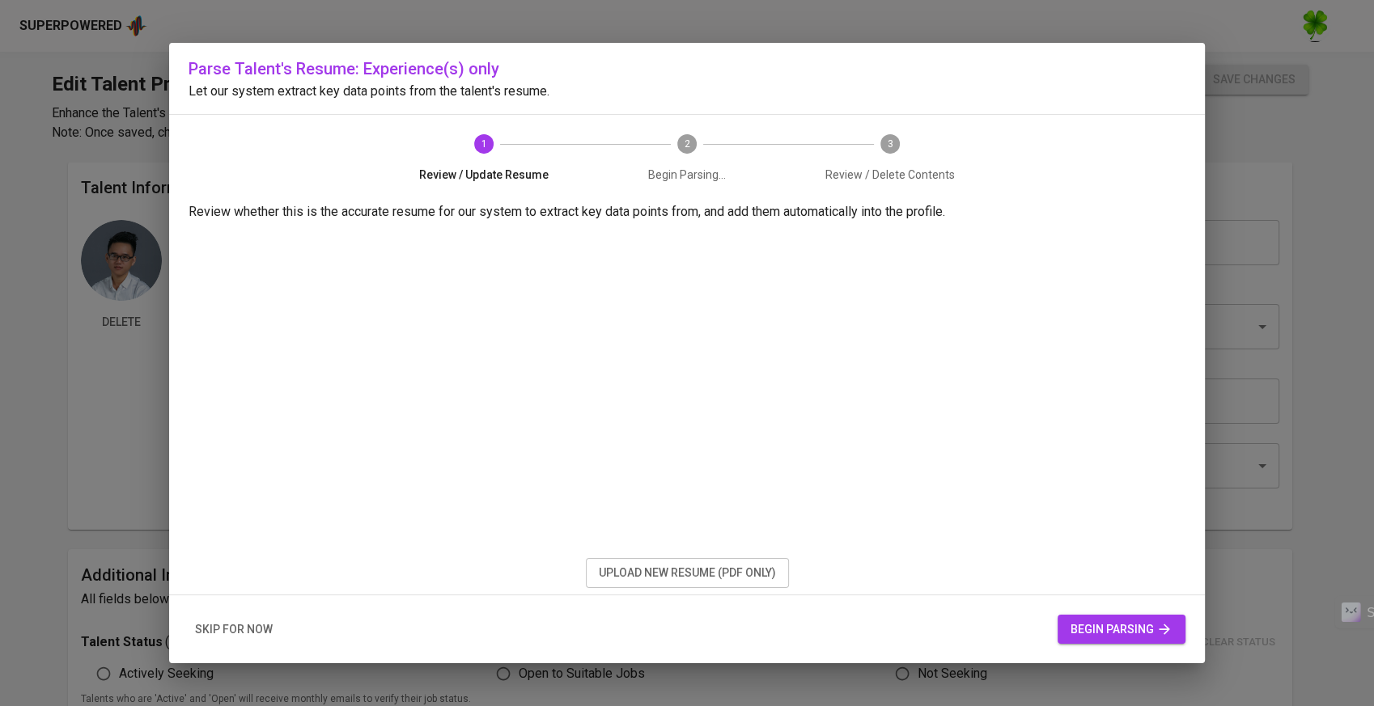
click at [1107, 621] on span "begin parsing" at bounding box center [1122, 630] width 102 height 20
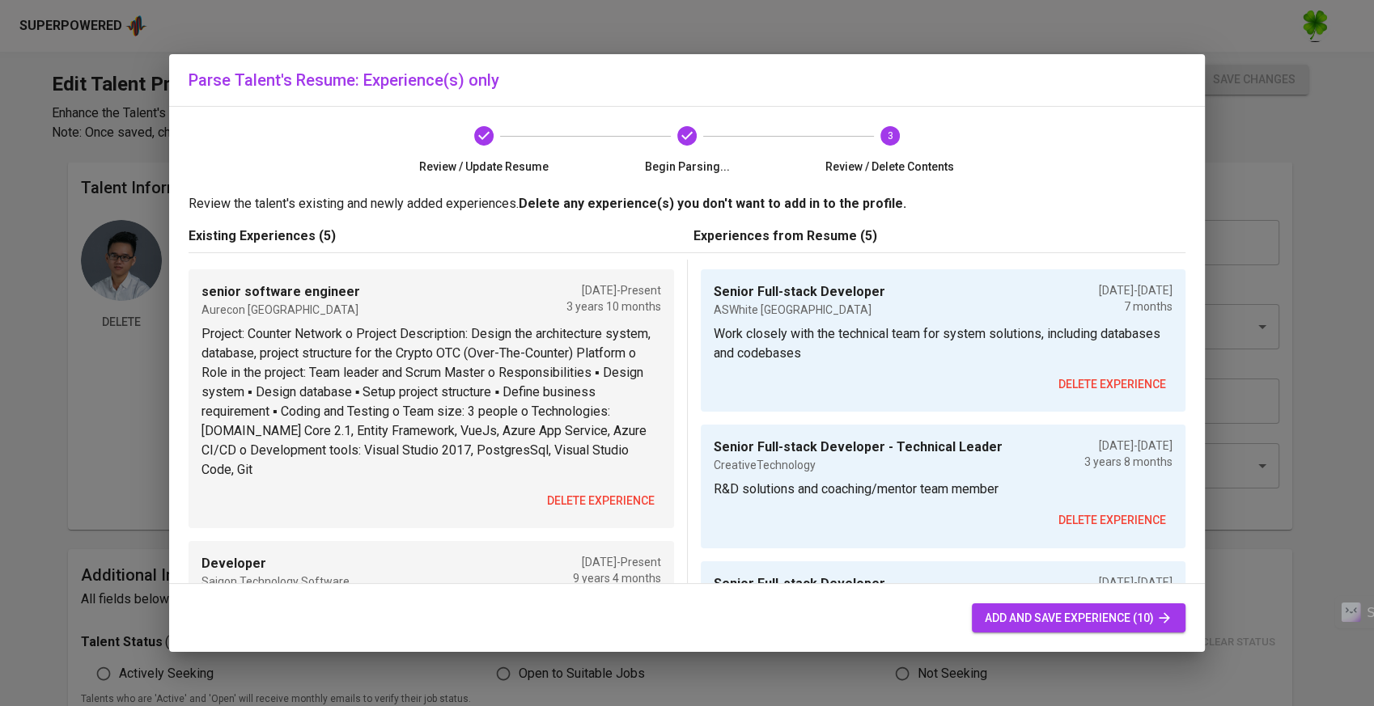
click at [598, 499] on span "delete experience" at bounding box center [601, 501] width 108 height 20
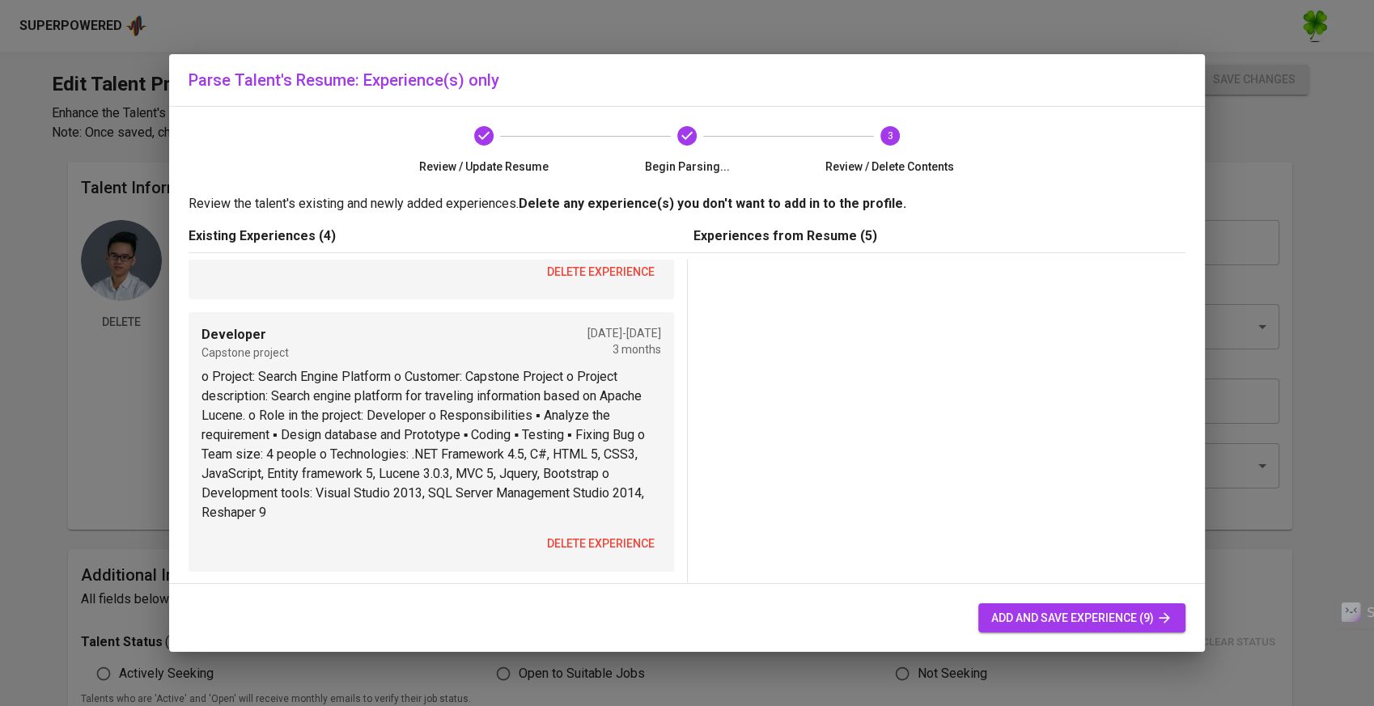
scroll to position [809, 0]
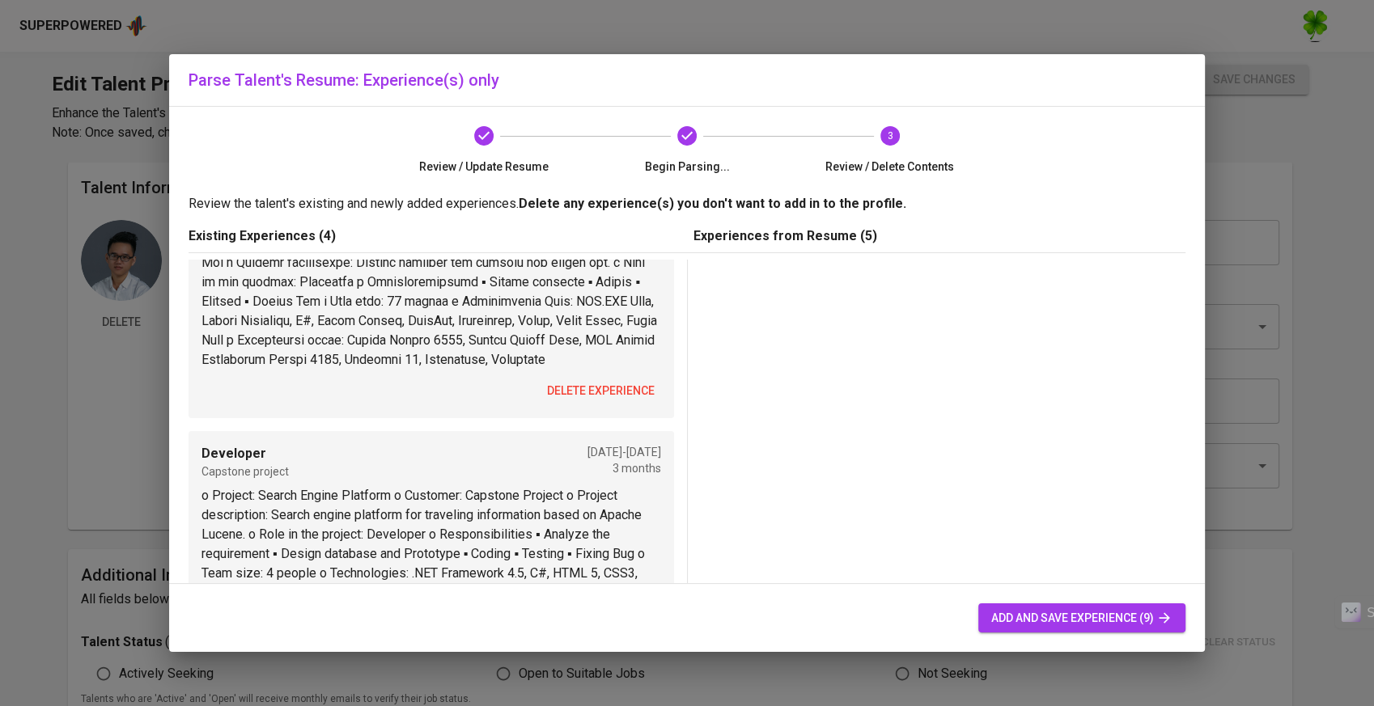
click at [600, 401] on span "delete experience" at bounding box center [601, 391] width 108 height 20
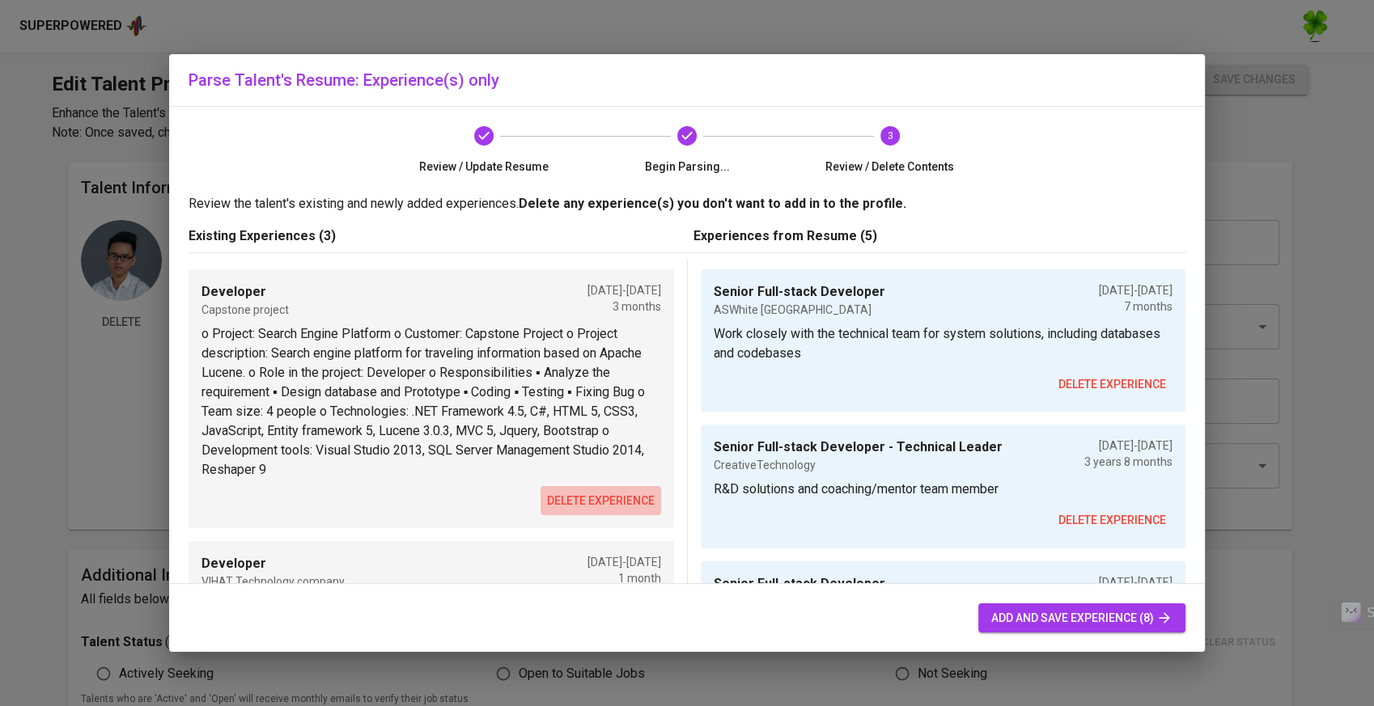
click at [587, 491] on span "delete experience" at bounding box center [601, 501] width 108 height 20
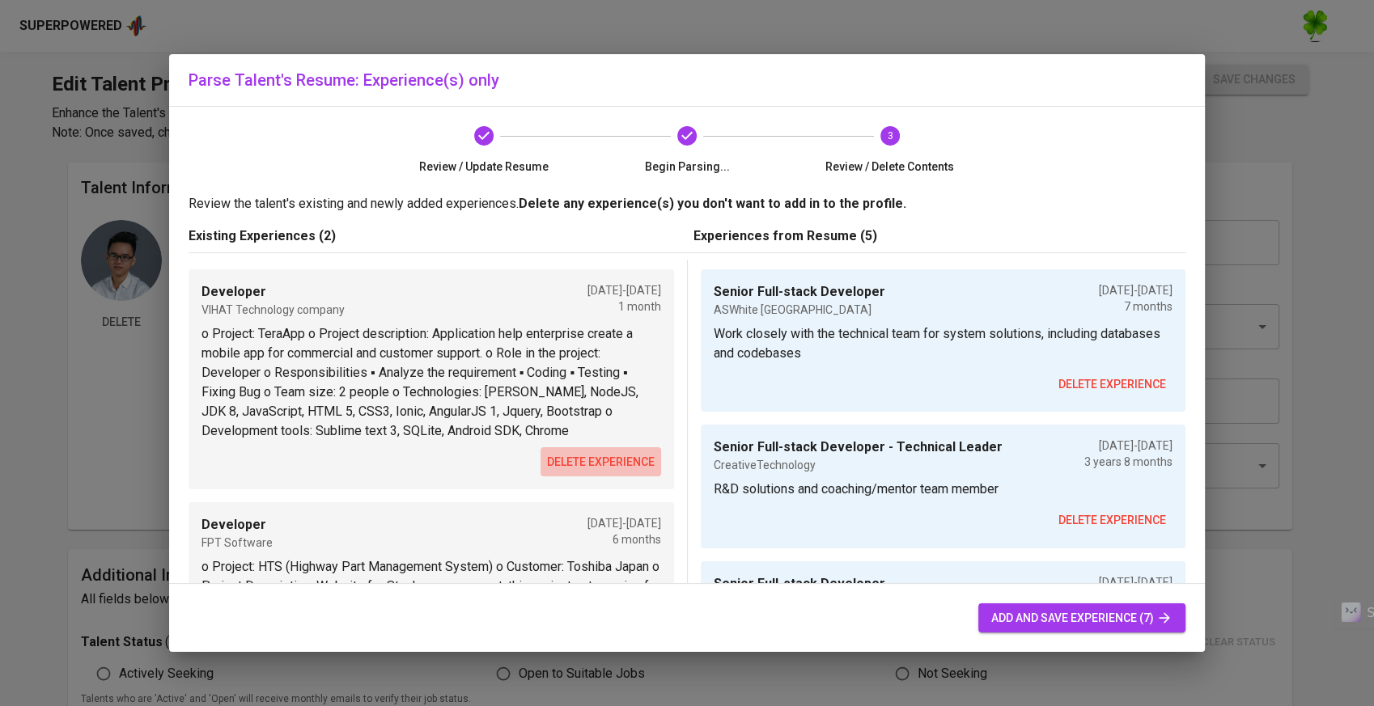
click at [583, 470] on span "delete experience" at bounding box center [601, 462] width 108 height 20
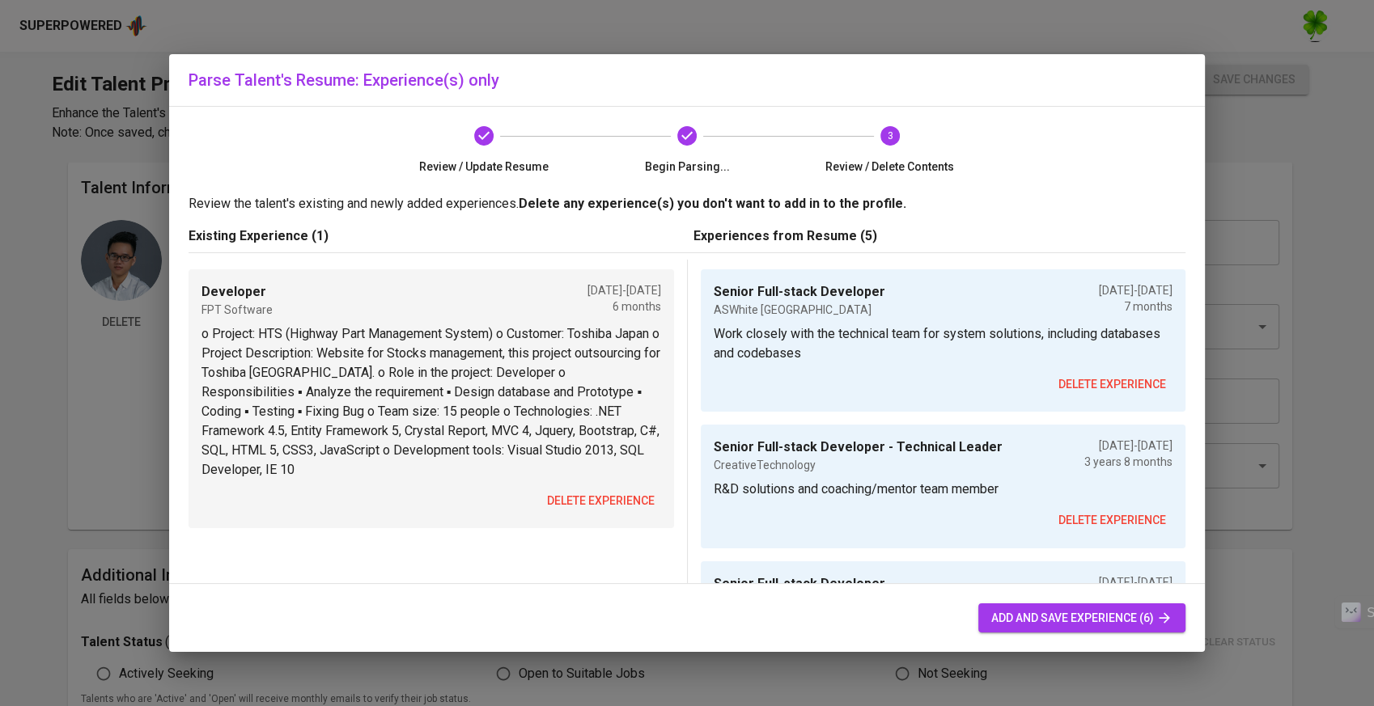
click at [583, 491] on span "delete experience" at bounding box center [601, 501] width 108 height 20
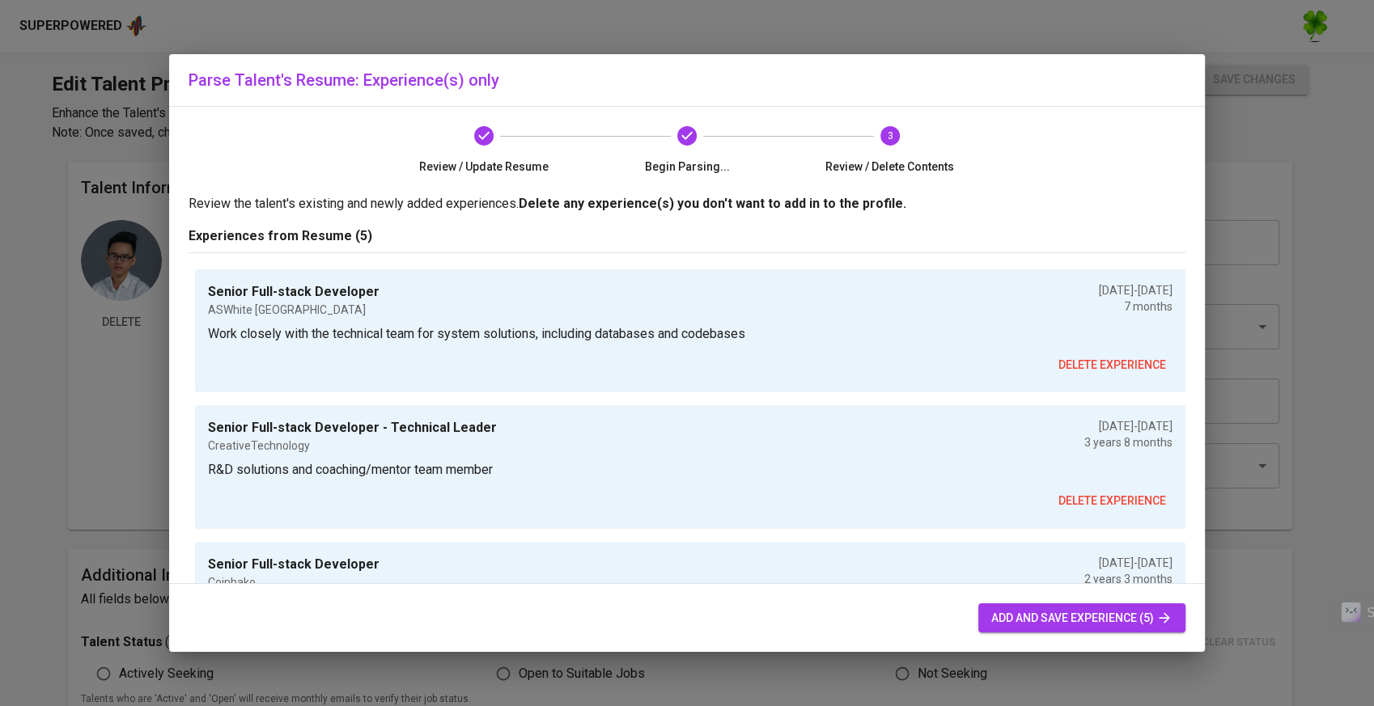
click at [1147, 617] on span "add and save experience (5)" at bounding box center [1081, 618] width 181 height 20
type input "Senior Full-stack Developer"
type input "ASWhite [GEOGRAPHIC_DATA]"
checkbox input "false"
type input "10/01/2024"
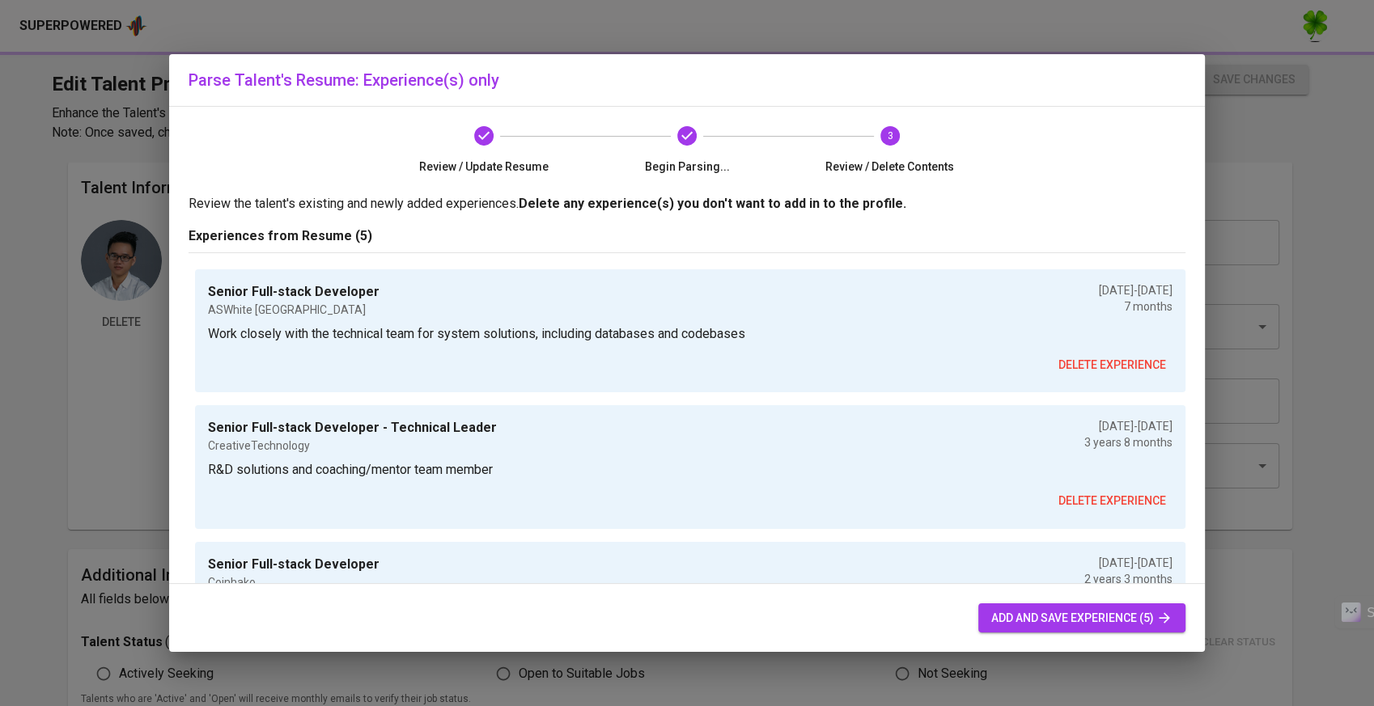
type input "05/01/2025"
type textarea "Work closely with the technical team for system solutions, including databases …"
type input "Senior Full-stack Developer - Technical Leader"
type input "CreativeTechnology"
checkbox input "false"
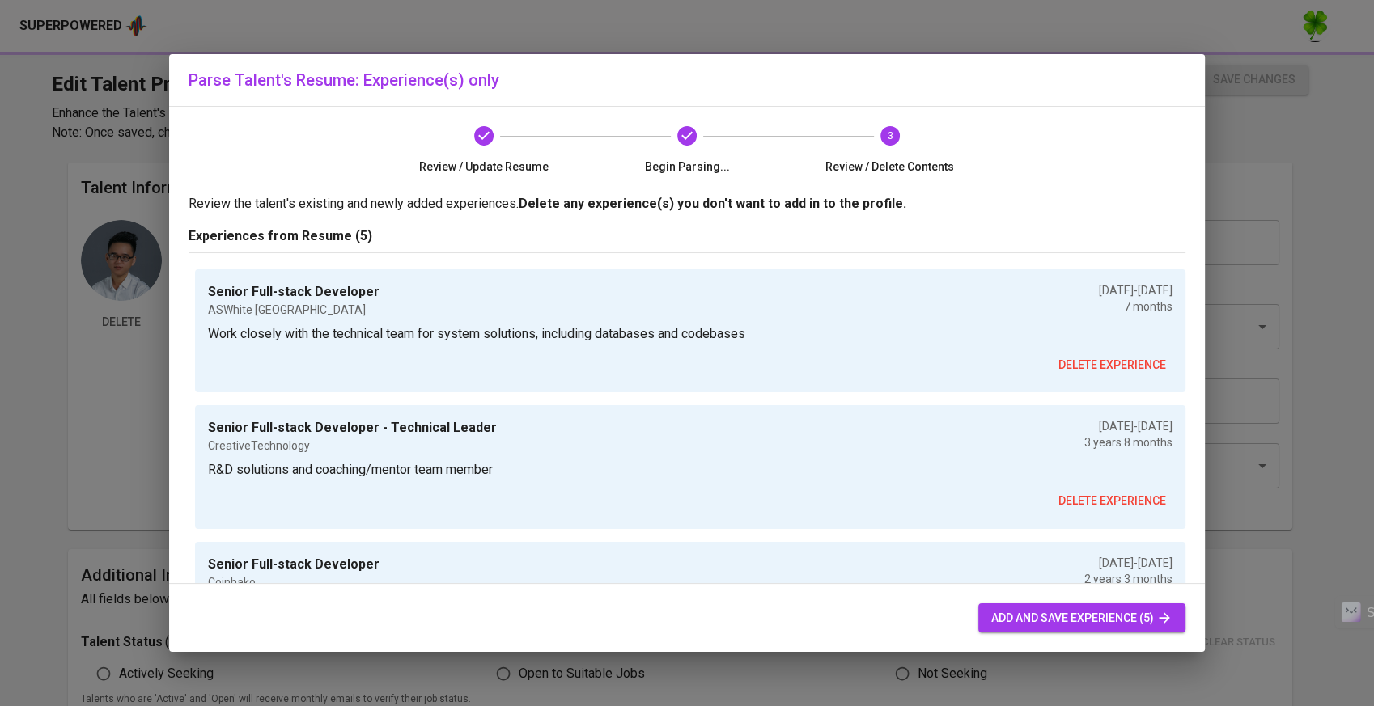
type input "12/01/2020"
type input "08/01/2024"
type textarea "R&D solutions and coaching/mentor team member"
type input "Senior Full-stack Developer"
type input "Coinhako"
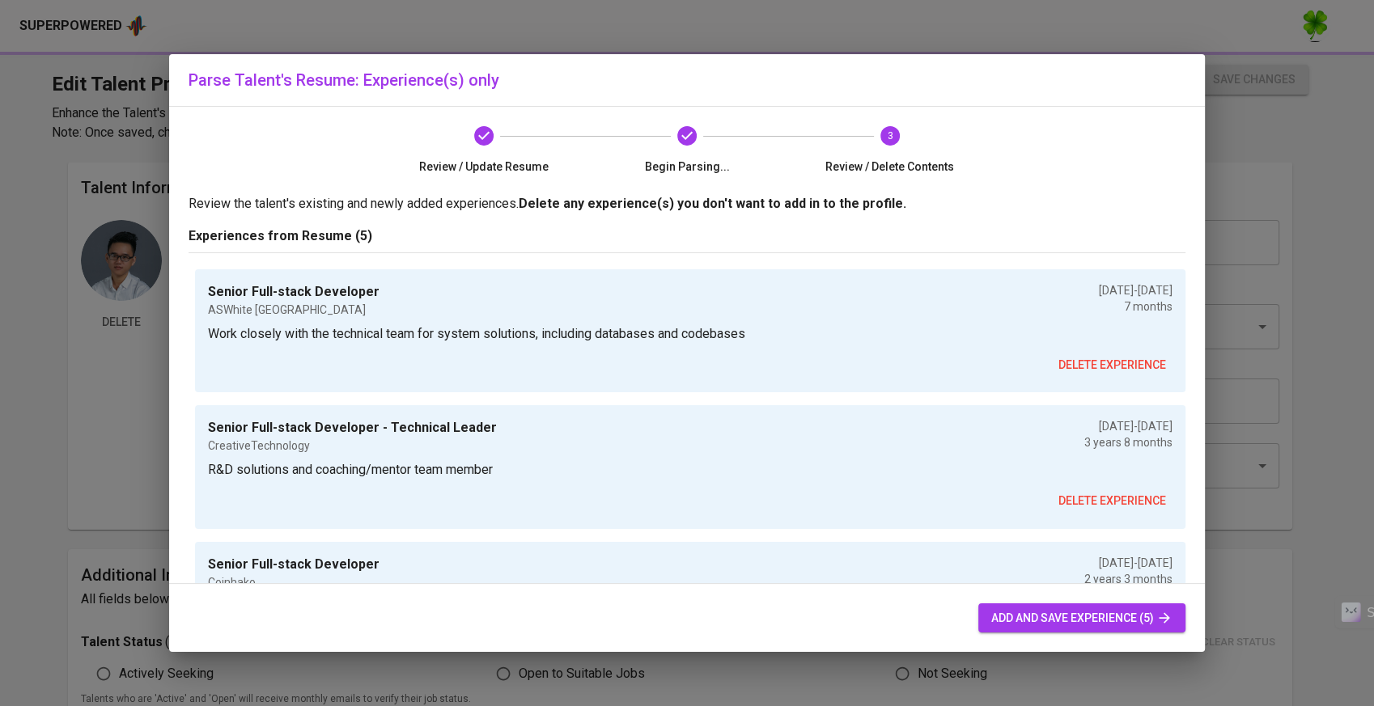
type input "01/01/2018"
type input "04/01/2020"
type input "Full-stack Developer"
type input "Saigon Technology Software"
type input "05/01/2016"
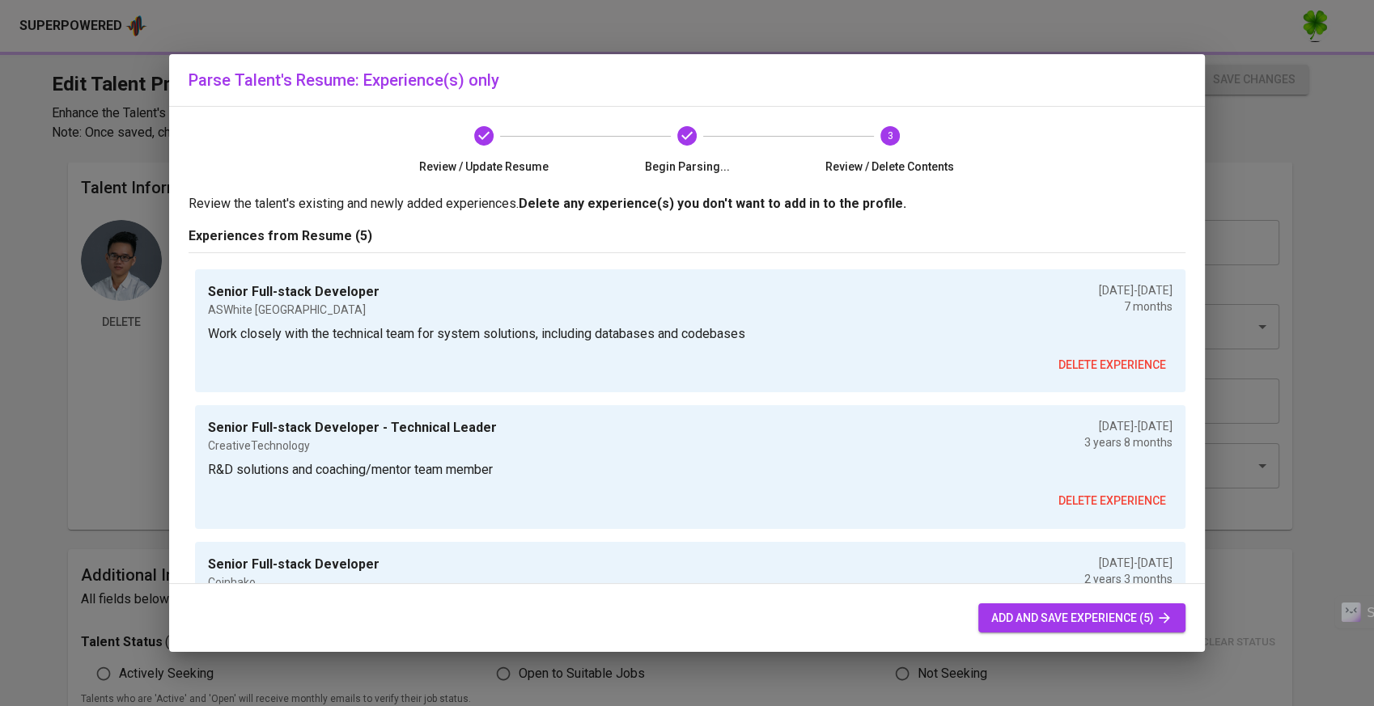
type input "12/01/2017"
type input "Junior Full-stack Developer"
type input "Fpt Software"
type input "10/01/2014"
type input "04/01/2015"
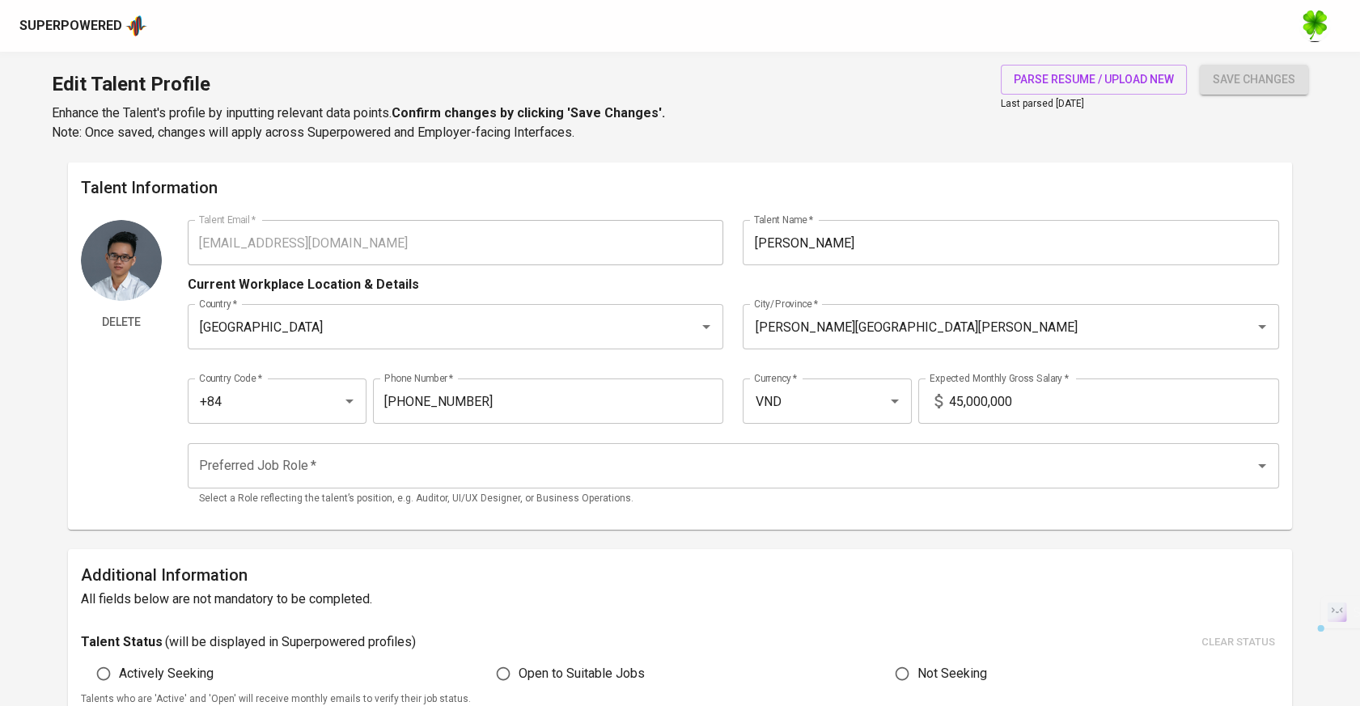
click at [169, 246] on div "Delete Talent Email   * cuonghh913@gmail.com Talent Email * Talent Name   * Ho …" at bounding box center [680, 368] width 1198 height 297
